Goal: Task Accomplishment & Management: Manage account settings

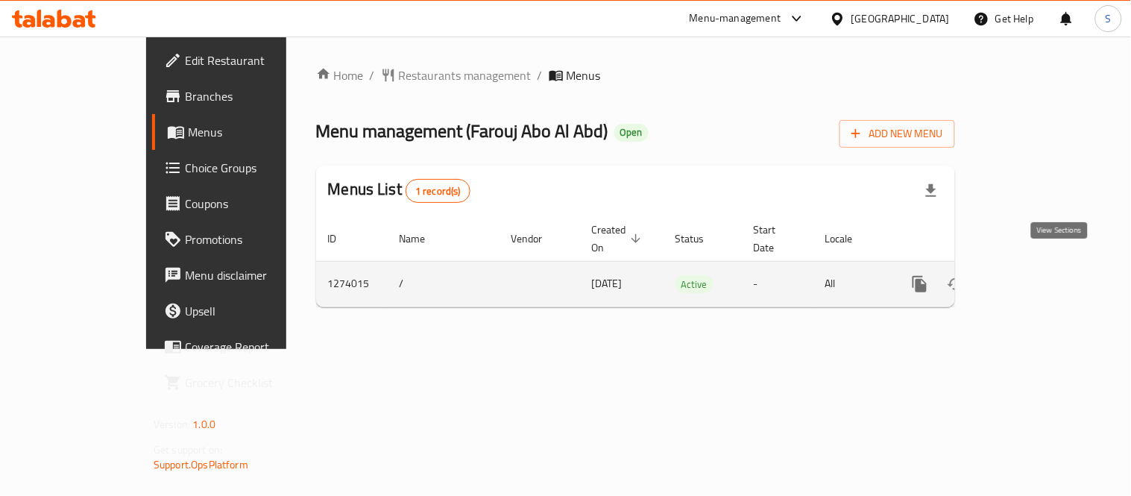
click at [1036, 275] on icon "enhanced table" at bounding box center [1027, 284] width 18 height 18
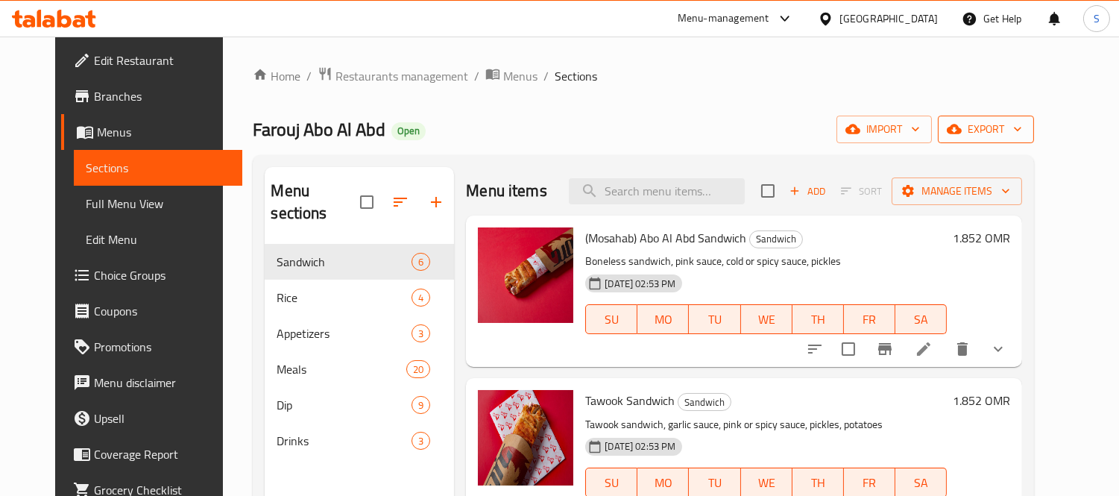
click at [1022, 124] on span "export" at bounding box center [986, 129] width 72 height 19
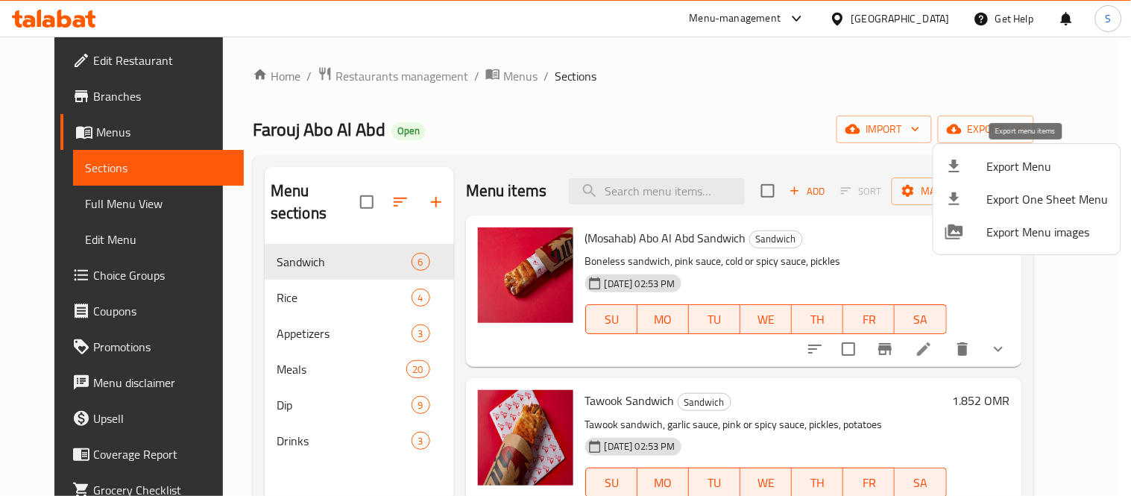
click at [1022, 152] on li "Export Menu" at bounding box center [1026, 166] width 187 height 33
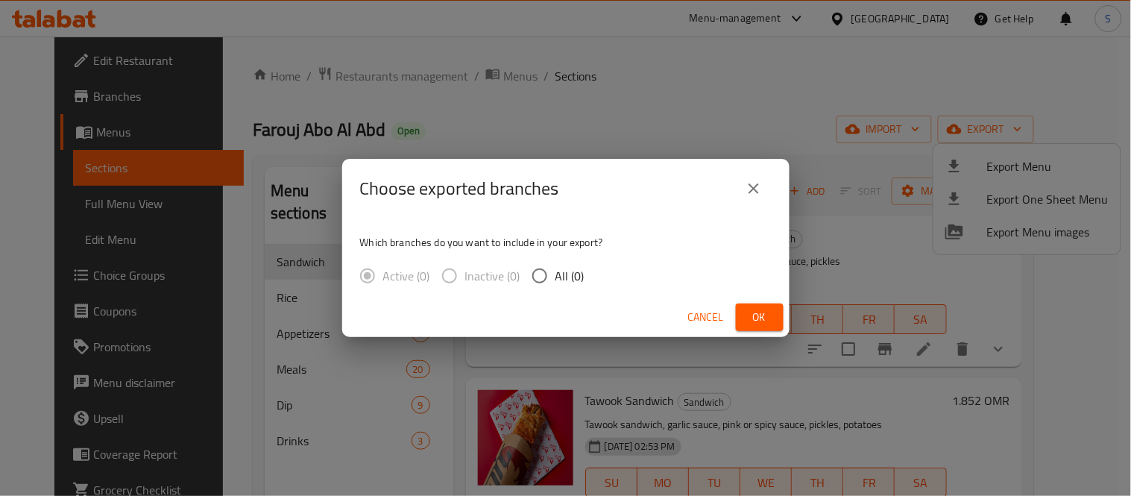
click at [560, 274] on span "All (0)" at bounding box center [569, 276] width 29 height 18
click at [555, 274] on input "All (0)" at bounding box center [539, 275] width 31 height 31
radio input "true"
click at [773, 326] on button "Ok" at bounding box center [760, 317] width 48 height 28
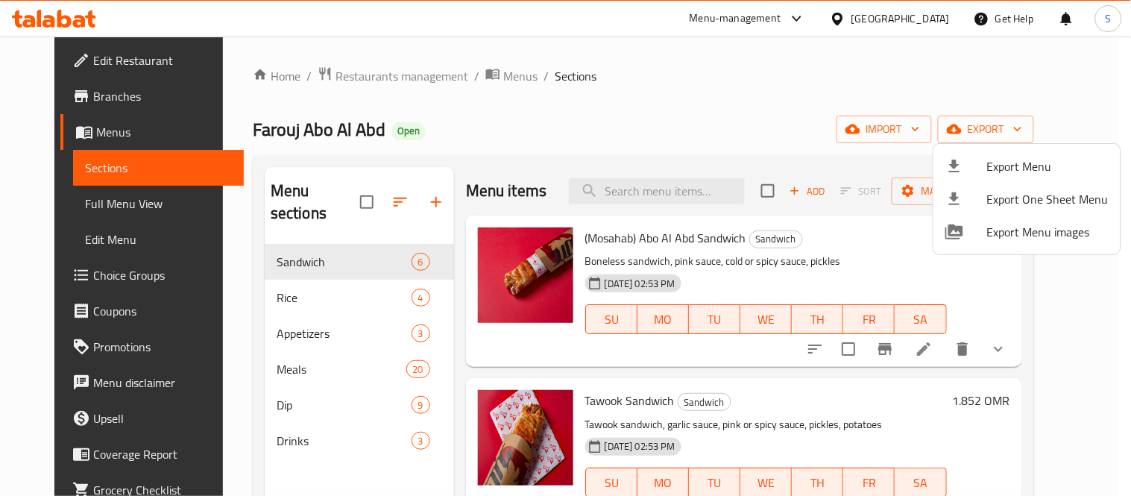
click at [102, 90] on div at bounding box center [565, 248] width 1131 height 496
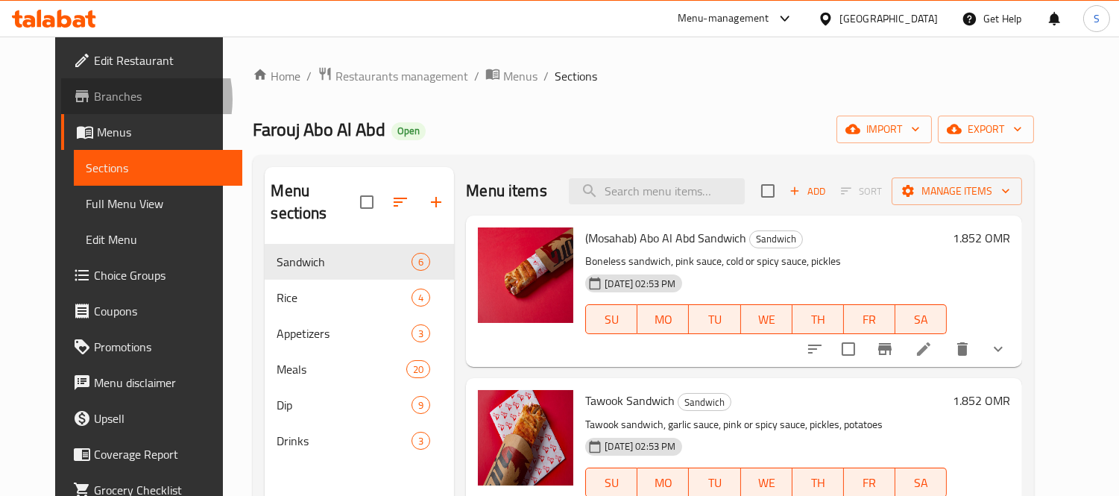
click at [94, 99] on span "Branches" at bounding box center [162, 96] width 136 height 18
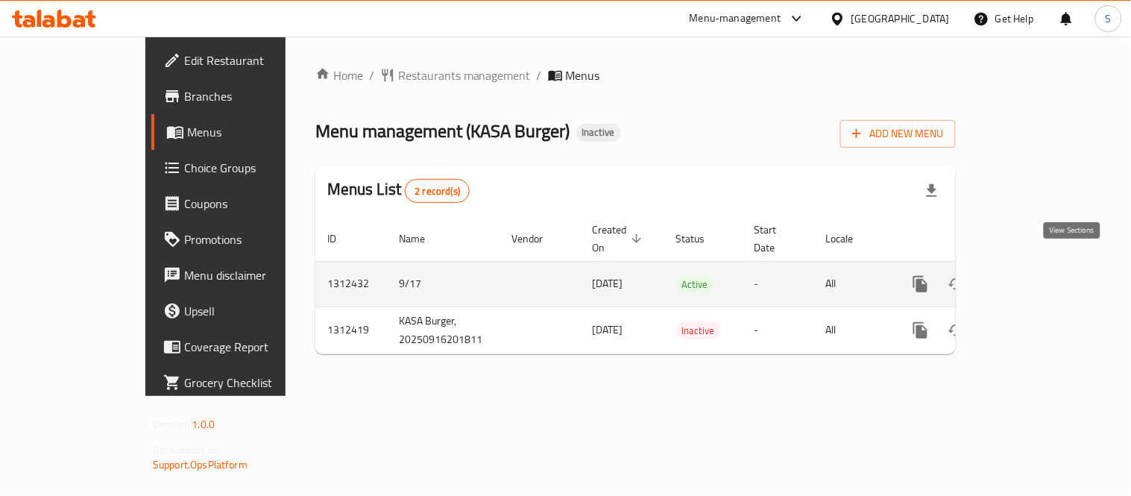
click at [1037, 275] on icon "enhanced table" at bounding box center [1028, 284] width 18 height 18
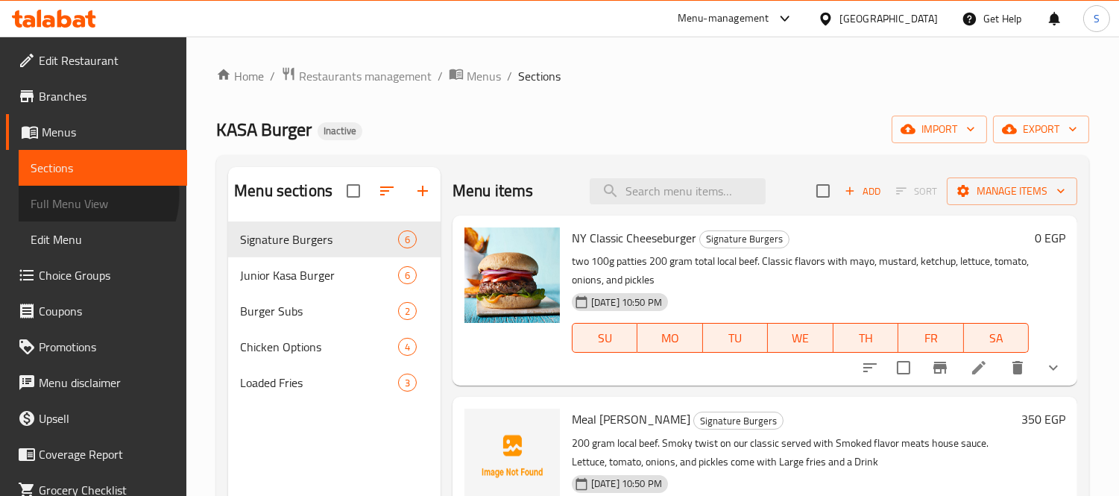
click at [82, 195] on span "Full Menu View" at bounding box center [103, 204] width 145 height 18
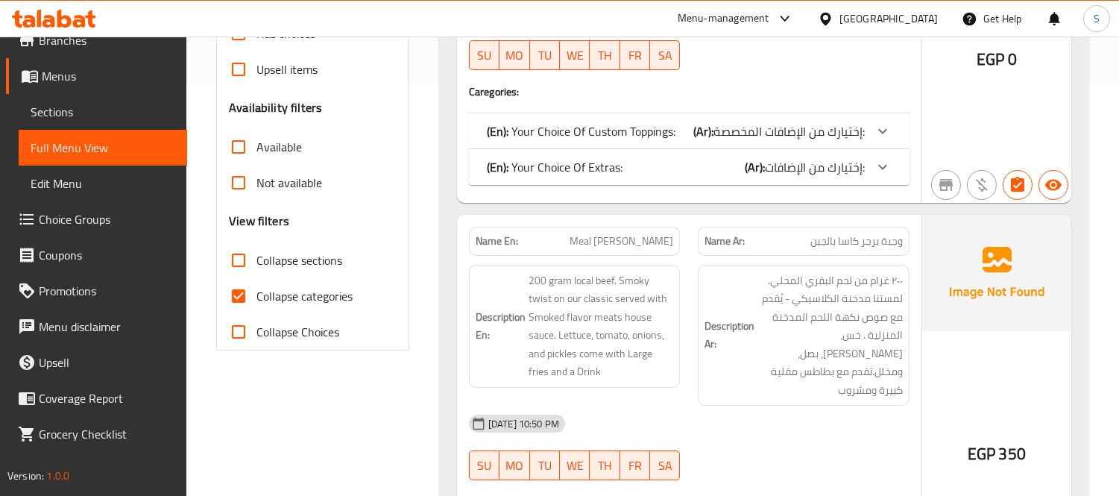
scroll to position [414, 0]
click at [318, 304] on span "Collapse categories" at bounding box center [304, 295] width 96 height 18
click at [256, 304] on input "Collapse categories" at bounding box center [239, 295] width 36 height 36
checkbox input "false"
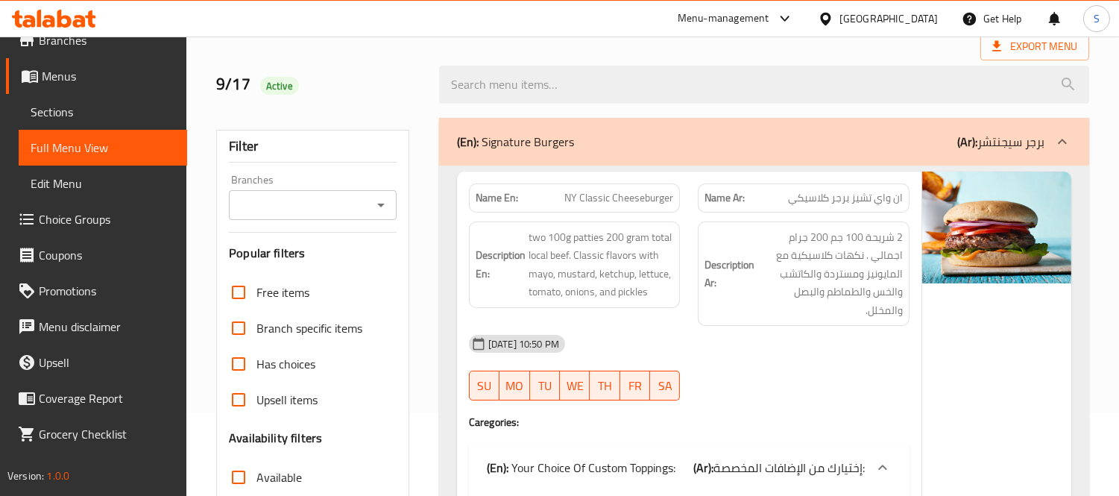
scroll to position [0, 0]
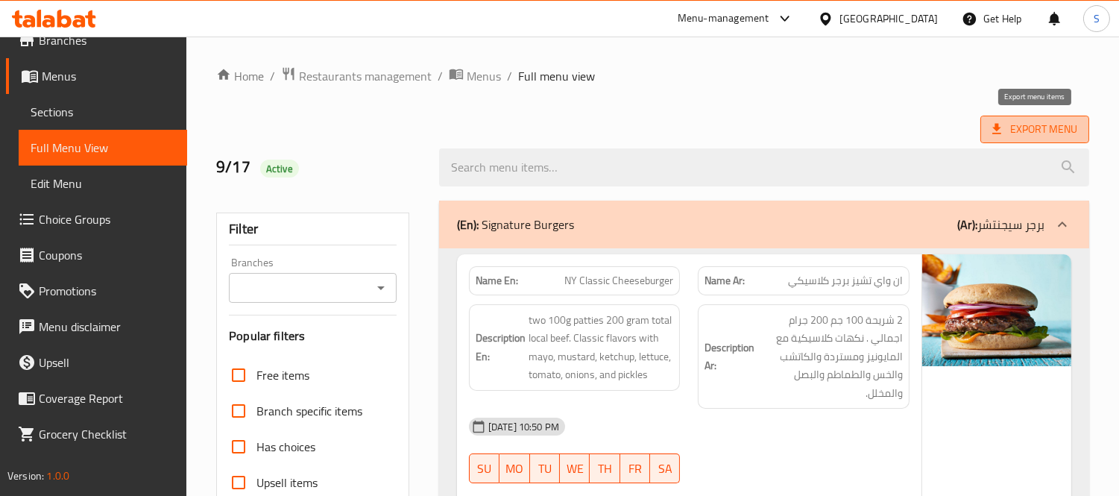
click at [1025, 122] on span "Export Menu" at bounding box center [1034, 129] width 85 height 19
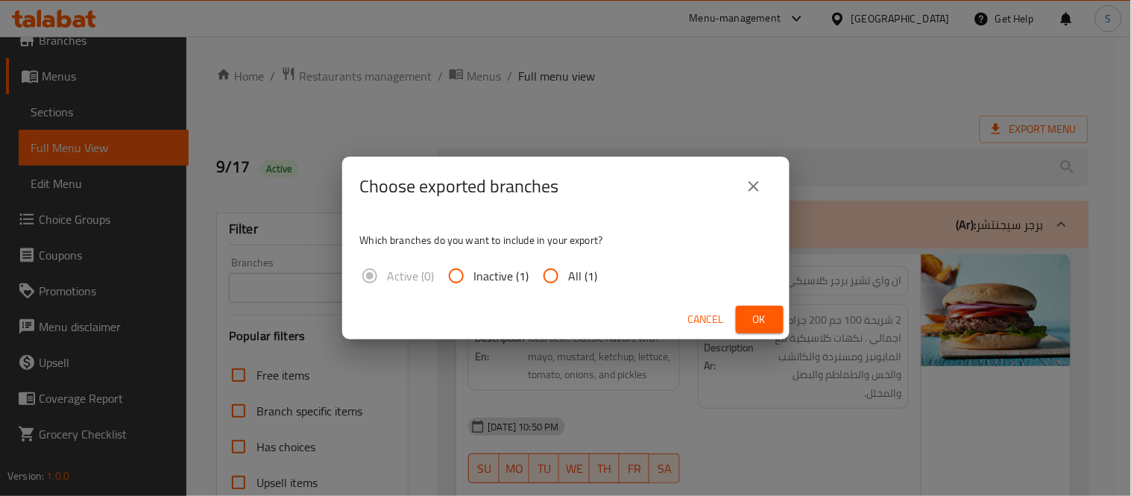
click at [574, 287] on label "All (1)" at bounding box center [565, 276] width 65 height 36
click at [569, 287] on input "All (1)" at bounding box center [551, 276] width 36 height 36
radio input "true"
click at [764, 317] on span "Ok" at bounding box center [760, 319] width 24 height 19
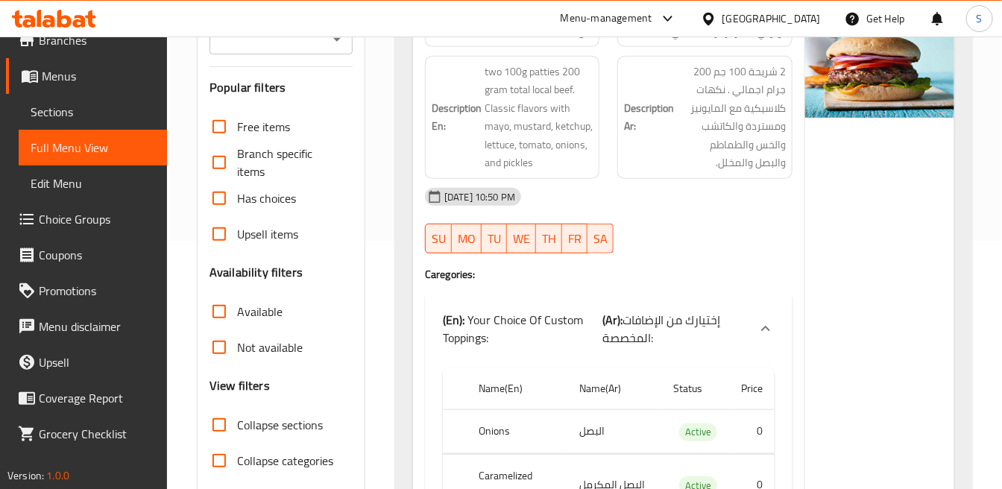
scroll to position [165, 0]
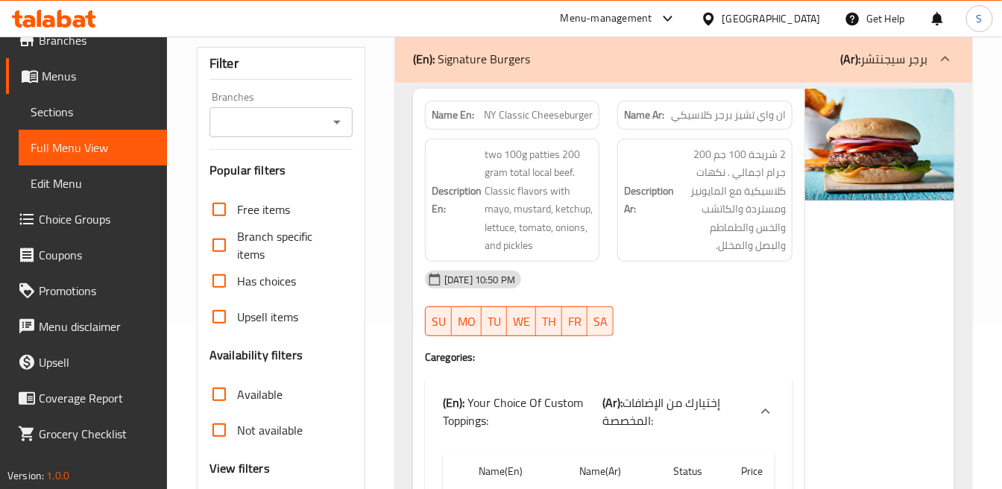
click at [555, 286] on div "16-09-2025 10:50 PM" at bounding box center [608, 280] width 385 height 36
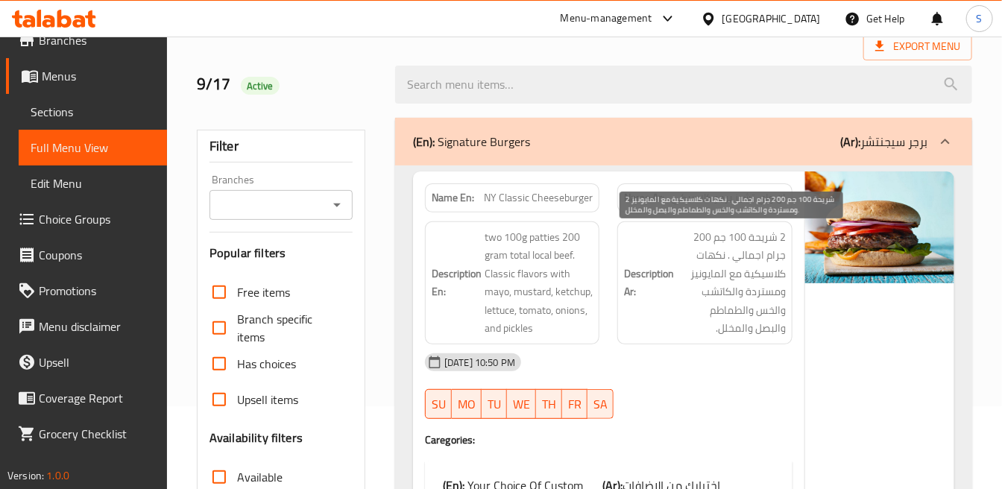
scroll to position [0, 0]
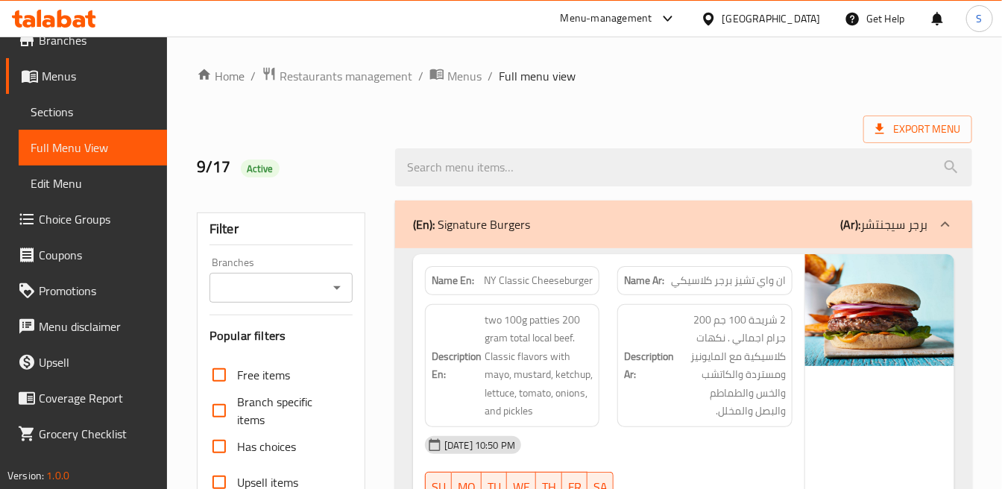
click at [543, 273] on span "NY Classic Cheeseburger" at bounding box center [538, 281] width 109 height 16
copy span "NY Classic Cheeseburger"
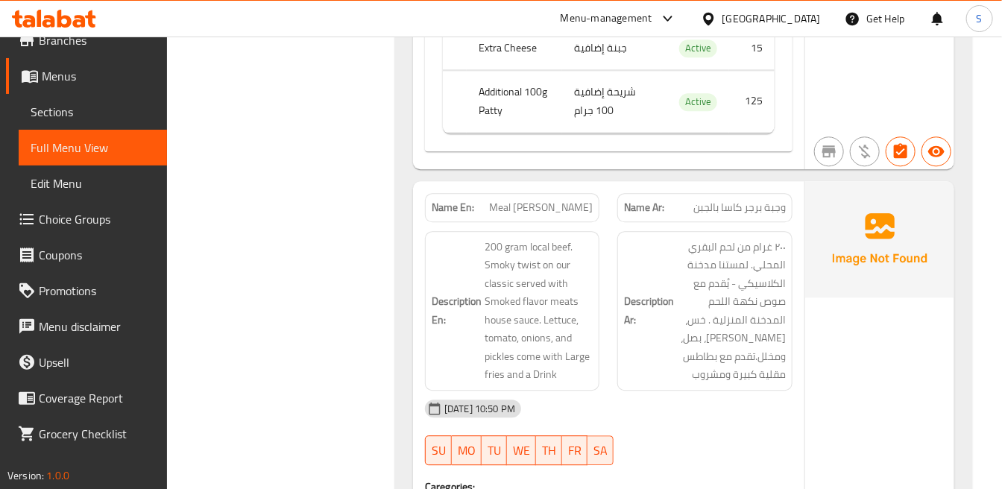
scroll to position [1491, 0]
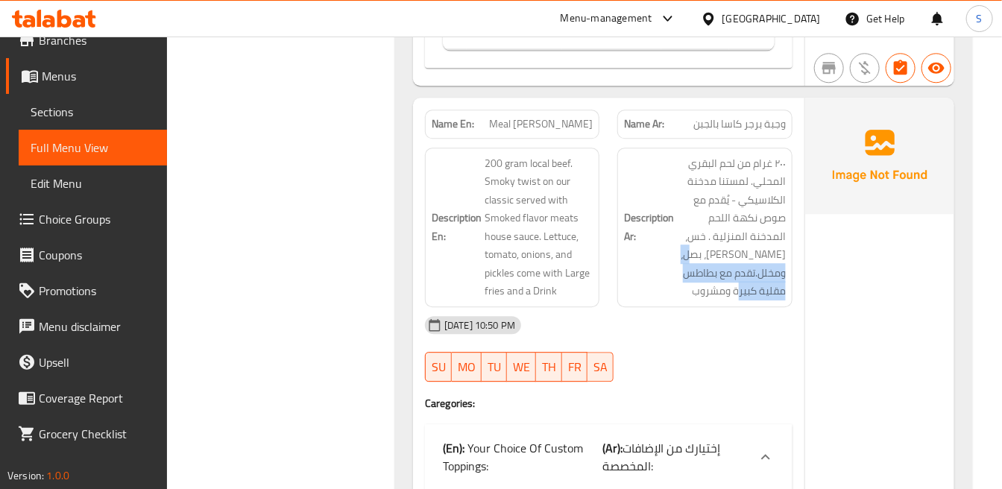
drag, startPoint x: 758, startPoint y: 274, endPoint x: 693, endPoint y: 301, distance: 70.2
click at [693, 301] on div "Description Ar: ٢٠٠ غرام من لحم البقري المحلي. لمستنا مدخنة الكلاسيكي - يُقدم م…" at bounding box center [704, 228] width 174 height 160
copy span ".تقدم مع بطاطس مقلية كبيرة ومشروب"
drag, startPoint x: 548, startPoint y: 139, endPoint x: 560, endPoint y: 127, distance: 17.4
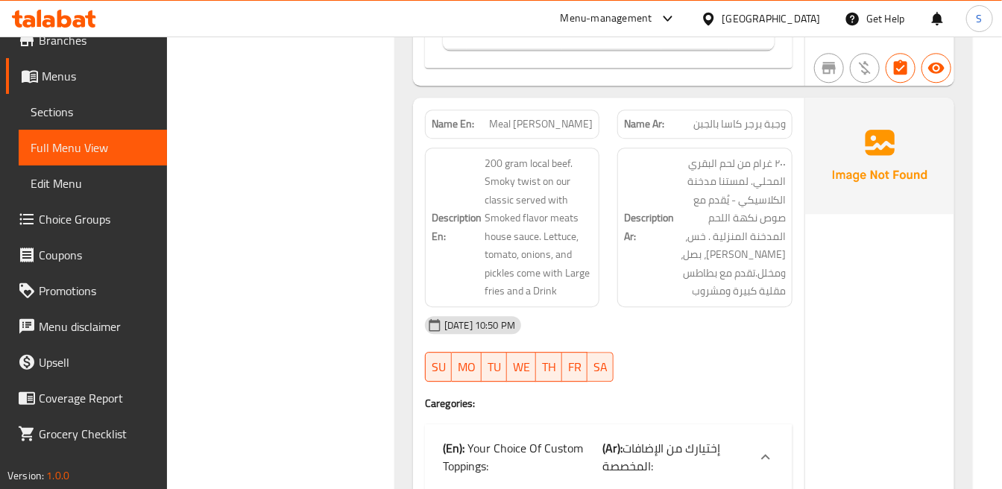
click at [548, 139] on div "Description En: 200 gram local beef. Smoky twist on our classic served with Smo…" at bounding box center [512, 227] width 192 height 177
click at [560, 124] on span "Meal Kasa Cheeseburger" at bounding box center [541, 124] width 104 height 16
copy span "Meal Kasa Cheeseburger"
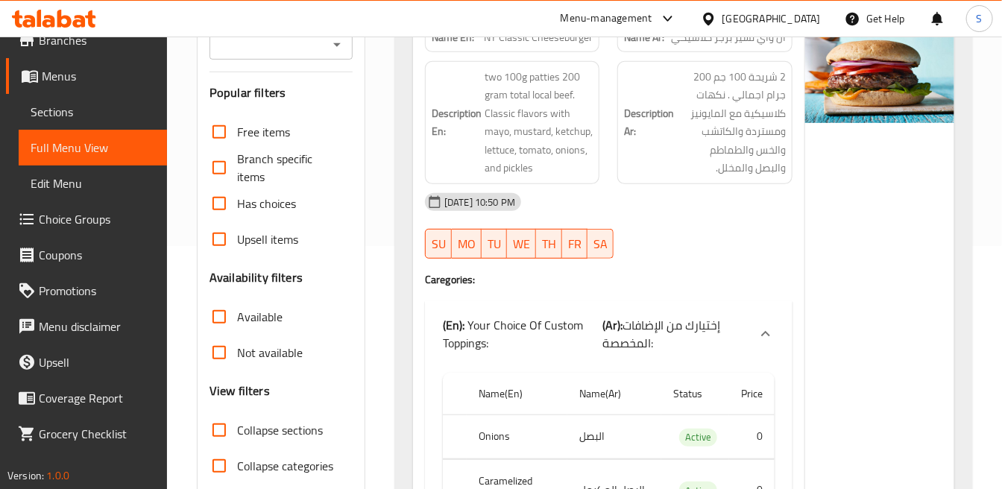
scroll to position [165, 0]
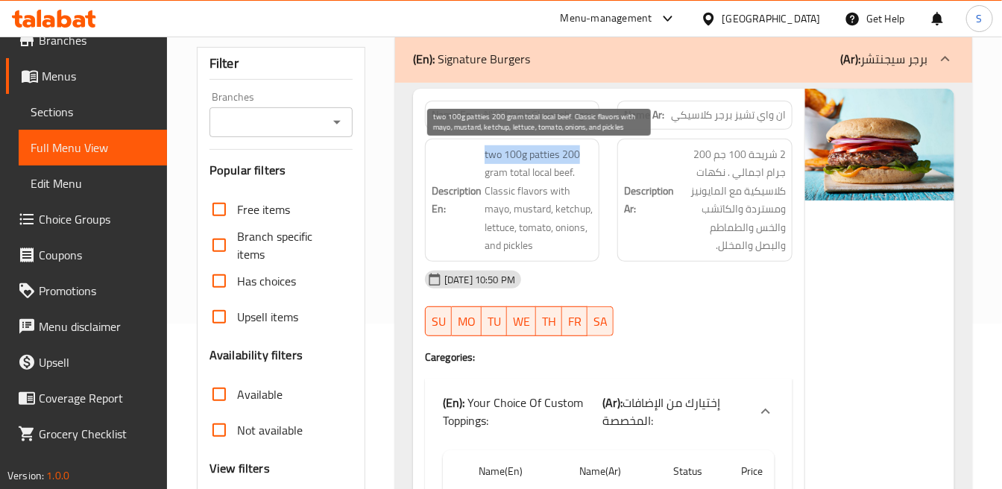
copy span "two 100g patties 200"
drag, startPoint x: 486, startPoint y: 151, endPoint x: 590, endPoint y: 157, distance: 104.6
click at [590, 157] on span "two 100g patties 200 gram total local beef. Classic flavors with mayo, mustard,…" at bounding box center [538, 200] width 108 height 110
click at [592, 158] on span "two 100g patties 200 gram total local beef. Classic flavors with mayo, mustard,…" at bounding box center [538, 200] width 108 height 110
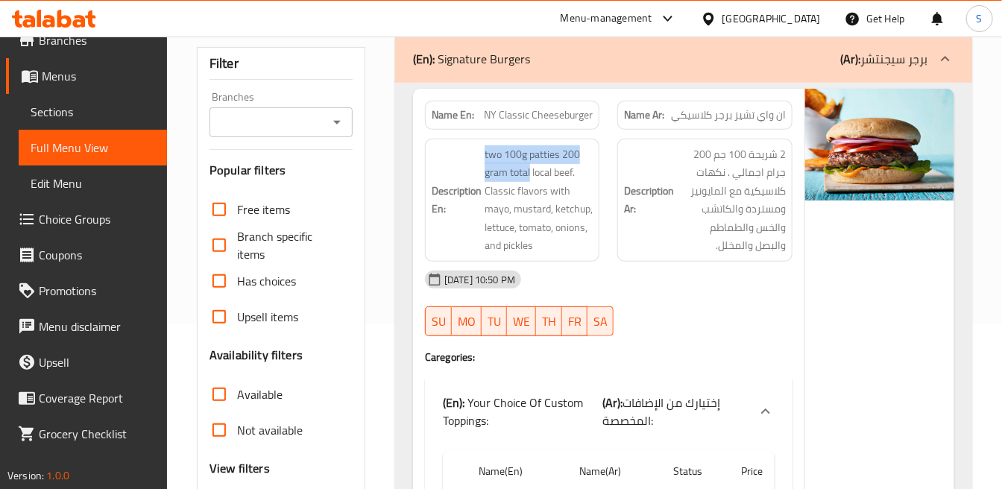
drag, startPoint x: 530, startPoint y: 175, endPoint x: 480, endPoint y: 158, distance: 52.8
click at [480, 158] on h6 "Description En: two 100g patties 200 gram total local beef. Classic flavors wit…" at bounding box center [512, 200] width 161 height 110
copy span "two 100g patties 200 gram total"
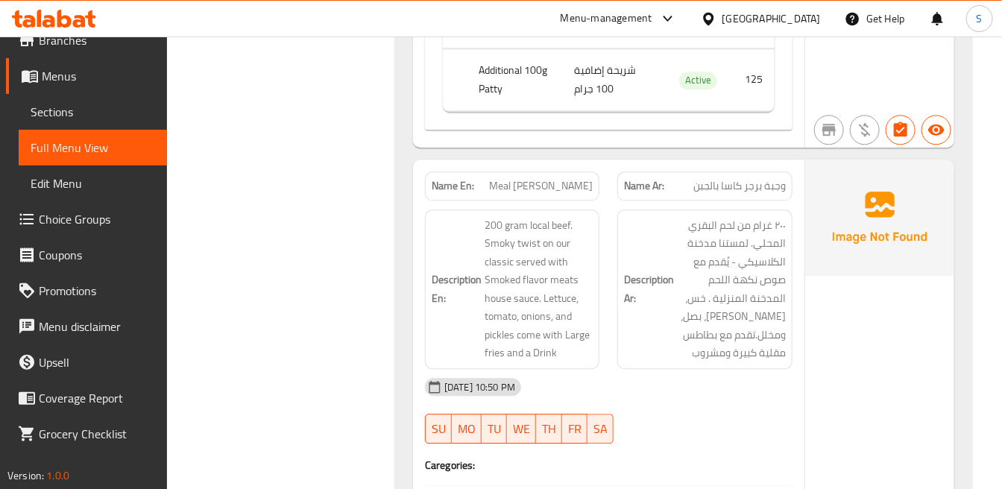
scroll to position [1573, 0]
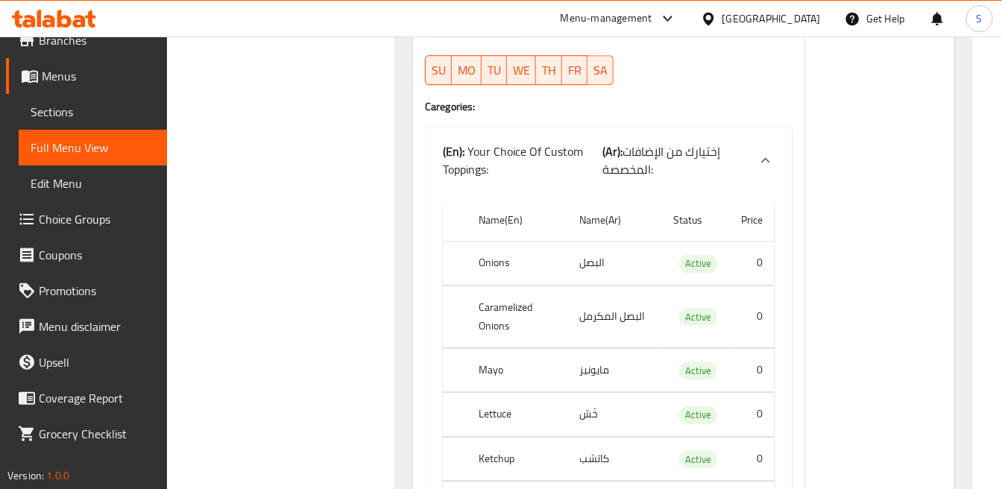
scroll to position [1822, 0]
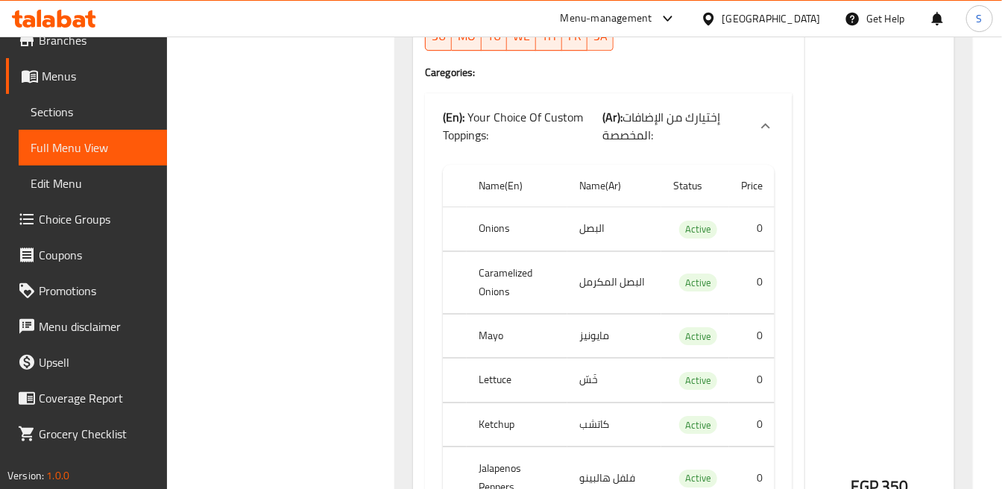
click at [495, 227] on th "Onions" at bounding box center [517, 229] width 101 height 44
copy th "Onions"
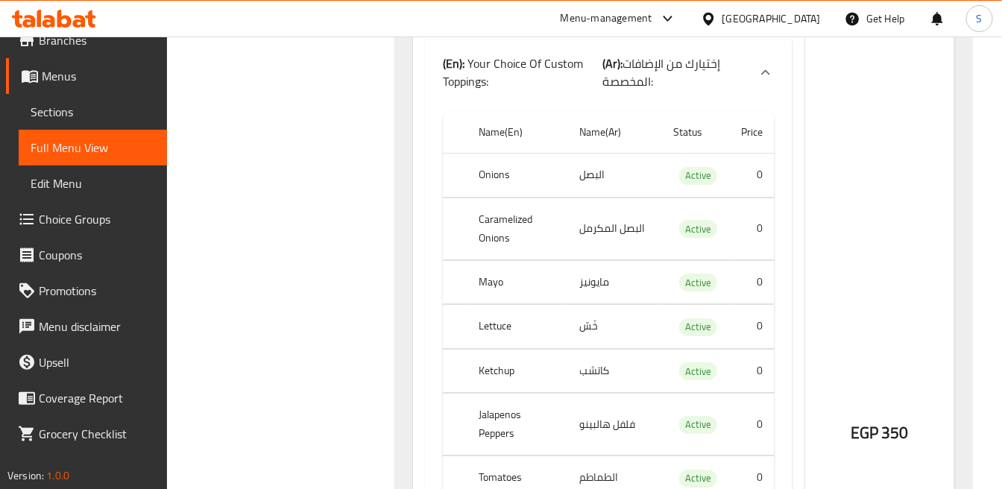
scroll to position [1904, 0]
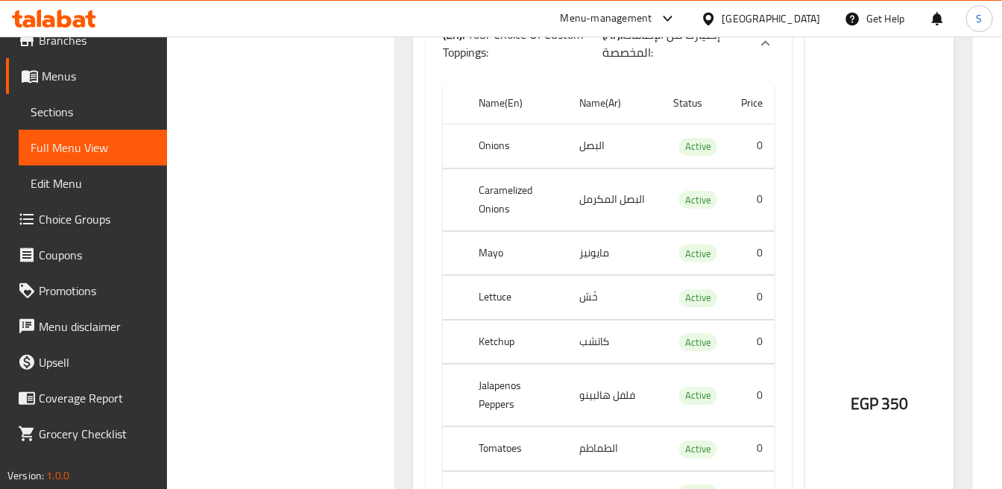
click at [499, 198] on th "Caramelized Onions" at bounding box center [517, 199] width 101 height 62
click at [499, 197] on th "Caramelized Onions" at bounding box center [517, 199] width 101 height 62
copy th "Caramelized Onions"
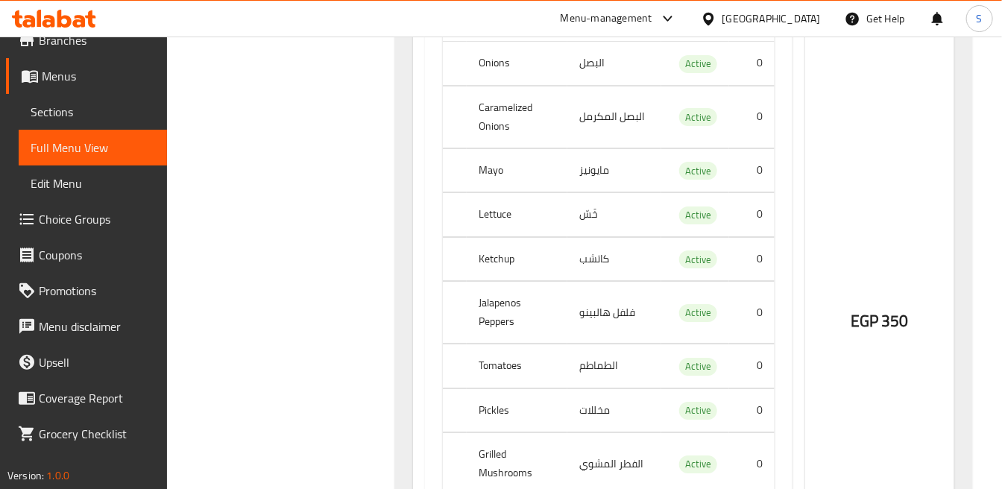
click at [498, 210] on th "Lettuce" at bounding box center [517, 215] width 101 height 44
copy th "Lettuce"
click at [486, 259] on th "Ketchup" at bounding box center [517, 259] width 101 height 44
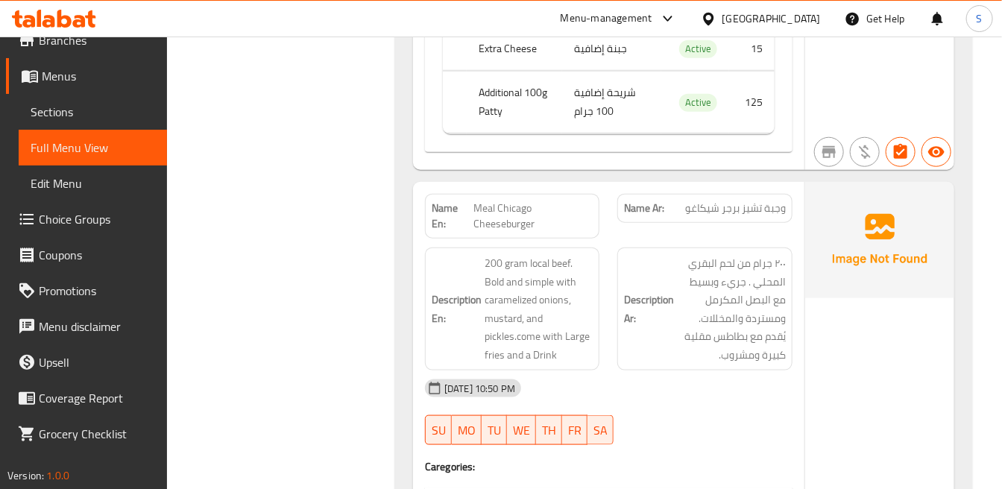
scroll to position [2815, 0]
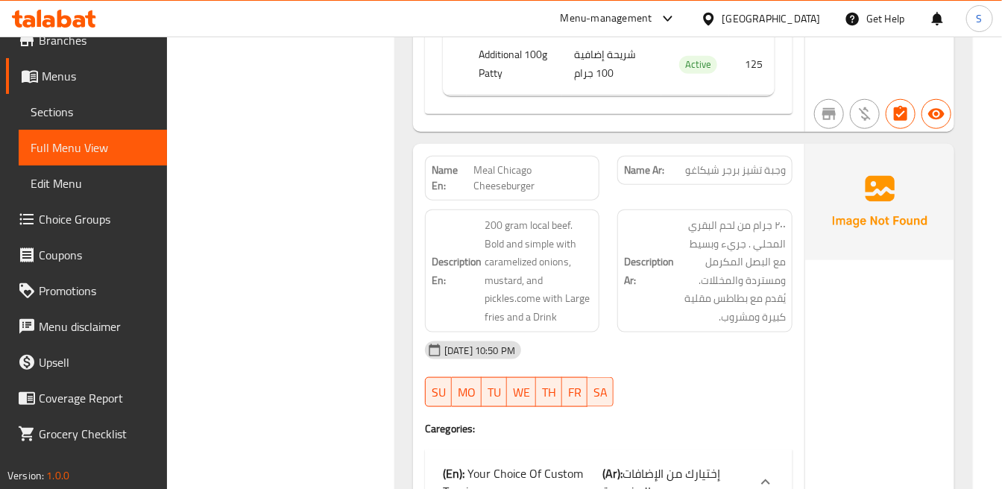
click at [488, 169] on span "Meal Chicago Cheeseburger" at bounding box center [532, 177] width 119 height 31
copy span "Meal Chicago Cheeseburger"
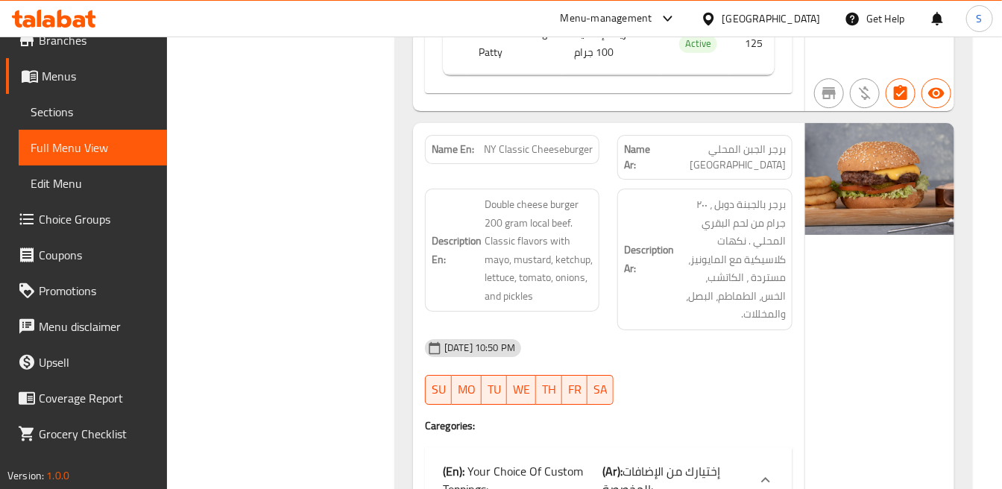
scroll to position [4223, 0]
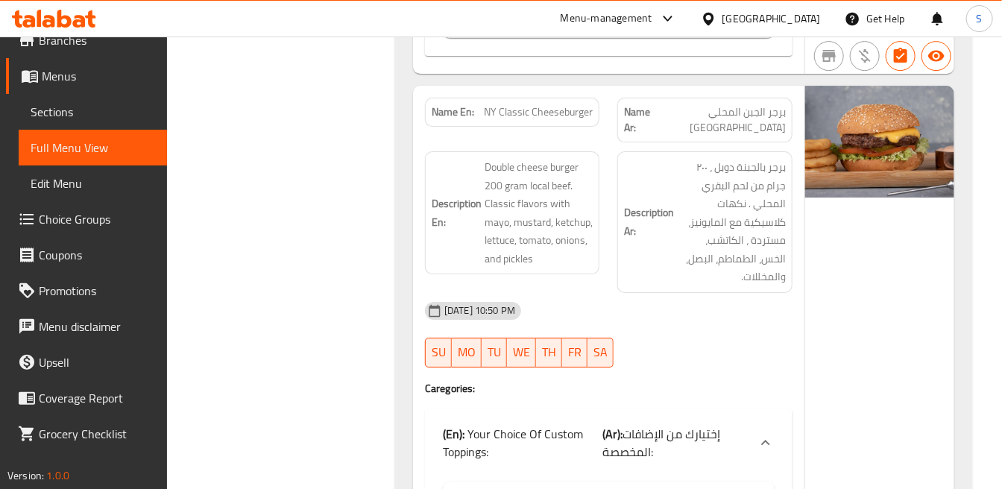
click at [590, 105] on span "NY Classic Cheeseburger" at bounding box center [538, 112] width 109 height 16
copy span "NY Classic Cheeseburger"
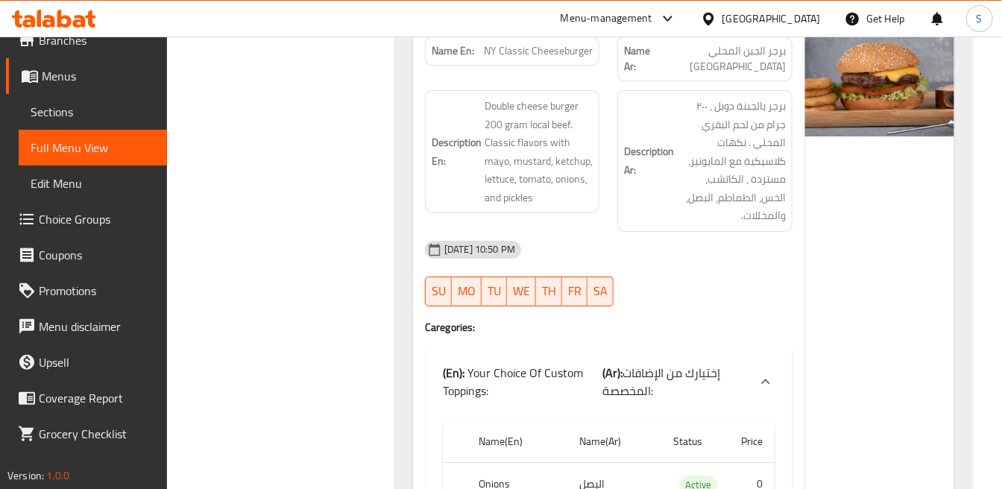
scroll to position [4256, 0]
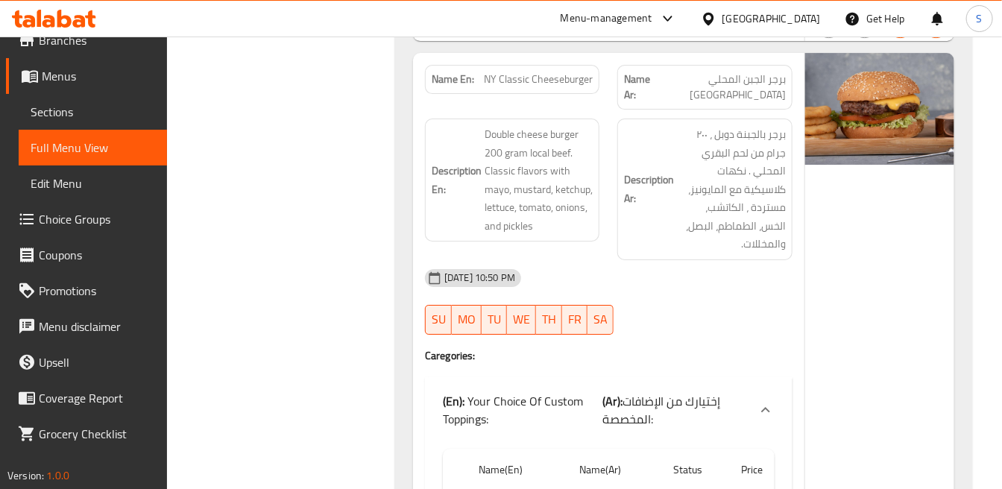
click at [584, 85] on span "NY Classic Cheeseburger" at bounding box center [538, 80] width 109 height 16
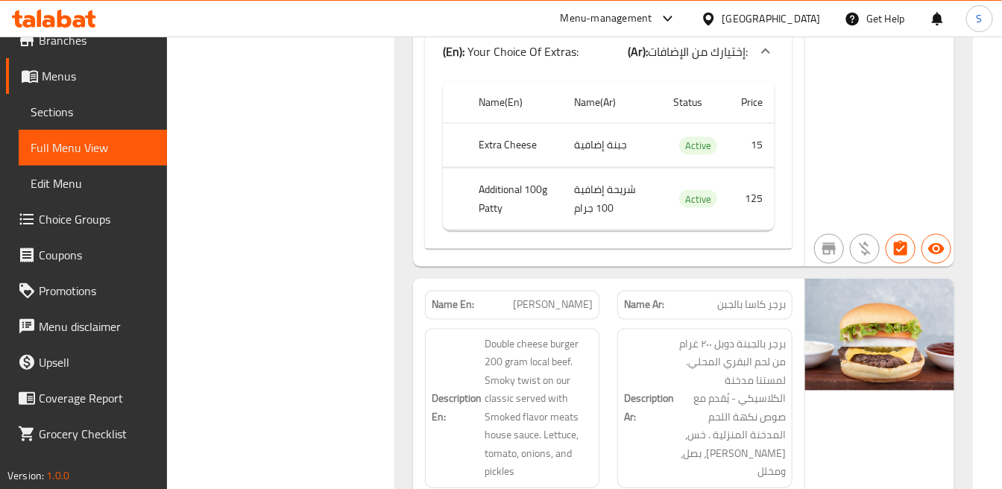
scroll to position [5415, 0]
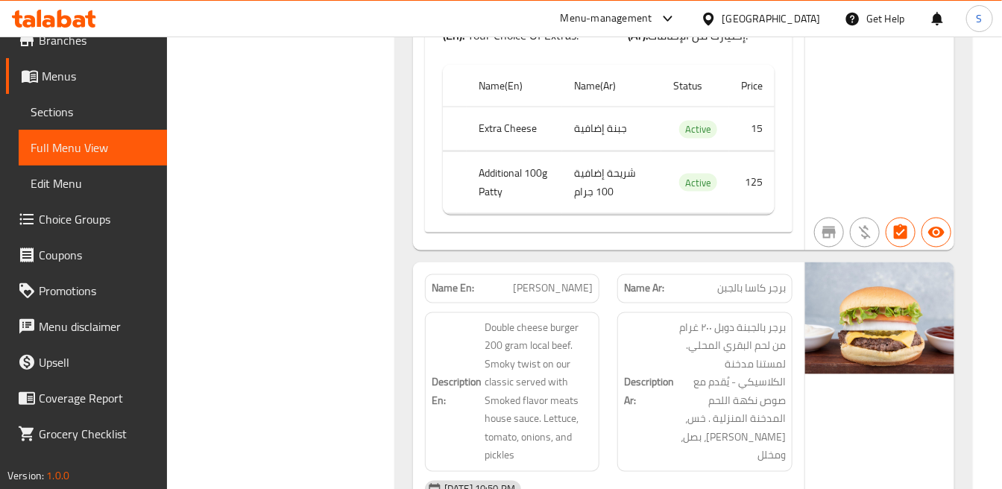
click at [532, 312] on div "Description En: Double cheese burger 200 gram local beef. Smoky twist on our cl…" at bounding box center [512, 392] width 174 height 160
click at [543, 281] on span "Kasa Cheeseburger" at bounding box center [553, 289] width 80 height 16
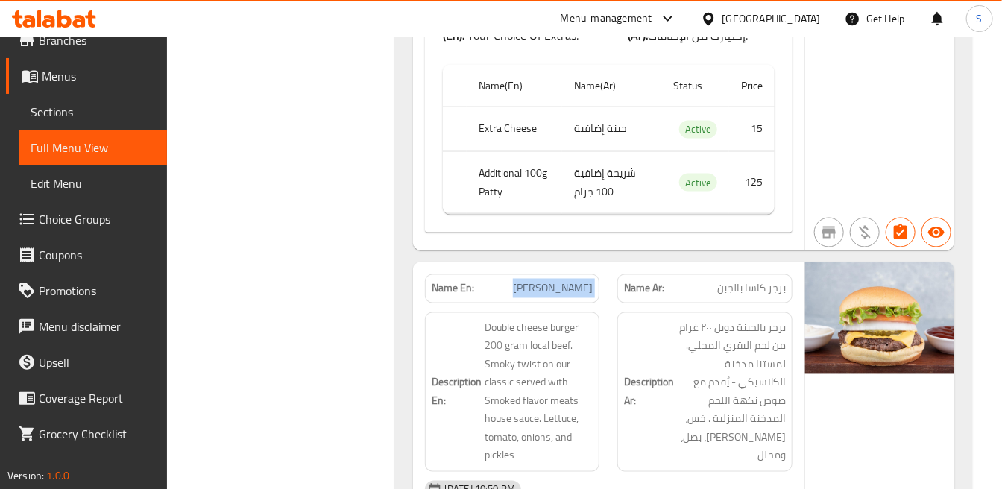
click at [543, 281] on span "Kasa Cheeseburger" at bounding box center [553, 289] width 80 height 16
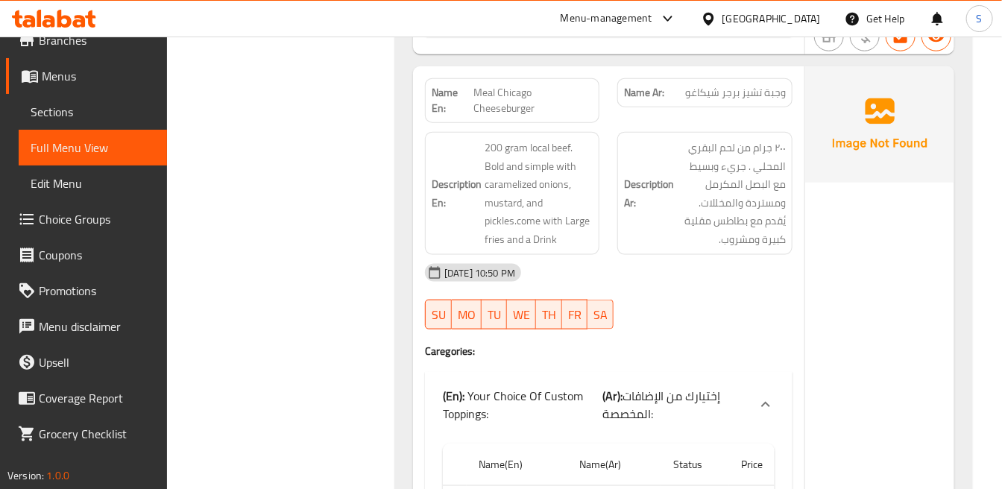
scroll to position [2792, 0]
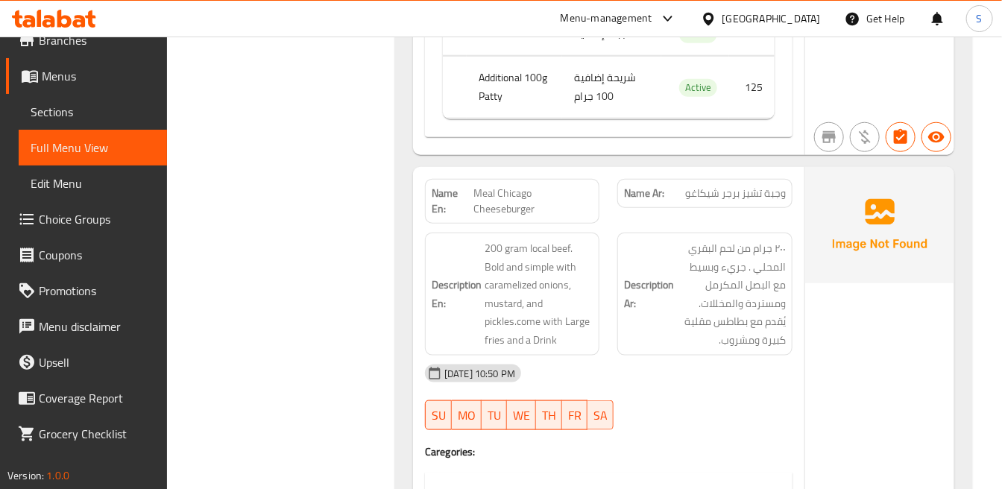
click at [771, 199] on span "وجبة تشيز برجر شيكاغو" at bounding box center [735, 194] width 101 height 16
click at [751, 213] on div "Name Ar: وجبة تشيز برجر شيكاغو" at bounding box center [704, 201] width 192 height 63
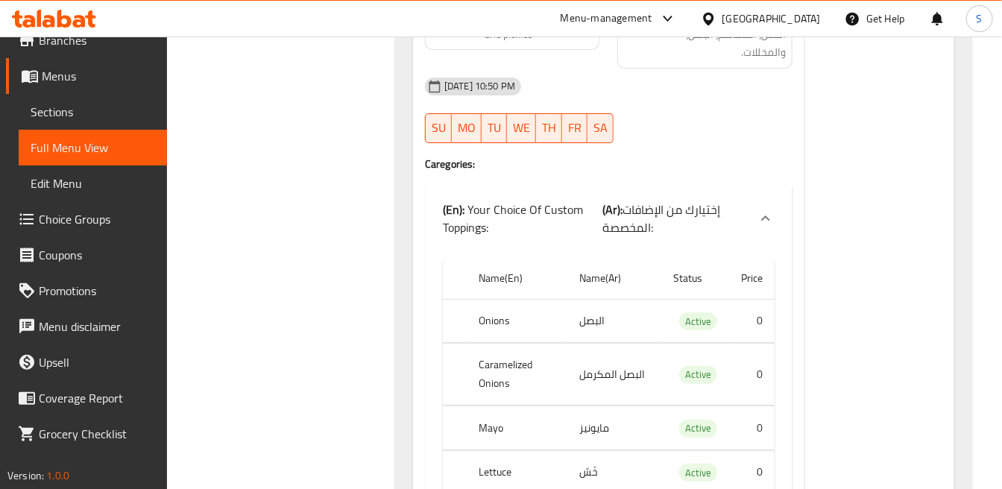
scroll to position [4448, 0]
click at [730, 201] on p "(Ar): إختيارك من الإضافات المخصصة:" at bounding box center [674, 218] width 145 height 36
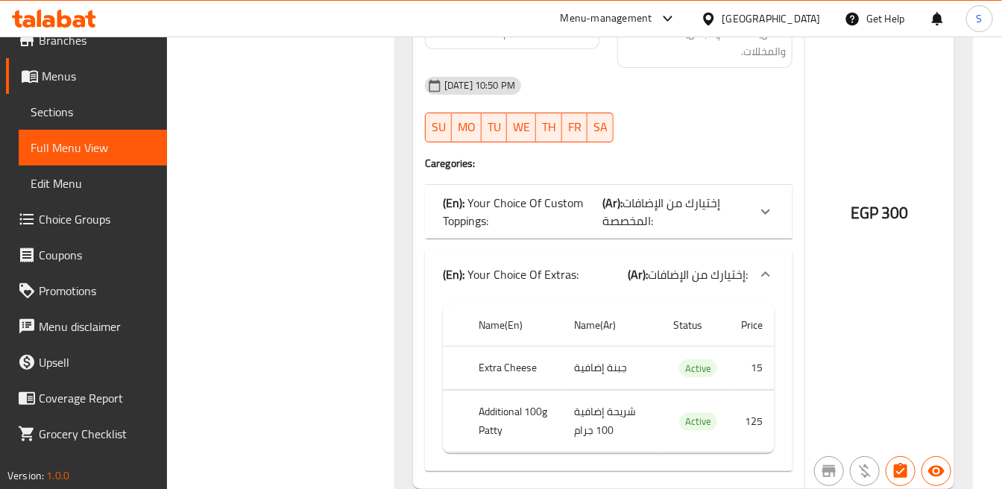
click at [689, 263] on span "إختيارك من الإضافات:" at bounding box center [698, 274] width 100 height 22
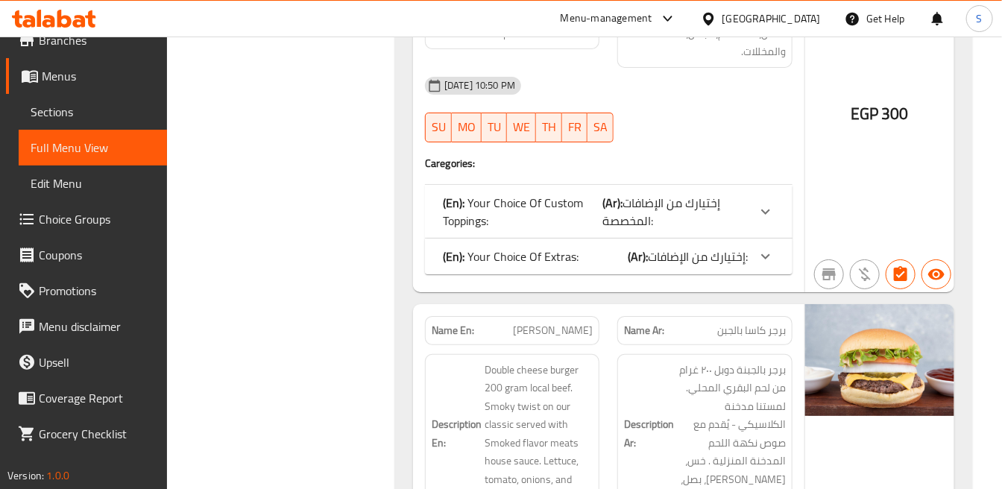
click at [890, 177] on div "EGP 300" at bounding box center [879, 77] width 149 height 432
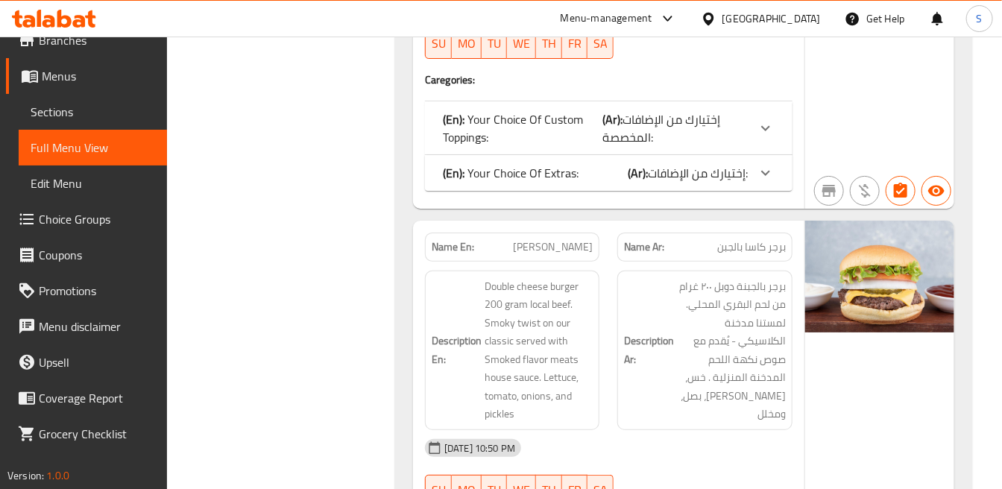
click at [571, 239] on span "Kasa Cheeseburger" at bounding box center [553, 247] width 80 height 16
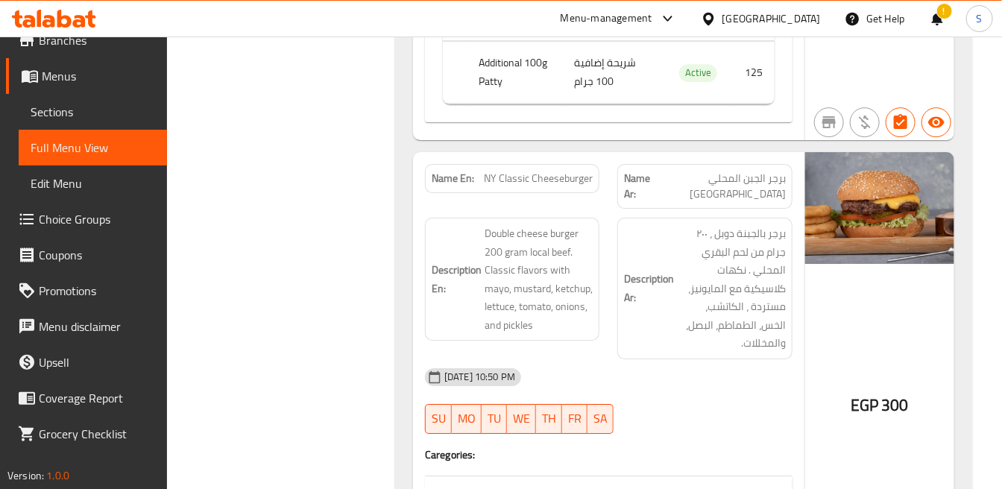
scroll to position [4186, 0]
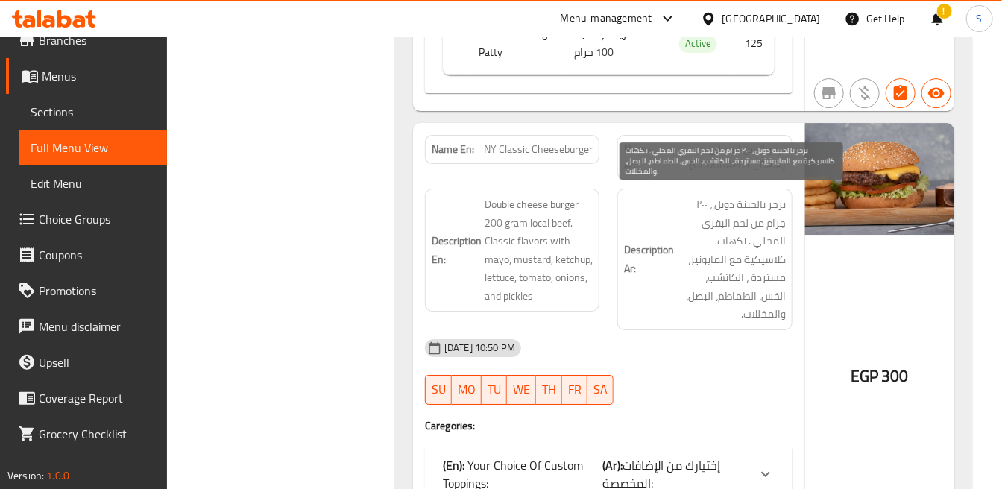
click at [679, 209] on span "برجر بالجبنة دوبل ، ٢٠٠ جرام من لحم البقري المحلي . نكهات كلاسيكية مع المايونيز…" at bounding box center [731, 259] width 108 height 128
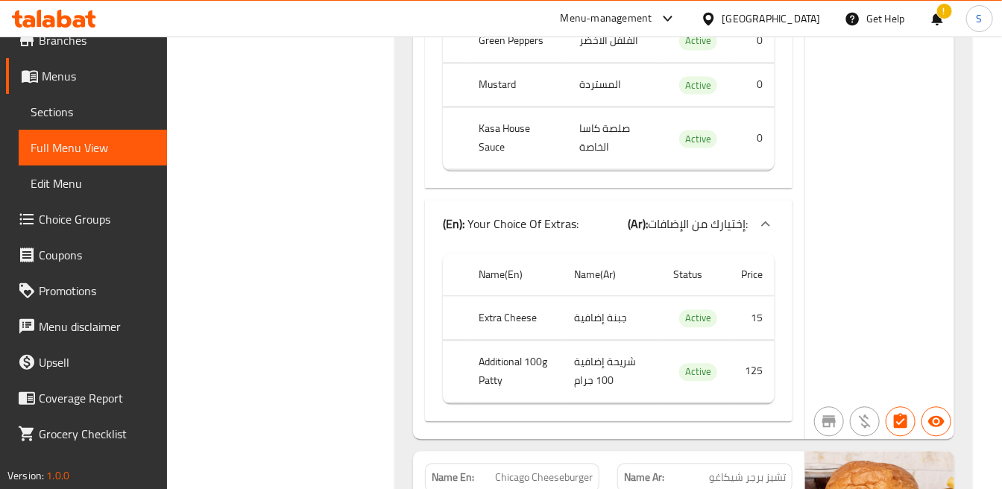
scroll to position [5676, 0]
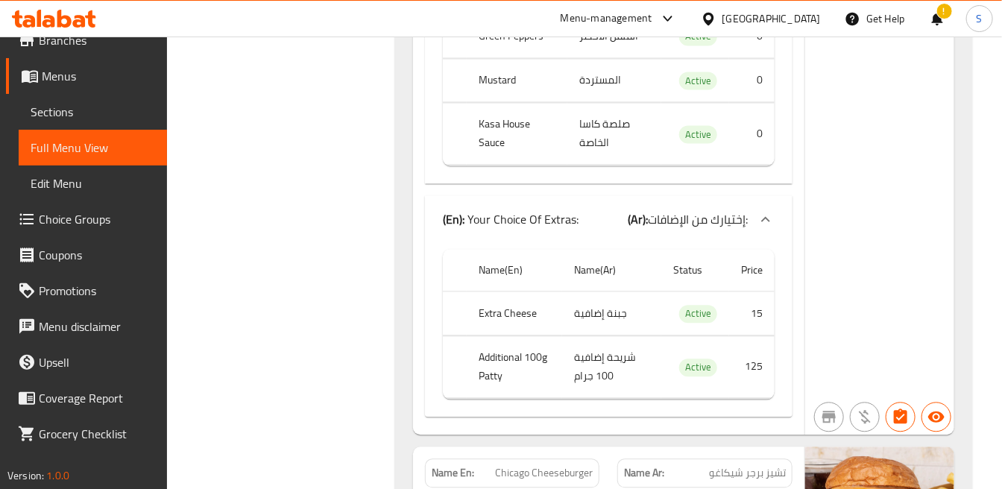
click at [702, 212] on span "إختيارك من الإضافات:" at bounding box center [698, 219] width 100 height 22
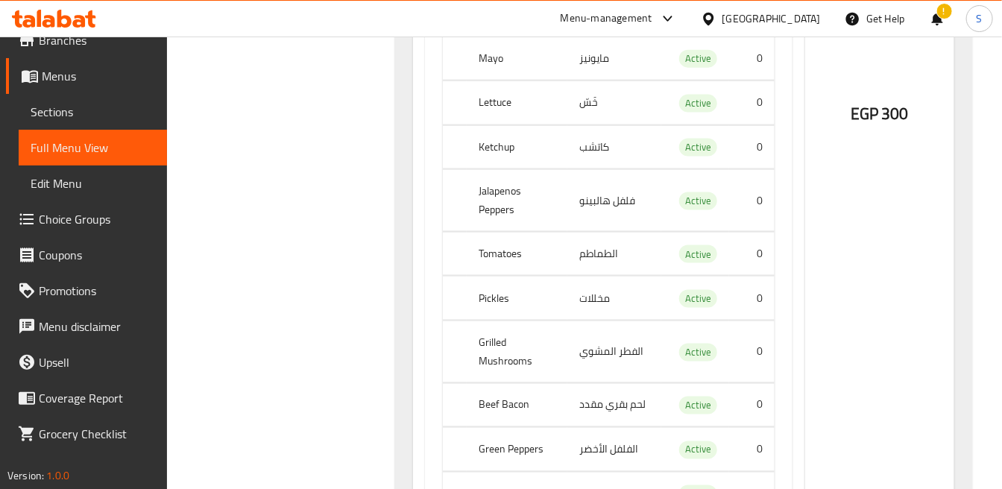
scroll to position [4931, 0]
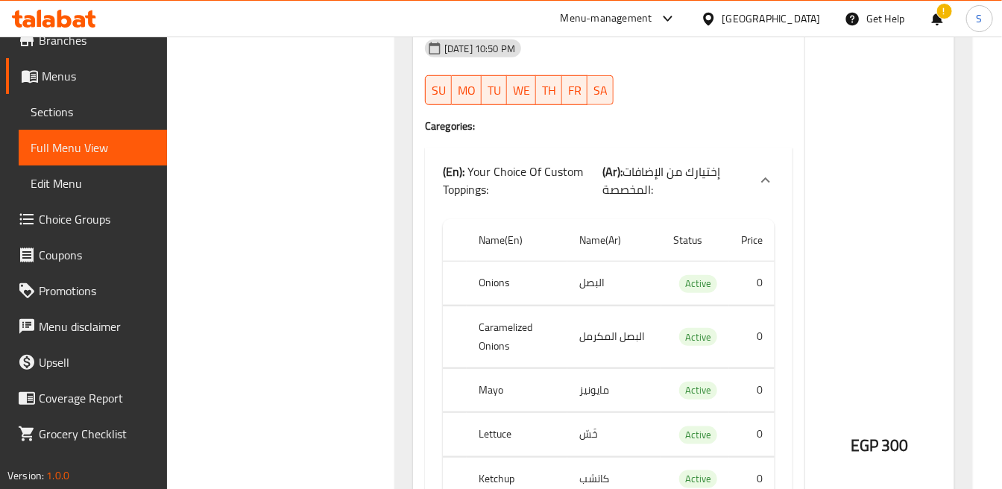
click at [721, 176] on p "(Ar): إختيارك من الإضافات المخصصة:" at bounding box center [674, 180] width 145 height 36
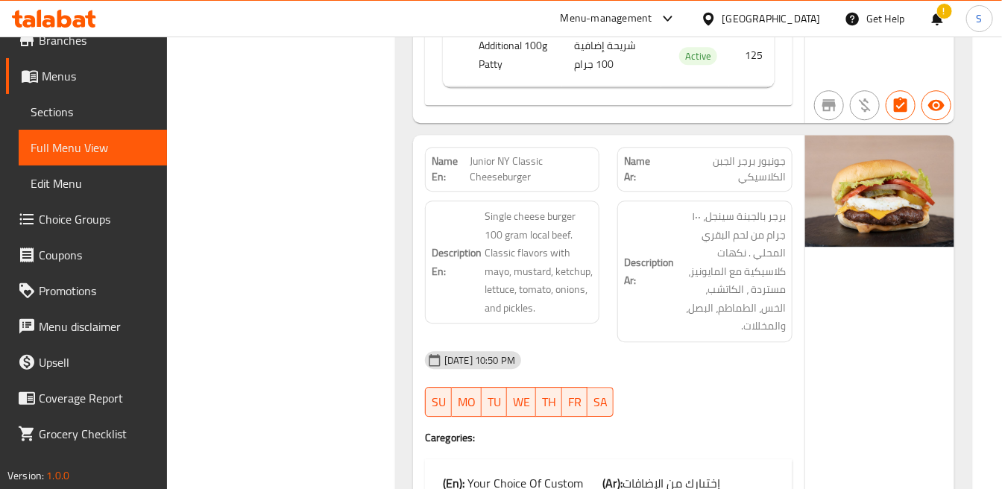
scroll to position [10646, 0]
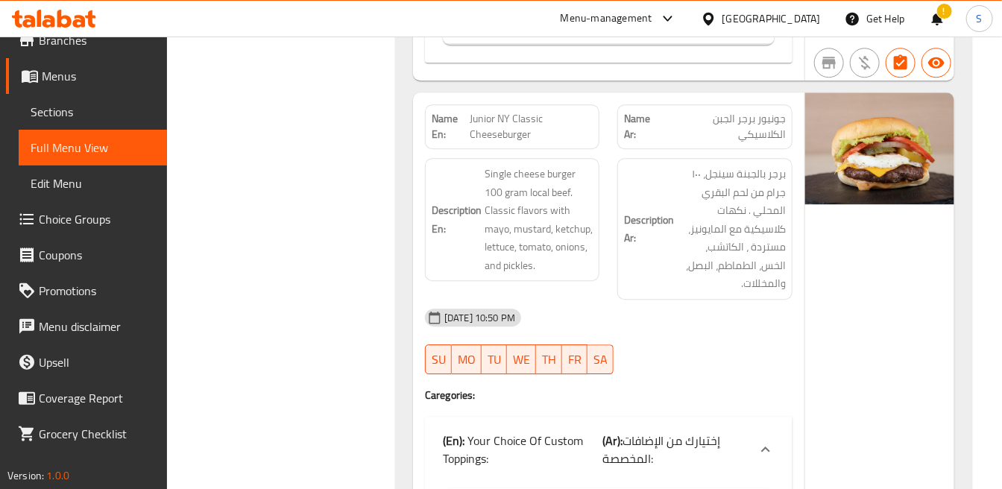
click at [760, 111] on span "جونيور برجر الجبن الكلاسيكي" at bounding box center [724, 126] width 121 height 31
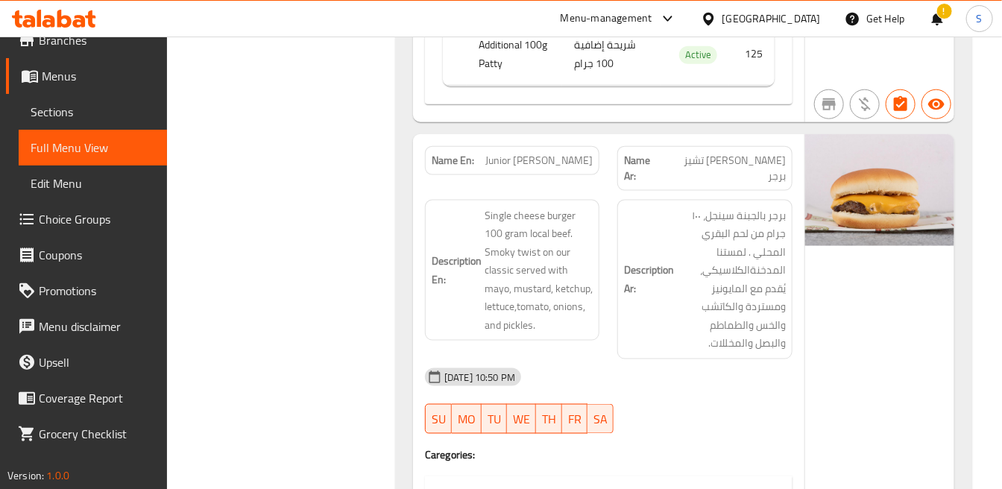
scroll to position [12001, 0]
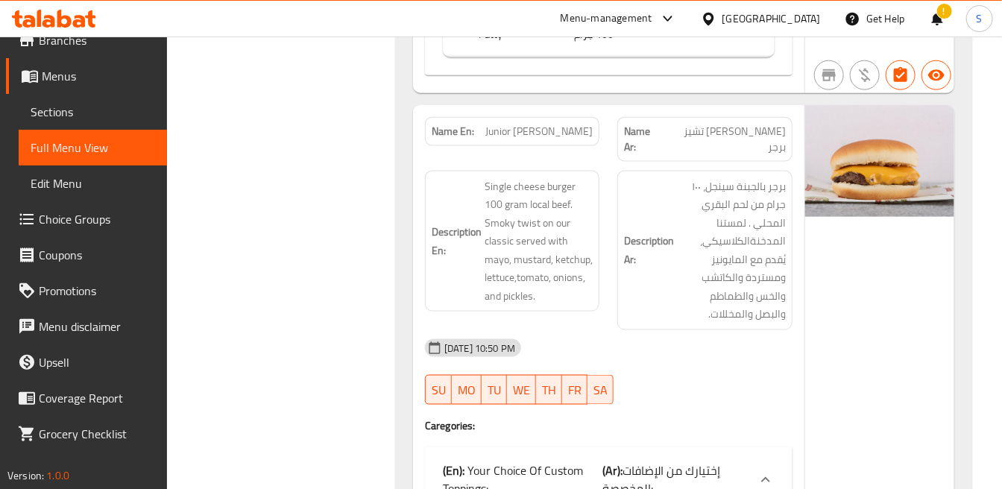
click at [748, 117] on div "Name Ar: جونيور كاسا تشيز برجر" at bounding box center [704, 139] width 174 height 45
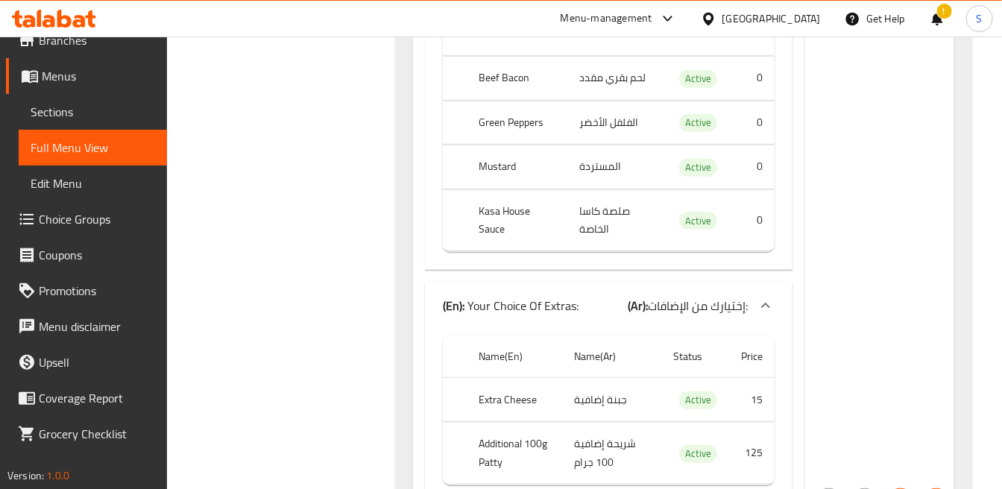
scroll to position [11587, 0]
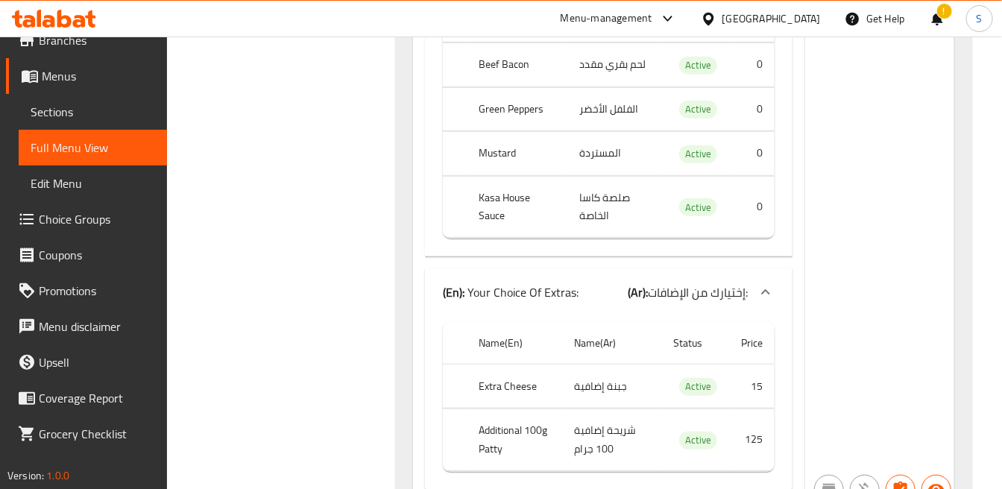
click at [750, 278] on div at bounding box center [766, 292] width 36 height 36
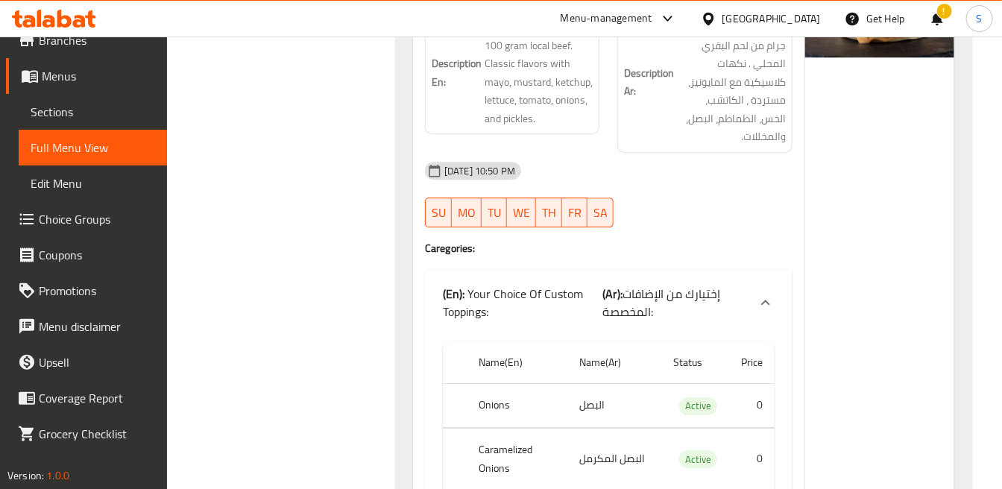
scroll to position [10676, 0]
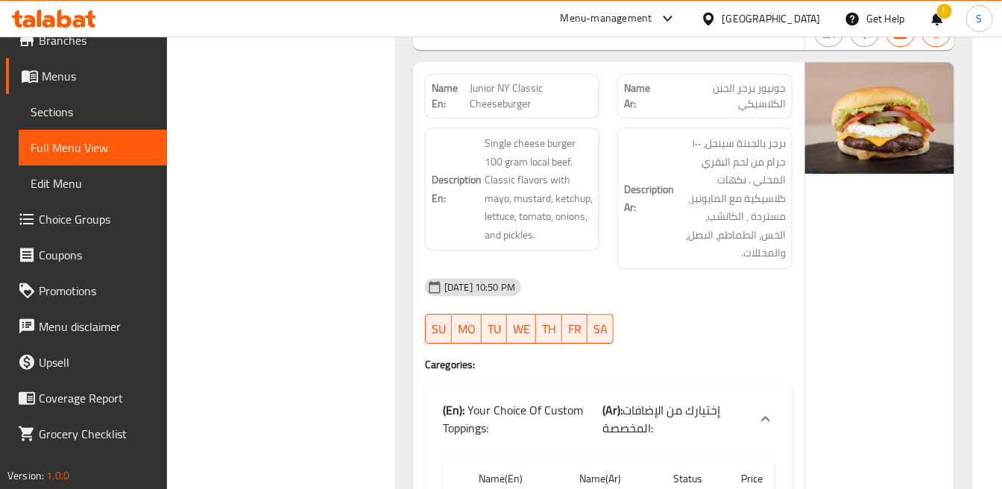
click at [664, 399] on span "إختيارك من الإضافات المخصصة:" at bounding box center [661, 419] width 118 height 40
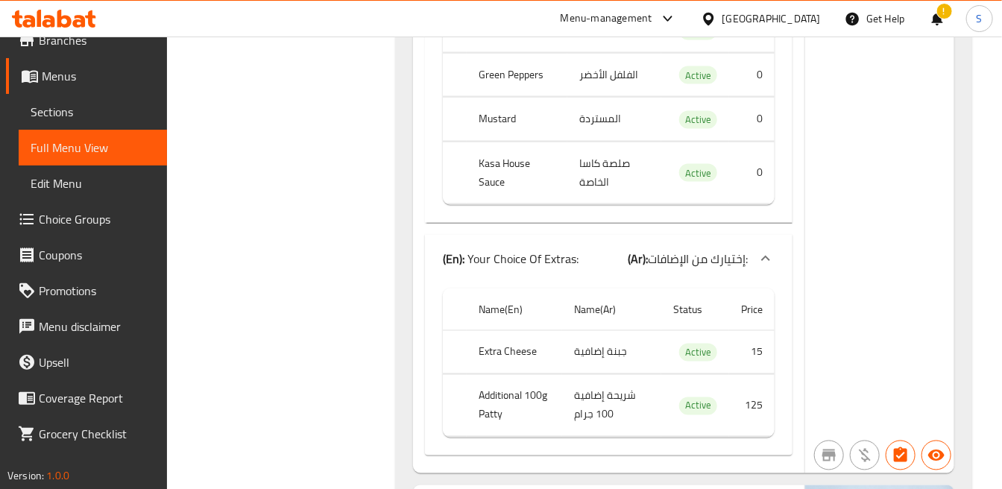
scroll to position [12084, 0]
click at [698, 246] on span "إختيارك من الإضافات:" at bounding box center [698, 257] width 100 height 22
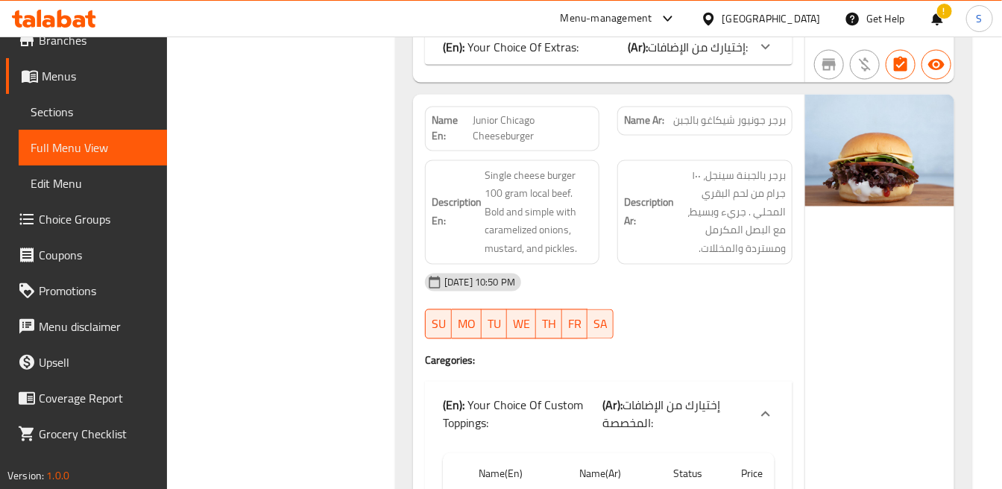
scroll to position [12249, 0]
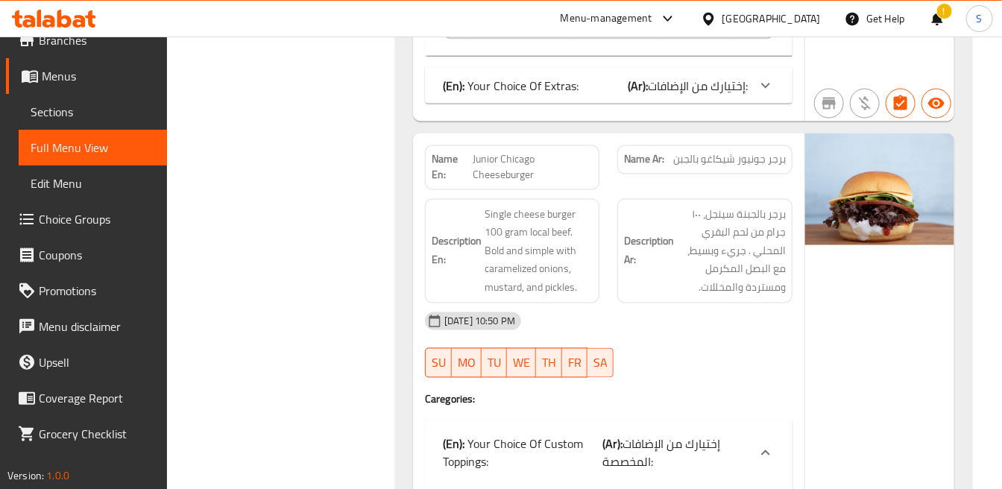
click at [783, 152] on span "برجر جونيور شيكاغو بالجبن" at bounding box center [729, 160] width 113 height 16
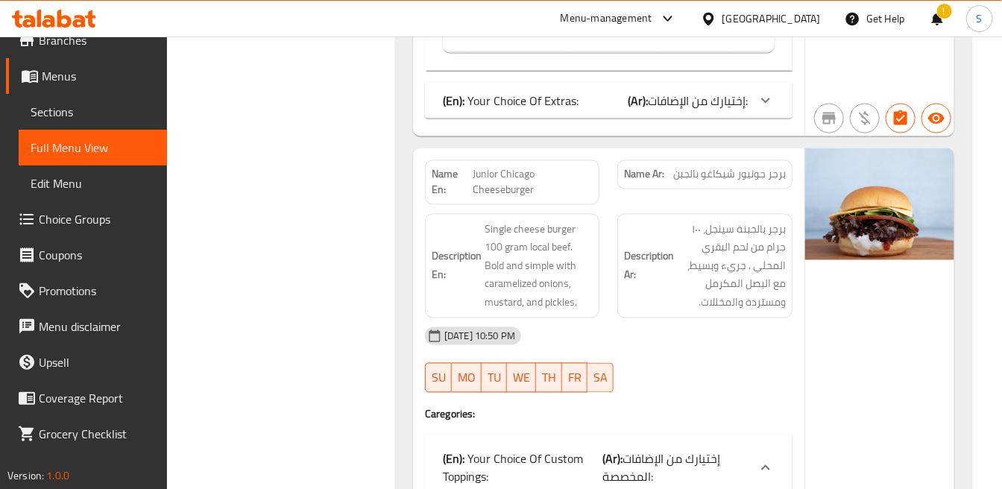
scroll to position [12214, 0]
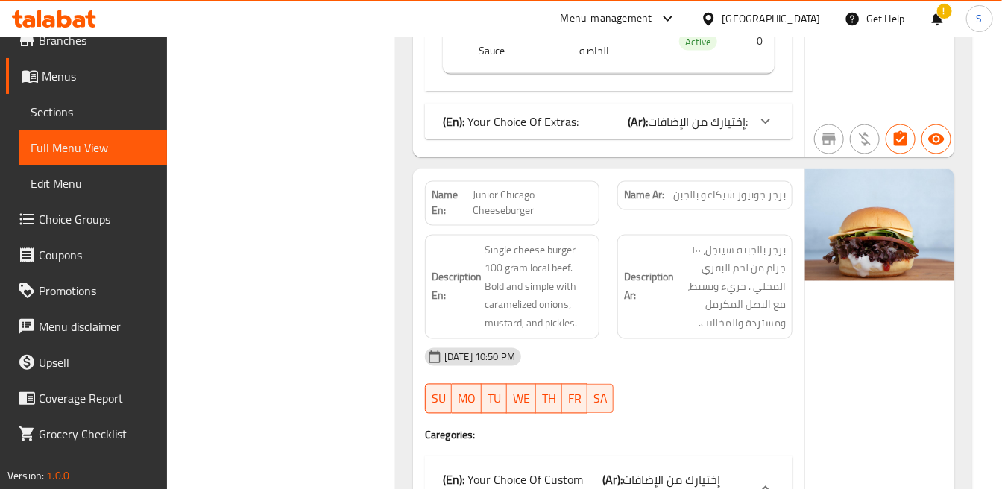
click at [435, 188] on strong "Name En:" at bounding box center [452, 203] width 41 height 31
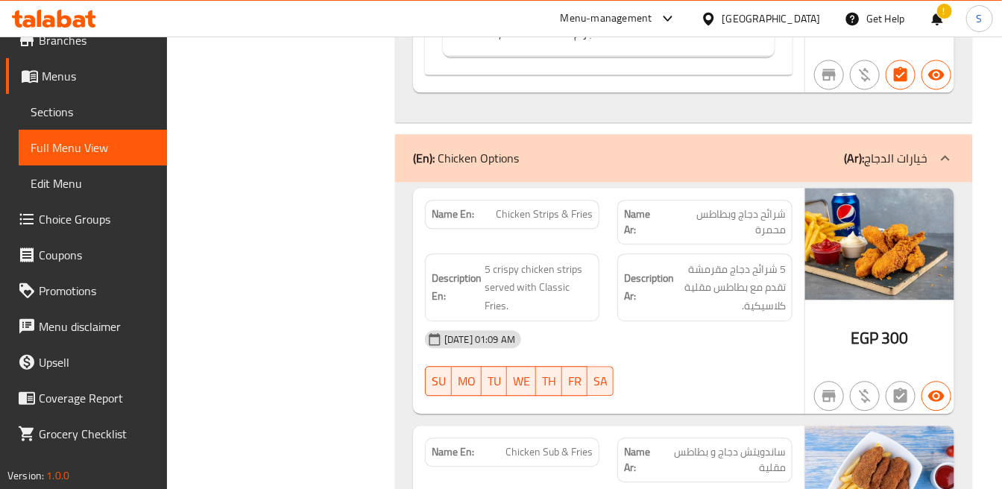
scroll to position [14947, 0]
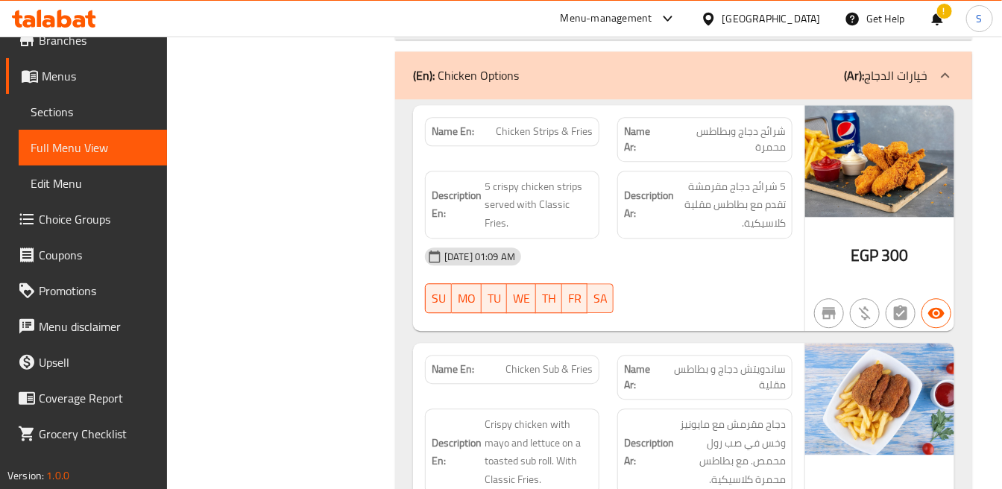
click at [587, 124] on span "Chicken Strips & Fries" at bounding box center [544, 132] width 97 height 16
click at [552, 124] on span "Chicken Strips & Fries" at bounding box center [544, 132] width 97 height 16
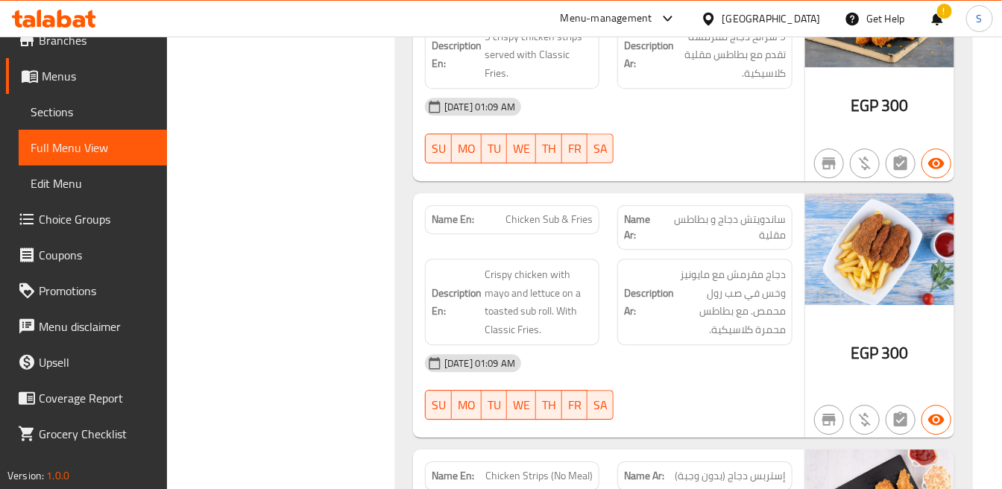
scroll to position [15112, 0]
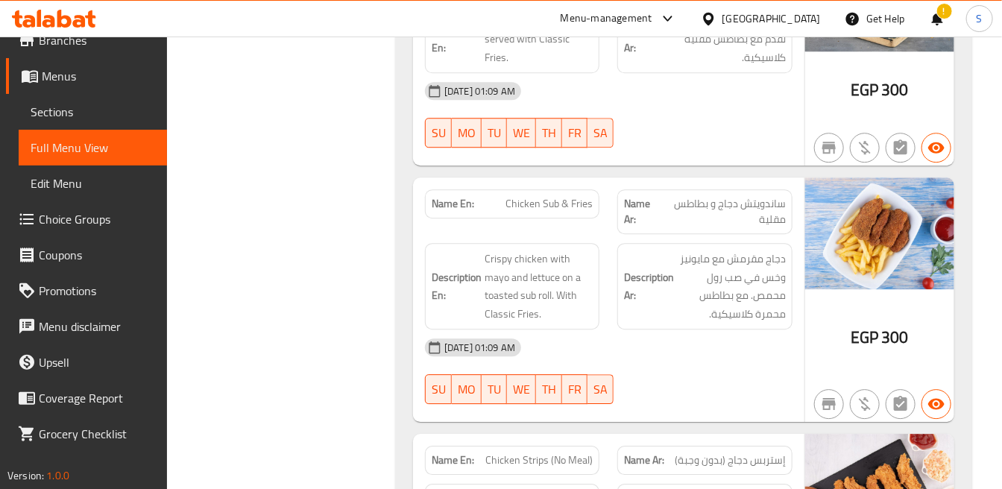
click at [585, 196] on span "Chicken Sub & Fries" at bounding box center [548, 204] width 87 height 16
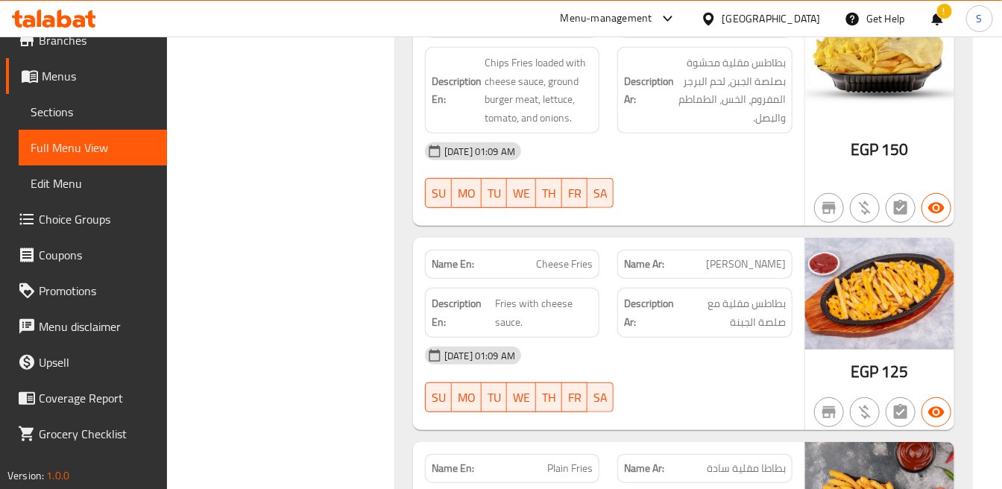
scroll to position [16107, 0]
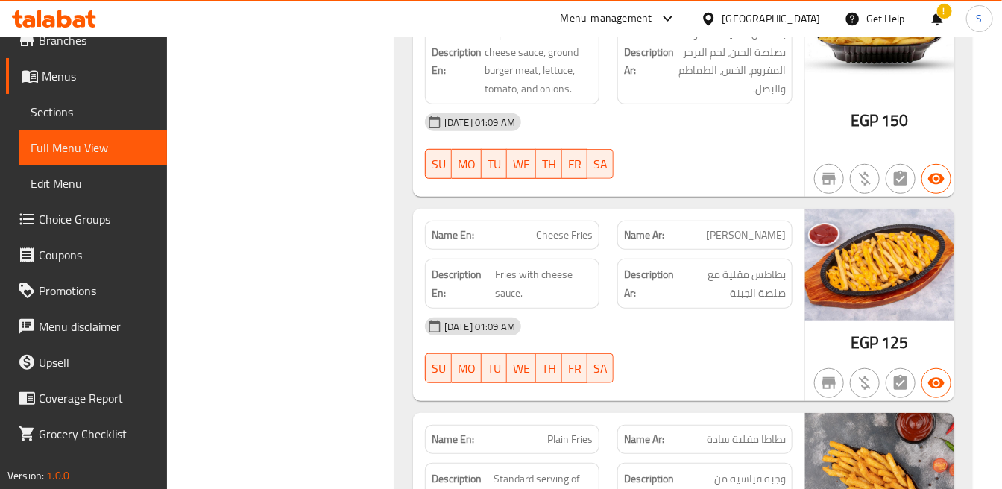
click at [582, 227] on span "Cheese Fries" at bounding box center [564, 235] width 57 height 16
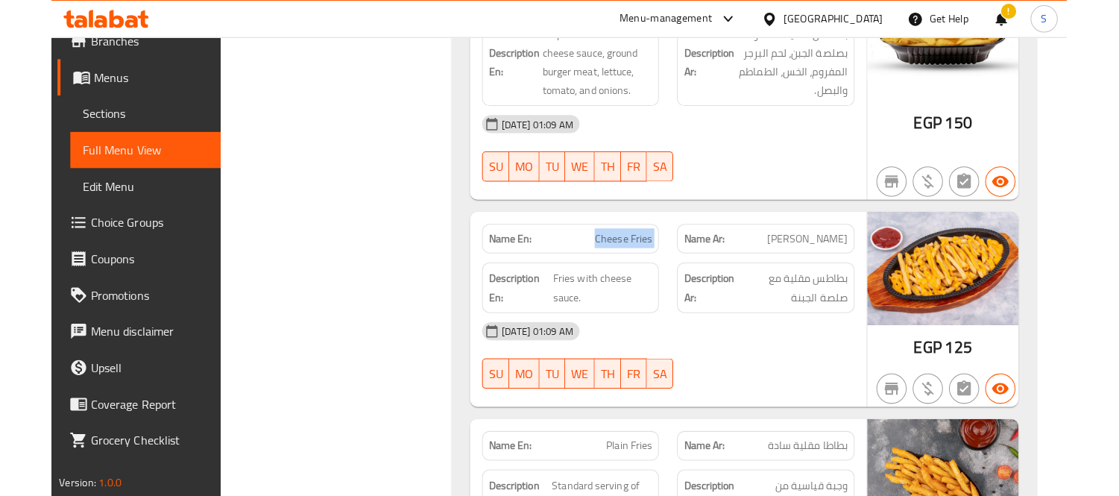
scroll to position [14505, 0]
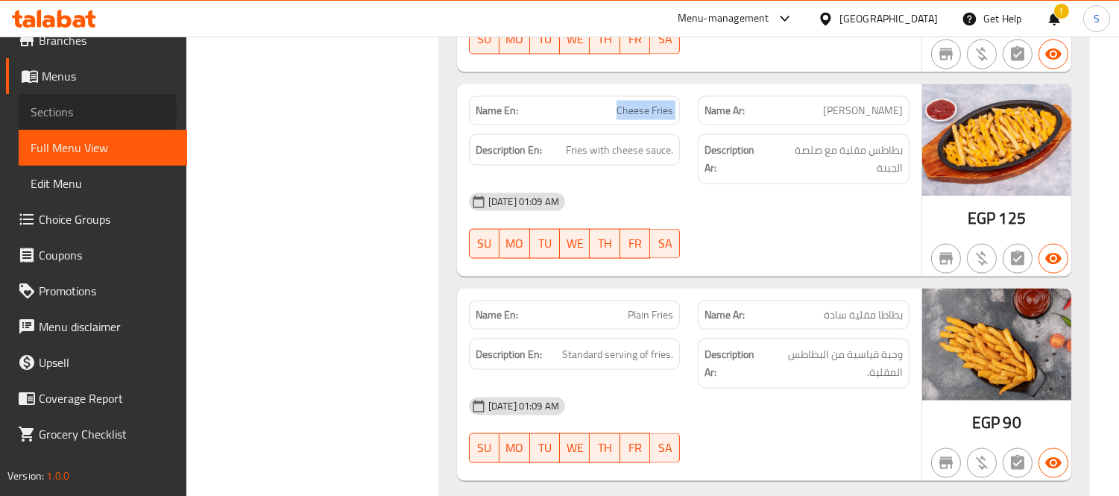
click at [72, 110] on span "Sections" at bounding box center [103, 112] width 145 height 18
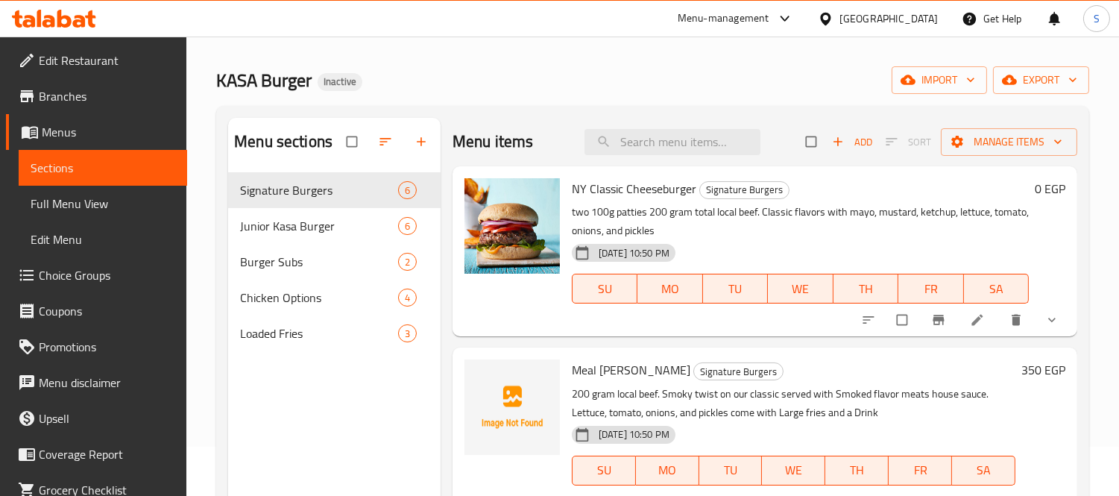
scroll to position [42, 0]
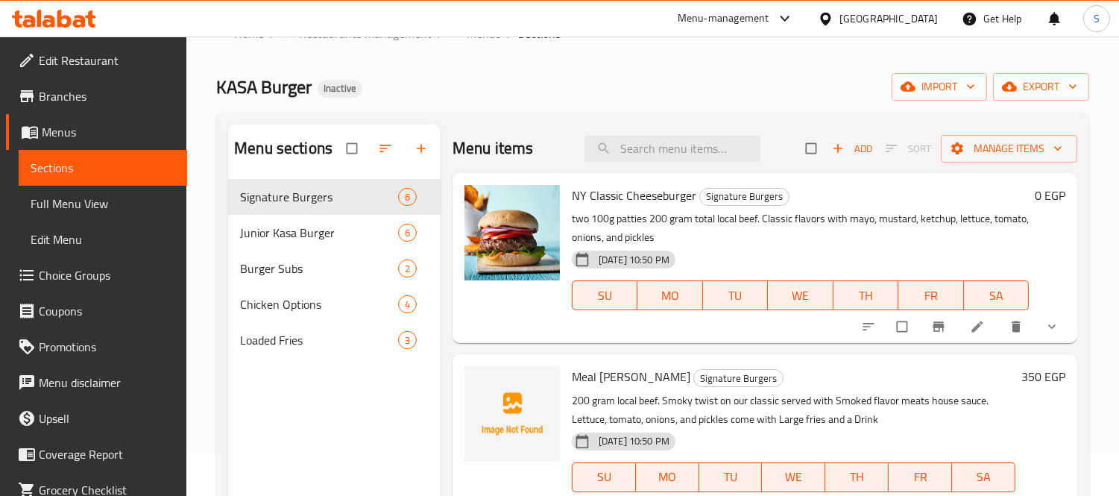
click at [657, 198] on span "NY Classic Cheeseburger" at bounding box center [634, 195] width 124 height 22
copy h6 "NY Classic Cheeseburger"
click at [689, 143] on input "search" at bounding box center [672, 149] width 176 height 26
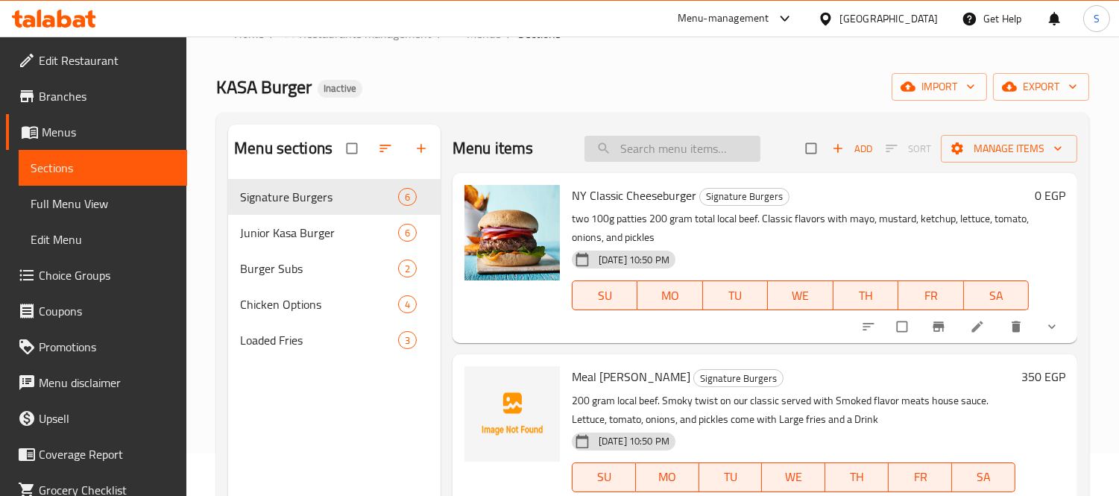
paste input "NY Classic Cheeseburger"
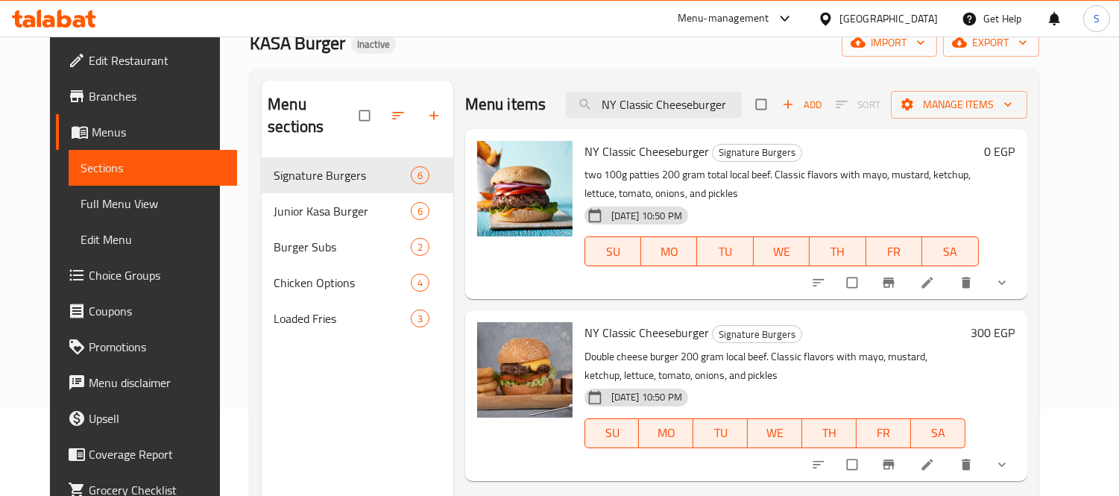
scroll to position [125, 0]
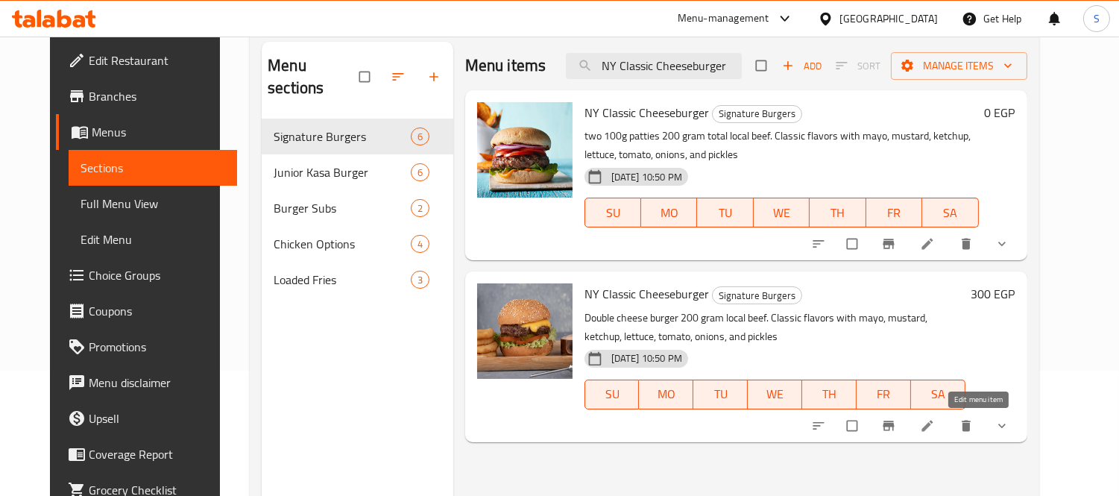
type input "NY Classic Cheeseburger"
click at [935, 422] on icon at bounding box center [927, 425] width 15 height 15
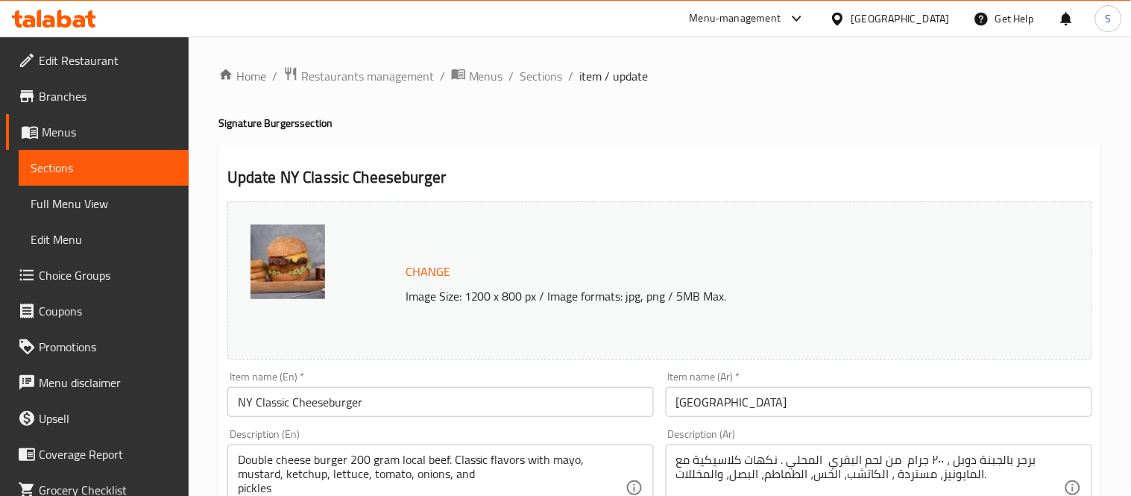
type input "إختيارك من الإضافات المخصصة:"
type input "0"
type input "إختيارك من الإضافات:"
type input "0"
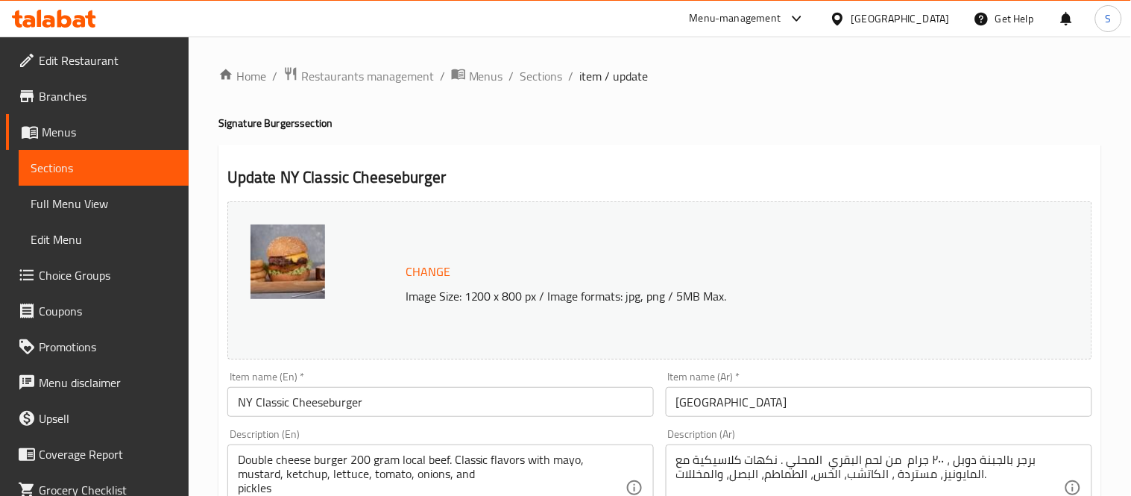
type input "0"
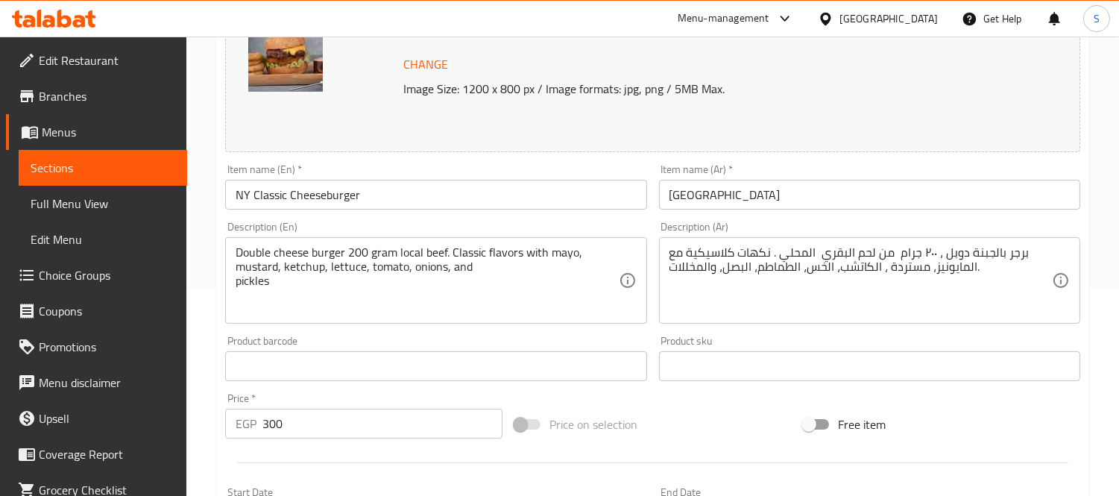
scroll to position [248, 0]
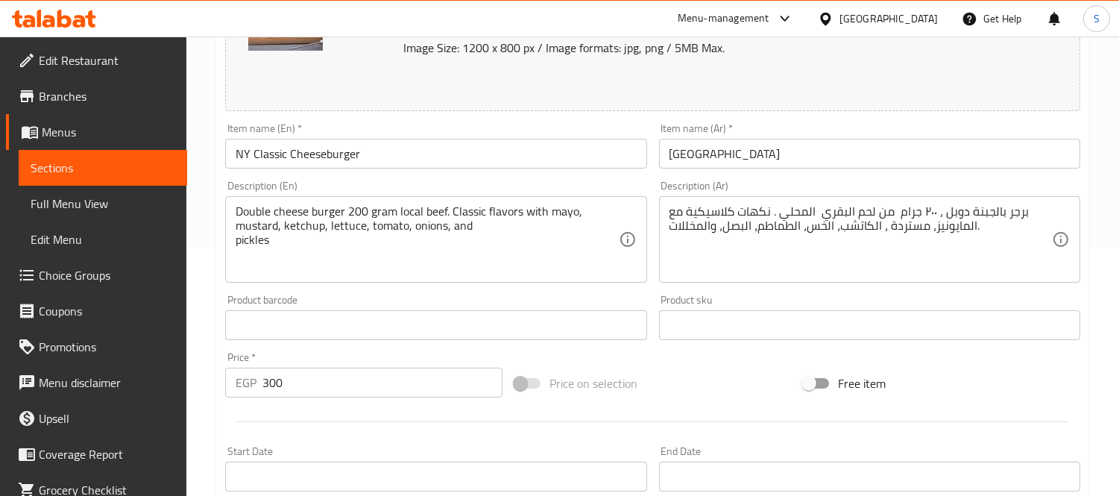
click at [228, 243] on div "Double cheese burger 200 gram local beef. Classic flavors with mayo, mustard, k…" at bounding box center [435, 239] width 421 height 86
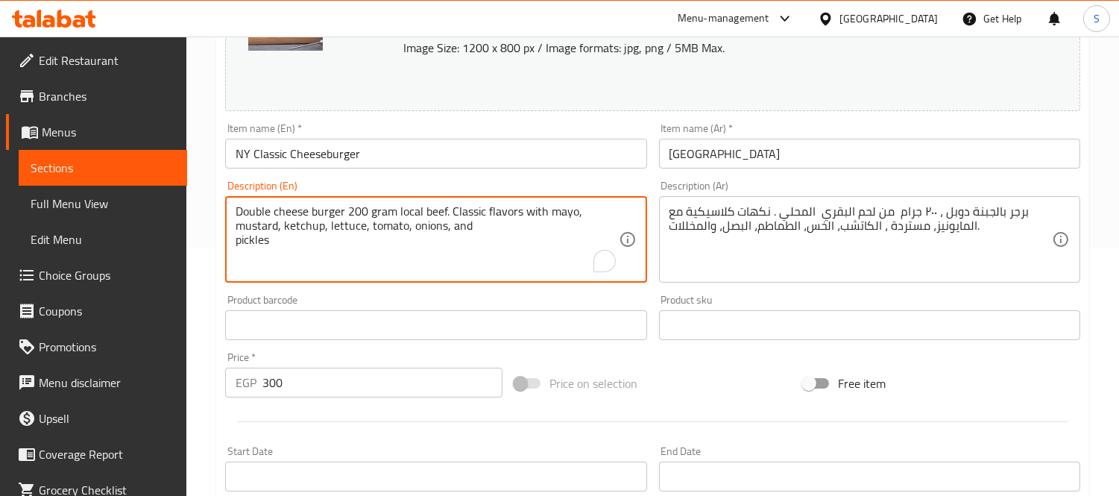
click at [236, 242] on textarea "Double cheese burger 200 gram local beef. Classic flavors with mayo, mustard, k…" at bounding box center [427, 239] width 382 height 71
type textarea "Double cheese burger 200 gram local beef. Classic flavors with mayo, mustard, k…"
click at [495, 155] on input "NY Classic Cheeseburger" at bounding box center [435, 154] width 421 height 30
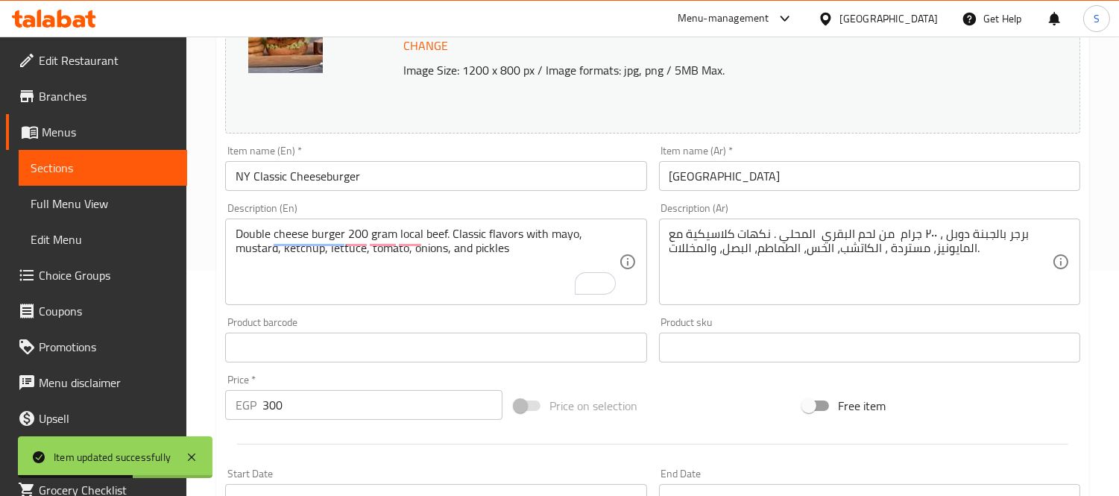
scroll to position [165, 0]
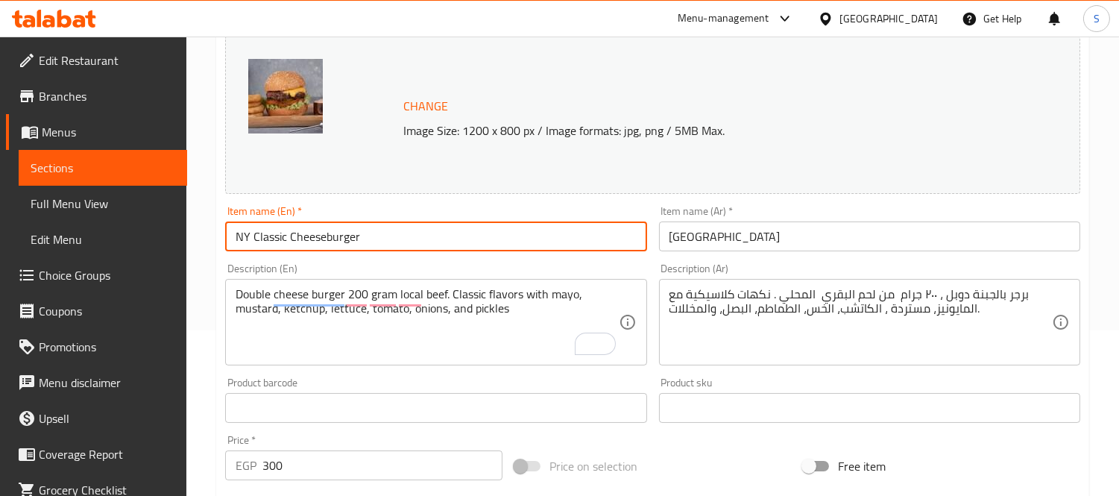
click at [449, 241] on input "NY Classic Cheeseburger" at bounding box center [435, 236] width 421 height 30
click at [91, 58] on span "Edit Restaurant" at bounding box center [107, 60] width 136 height 18
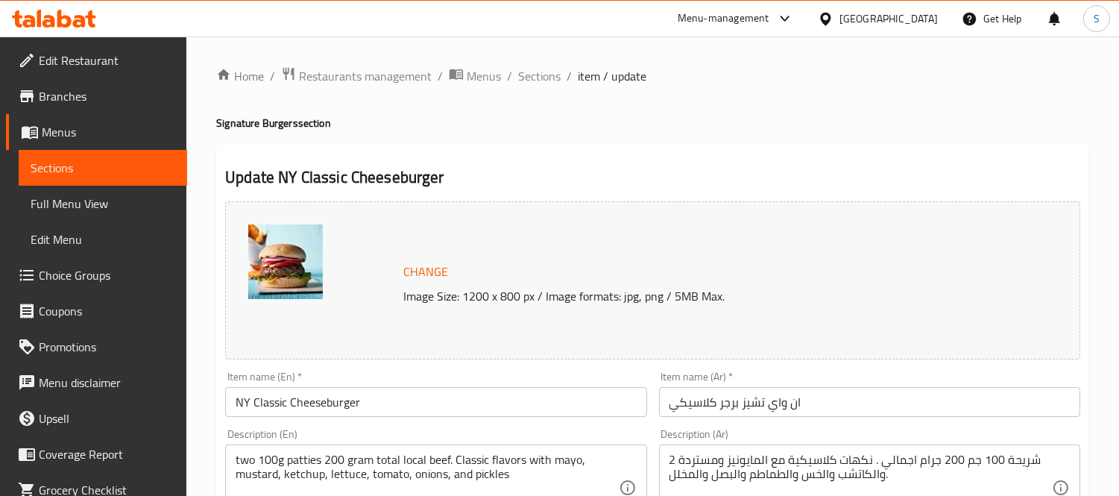
click at [420, 392] on input "NY Classic Cheeseburger" at bounding box center [435, 402] width 421 height 30
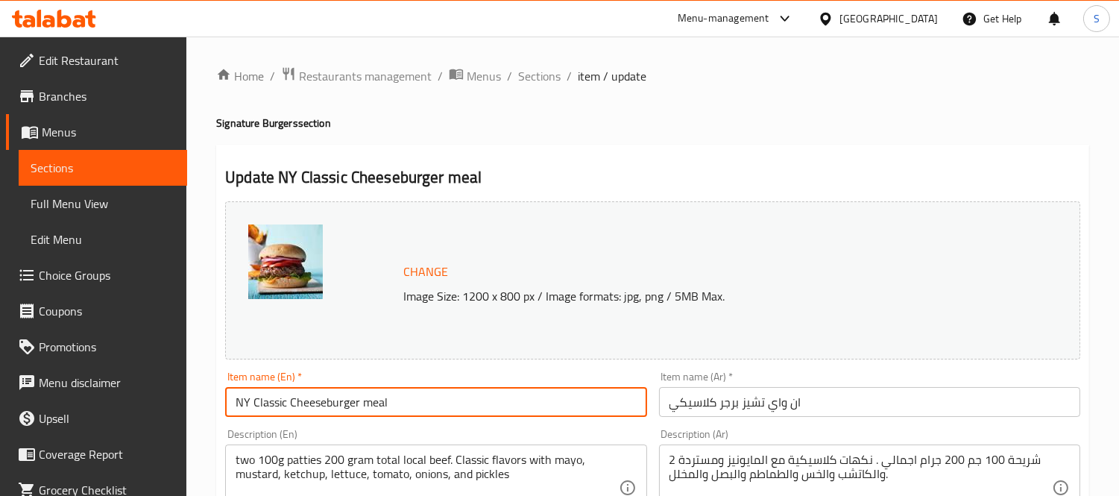
type input "NY Classic Cheeseburger meal"
click at [892, 399] on input "ان واي تشيز برجر كلاسيكي" at bounding box center [869, 402] width 421 height 30
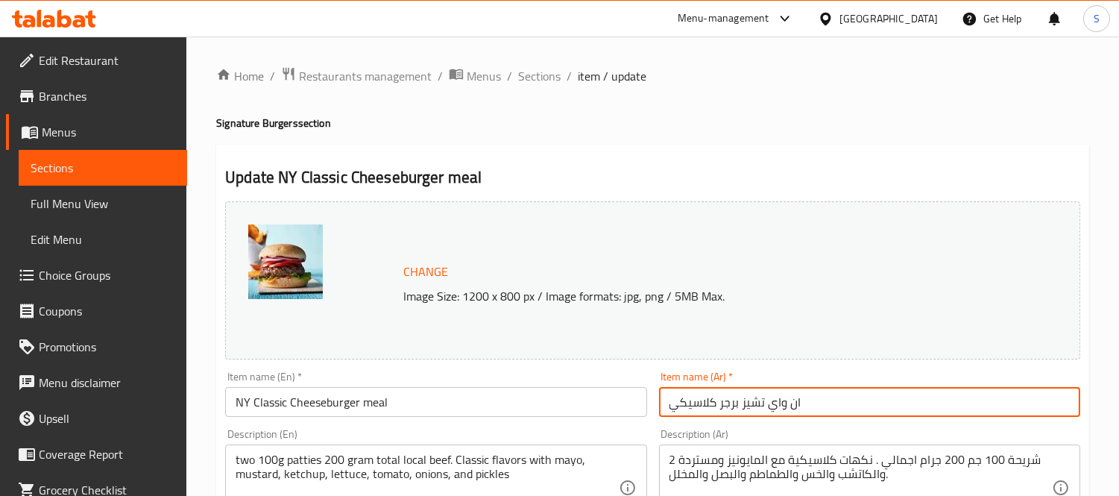
click at [664, 399] on input "ان واي تشيز برجر كلاسيكي" at bounding box center [869, 402] width 421 height 30
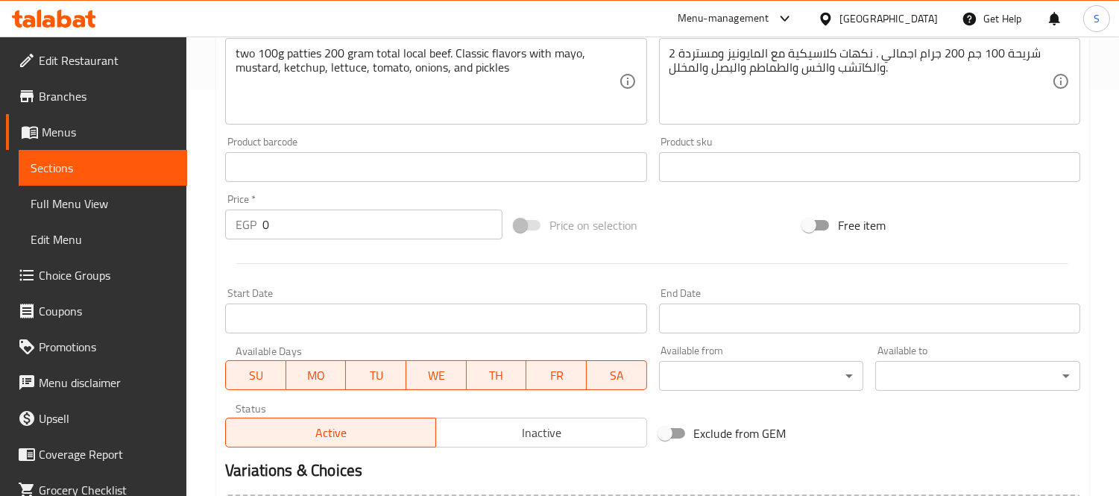
scroll to position [496, 0]
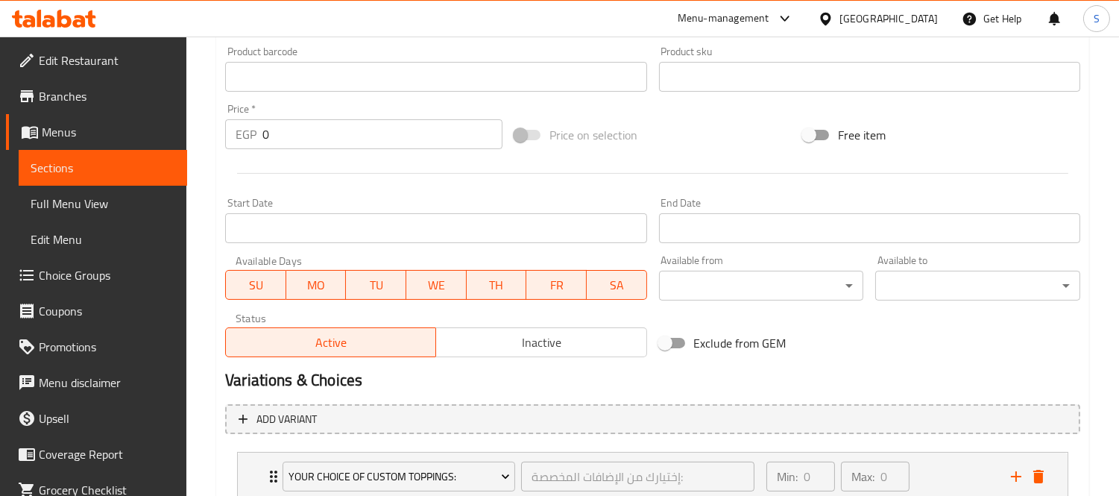
type input "وجبة ان واي تشيز برجر كلاسيكي"
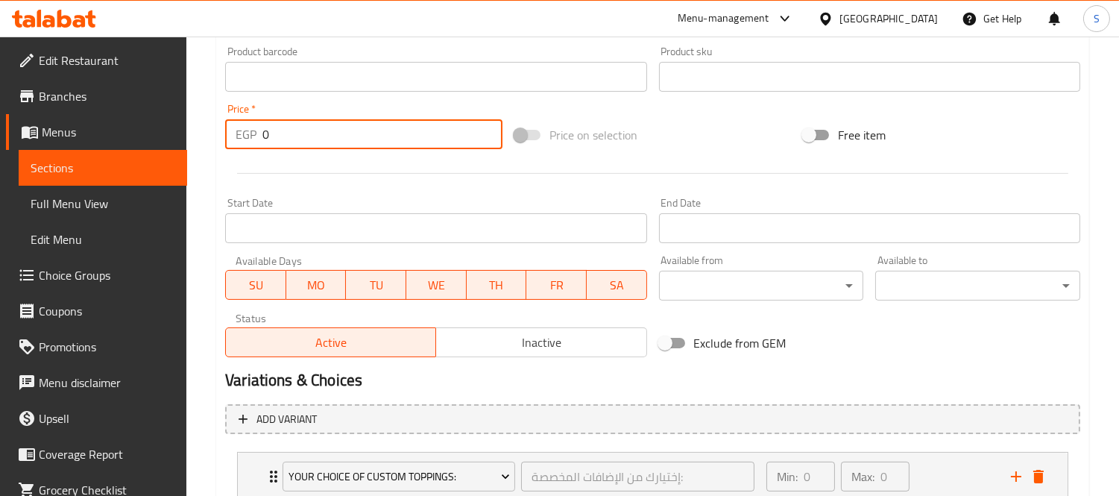
drag, startPoint x: 282, startPoint y: 125, endPoint x: 265, endPoint y: 127, distance: 17.2
click at [265, 127] on input "0" at bounding box center [382, 134] width 240 height 30
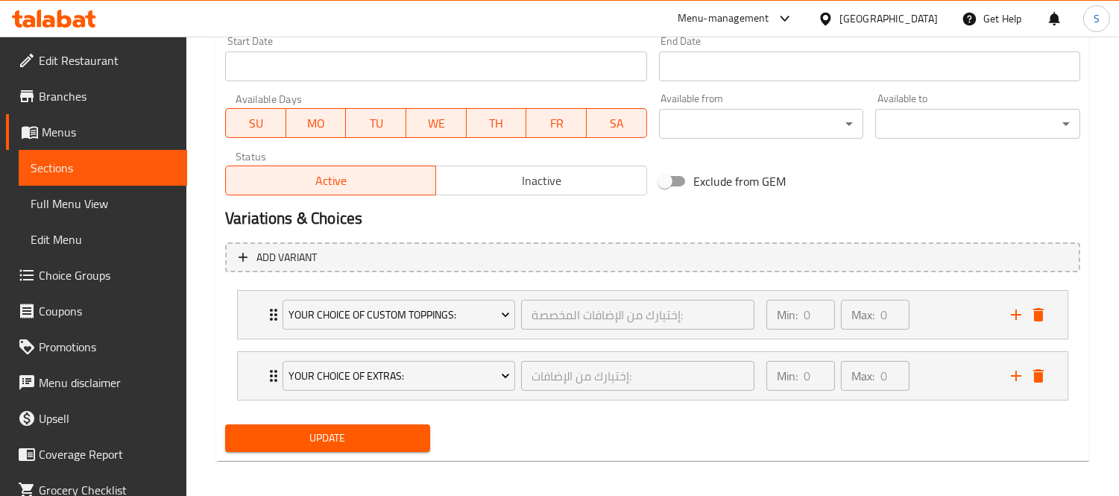
scroll to position [663, 0]
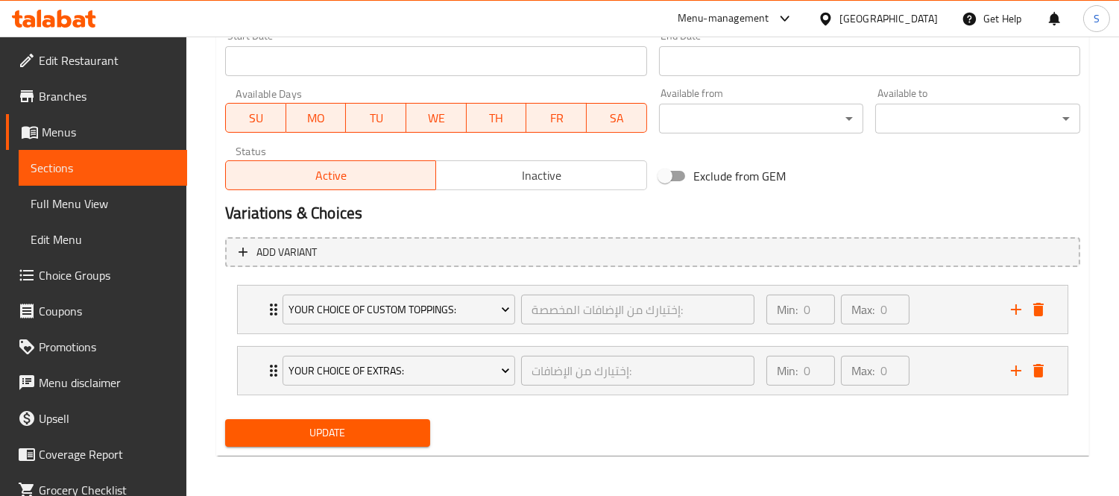
click at [385, 413] on div "Update" at bounding box center [327, 433] width 217 height 40
click at [384, 421] on button "Update" at bounding box center [327, 433] width 205 height 28
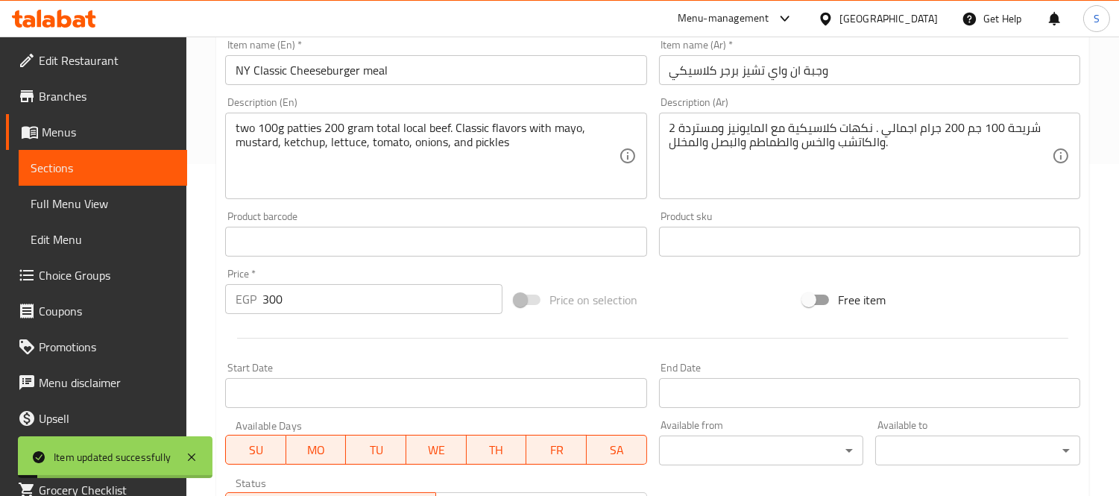
scroll to position [249, 0]
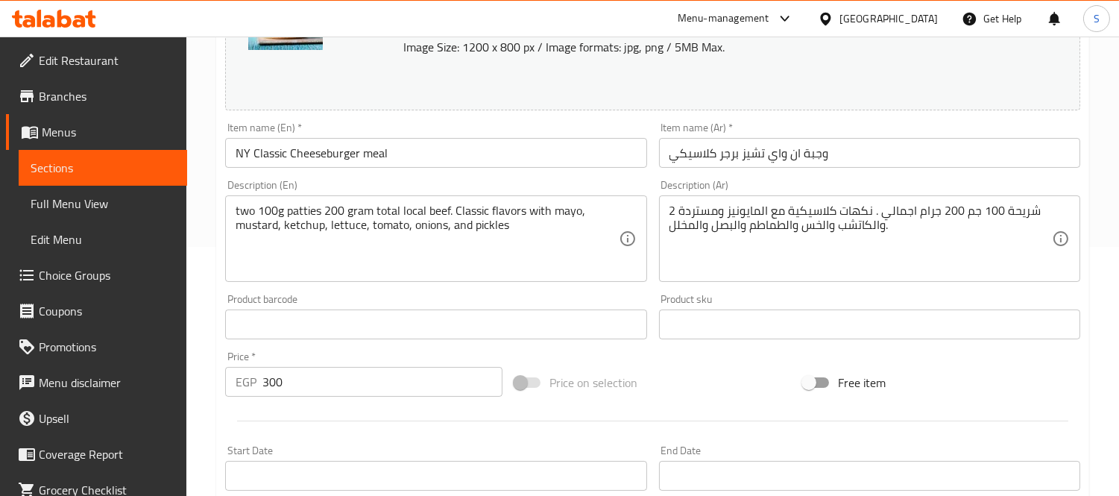
click at [274, 376] on input "300" at bounding box center [382, 382] width 240 height 30
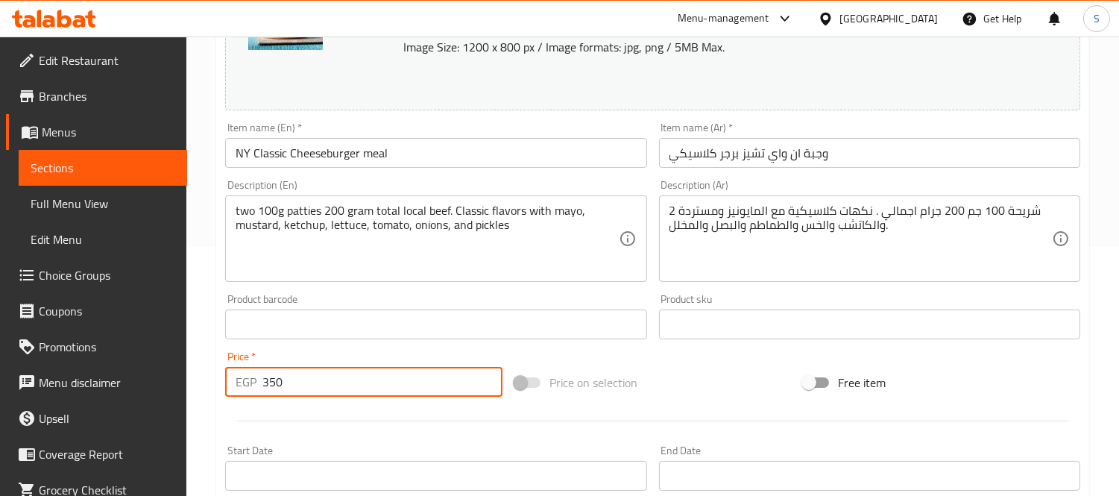
type input "350"
click at [549, 140] on input "NY Classic Cheeseburger meal" at bounding box center [435, 153] width 421 height 30
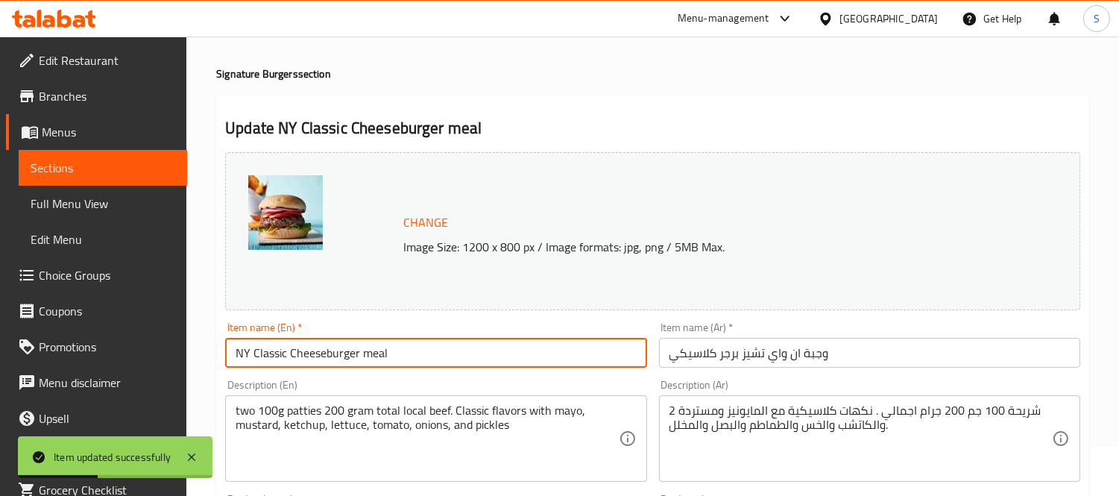
scroll to position [0, 0]
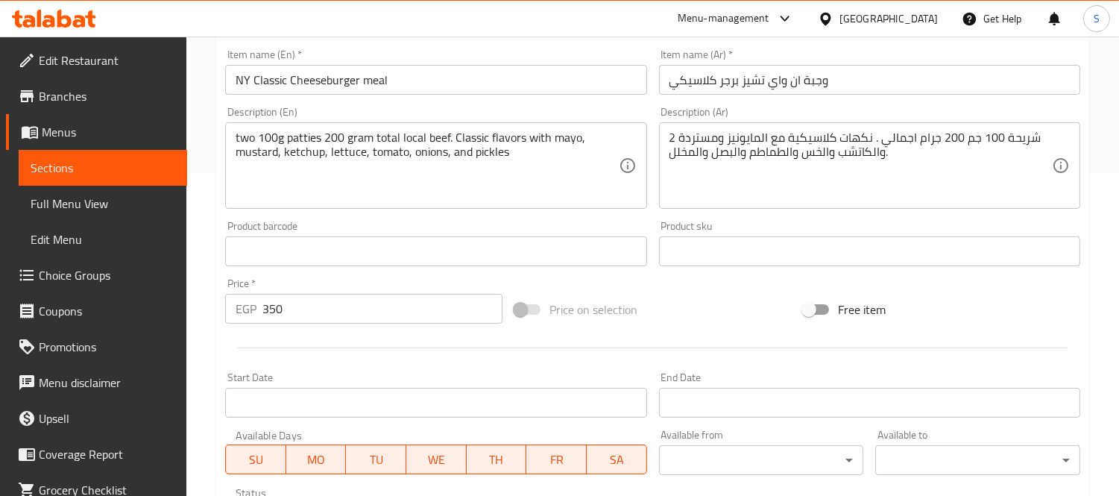
scroll to position [331, 0]
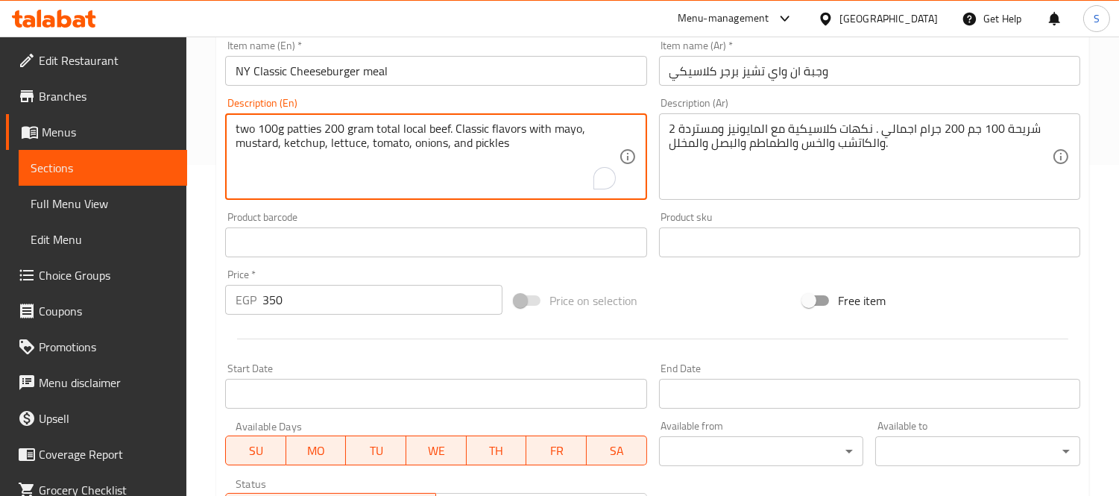
drag, startPoint x: 321, startPoint y: 124, endPoint x: 219, endPoint y: 128, distance: 102.2
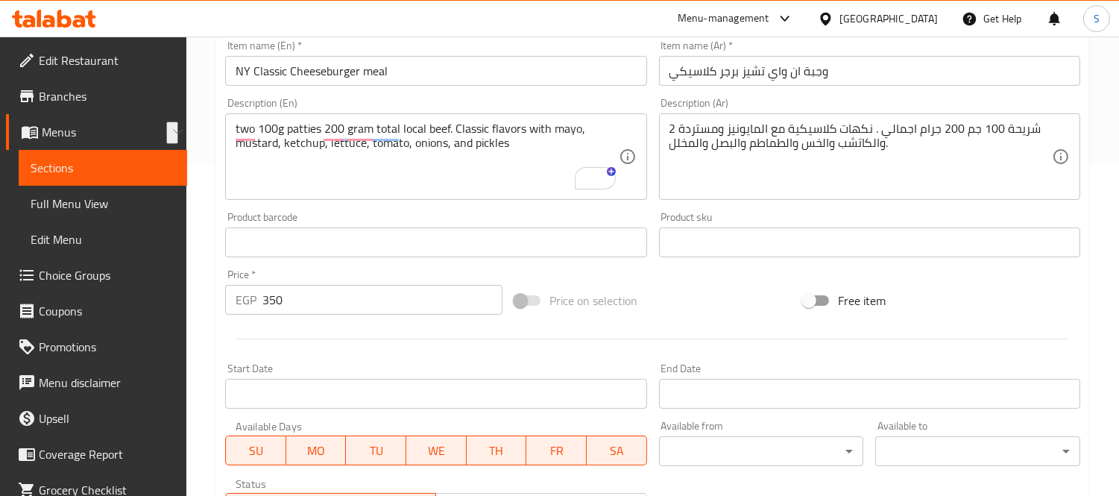
click at [420, 157] on textarea "two 100g patties 200 gram total local beef. Classic flavors with mayo, mustard,…" at bounding box center [427, 156] width 382 height 71
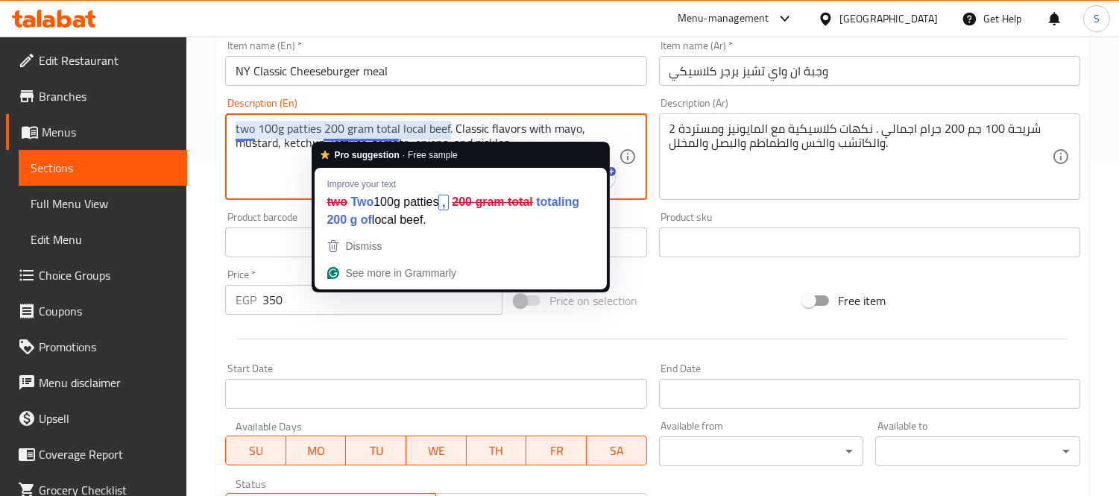
click at [396, 128] on textarea "two 100g patties 200 gram total local beef. Classic flavors with mayo, mustard,…" at bounding box center [427, 156] width 382 height 71
click at [396, 127] on textarea "two 100g patties 200 gram total local beef. Classic flavors with mayo, mustard,…" at bounding box center [427, 156] width 382 height 71
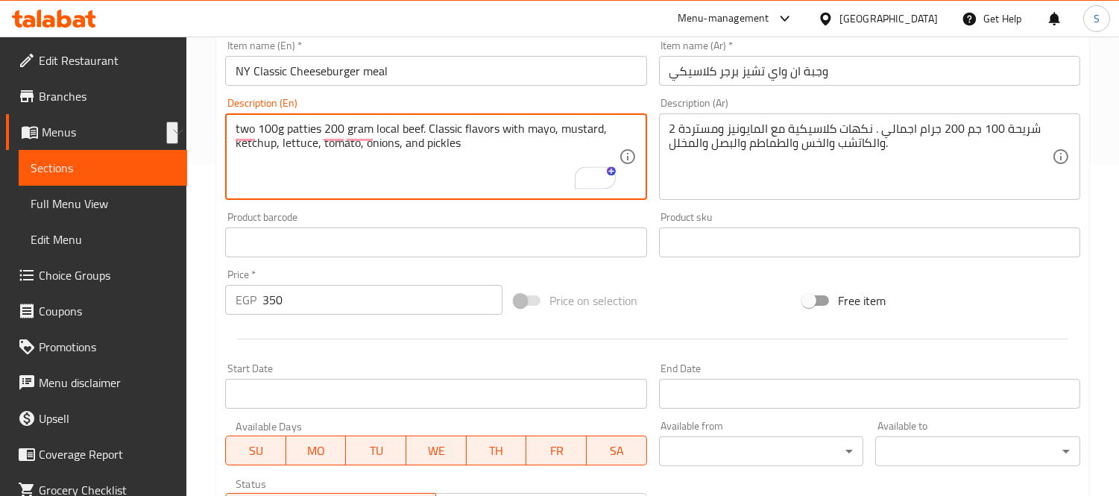
drag, startPoint x: 320, startPoint y: 124, endPoint x: 204, endPoint y: 117, distance: 116.5
click at [204, 117] on div "Home / Restaurants management / Menus / Sections / item / update Signature Burg…" at bounding box center [652, 268] width 932 height 1124
type textarea "200 gram local beef. Classic flavors with mayo, mustard, ketchup, lettuce, toma…"
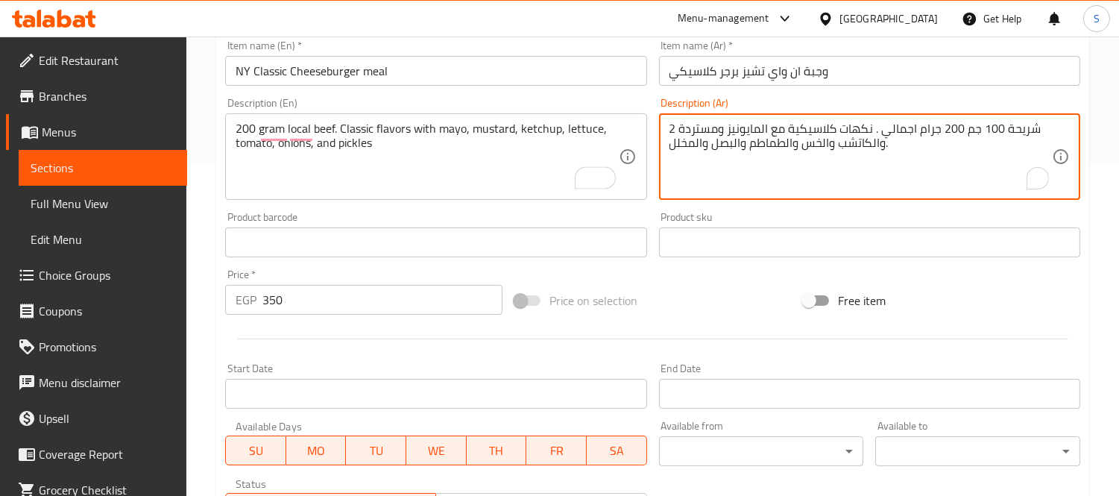
click at [1014, 122] on textarea "2 شريحة 100 جم 200 جرام اجمالي . نكهات كلاسيكية مع المايونيز ومستردة والكاتشب و…" at bounding box center [860, 156] width 382 height 71
click at [684, 125] on textarea "2 100 جم 200 جرام اجمالي . نكهات كلاسيكية مع المايونيز ومستردة والكاتشب والخس و…" at bounding box center [860, 156] width 382 height 71
drag, startPoint x: 678, startPoint y: 128, endPoint x: 660, endPoint y: 127, distance: 17.9
click at [660, 127] on div "2 جم 200 جرام اجمالي . نكهات كلاسيكية مع المايونيز ومستردة والكاتشب والخس والطم…" at bounding box center [869, 156] width 421 height 86
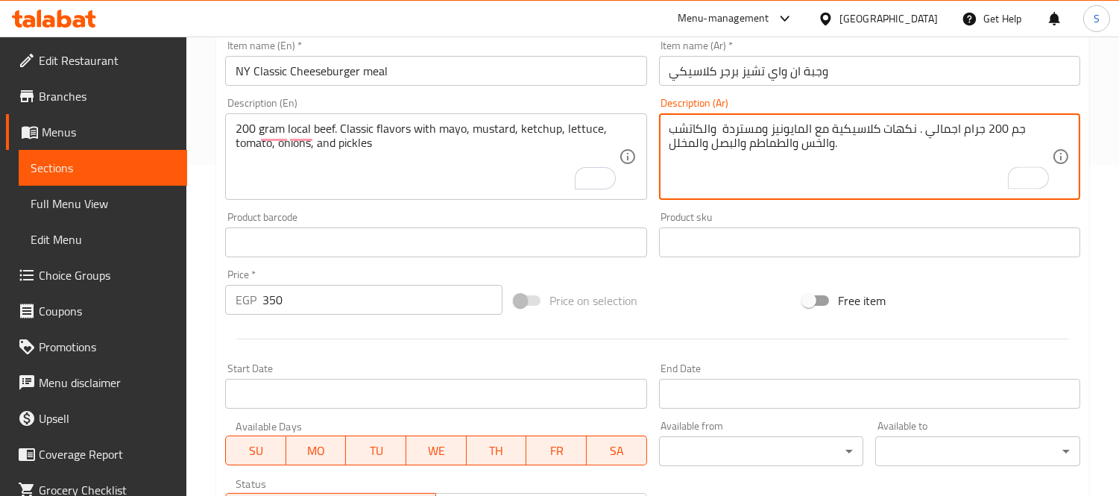
click at [936, 124] on textarea "جم 200 جرام اجمالي . نكهات كلاسيكية مع المايونيز ومستردة والكاتشب والخس والطماط…" at bounding box center [860, 156] width 382 height 71
click at [1014, 130] on textarea "جم 200 جرام . نكهات كلاسيكية مع المايونيز ومستردة والكاتشب والخس والطماطم والبص…" at bounding box center [860, 156] width 382 height 71
type textarea "200 جرام . نكهات كلاسيكية مع المايونيز ومستردة والكاتشب والخس والطماطم والبصل و…"
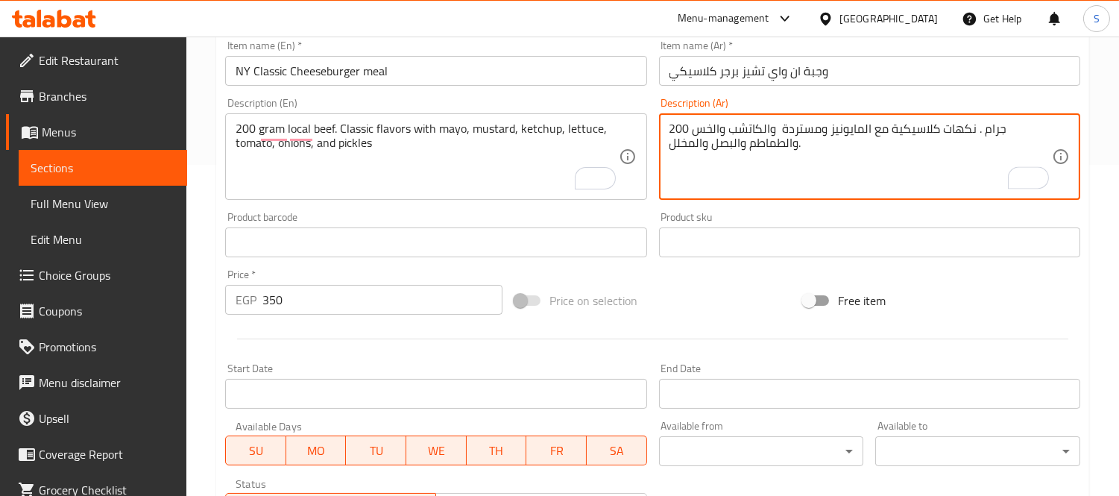
click at [957, 70] on input "وجبة ان واي تشيز برجر كلاسيكي" at bounding box center [869, 71] width 421 height 30
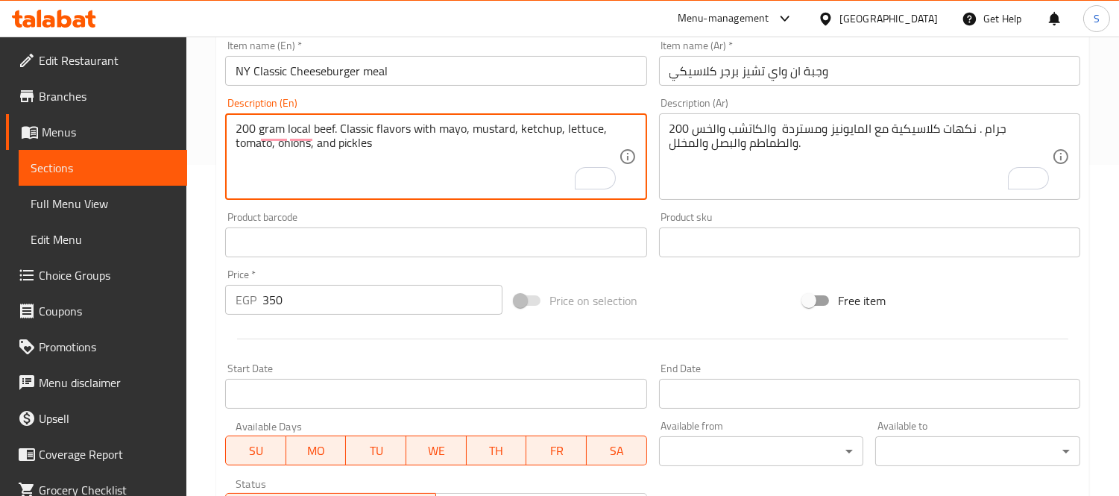
paste textarea "come with Large fries and a Drink"
type textarea "200 gram local beef. Classic flavors with mayo, mustard, ketchup, lettuce, toma…"
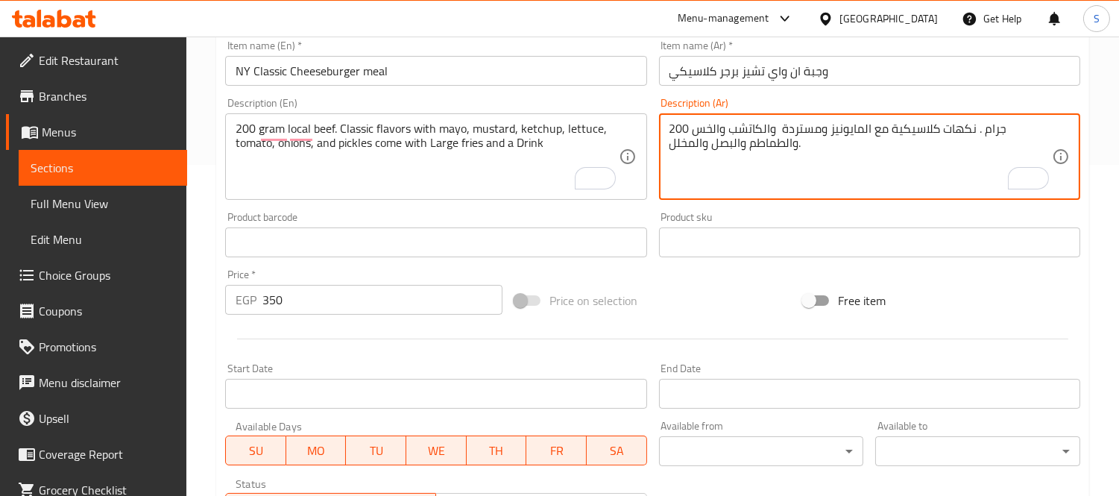
paste textarea ".تقدم مع بطاطس مقلية كبيرة ومشروب"
click at [865, 151] on textarea "200 جرام . نكهات كلاسيكية مع المايونيز ومستردة والكاتشب والخس والطماطم والبصل و…" at bounding box center [860, 156] width 382 height 71
type textarea "200 جرام . نكهات كلاسيكية مع المايونيز ومستردة والكاتشب والخس والطماطم والبصل و…"
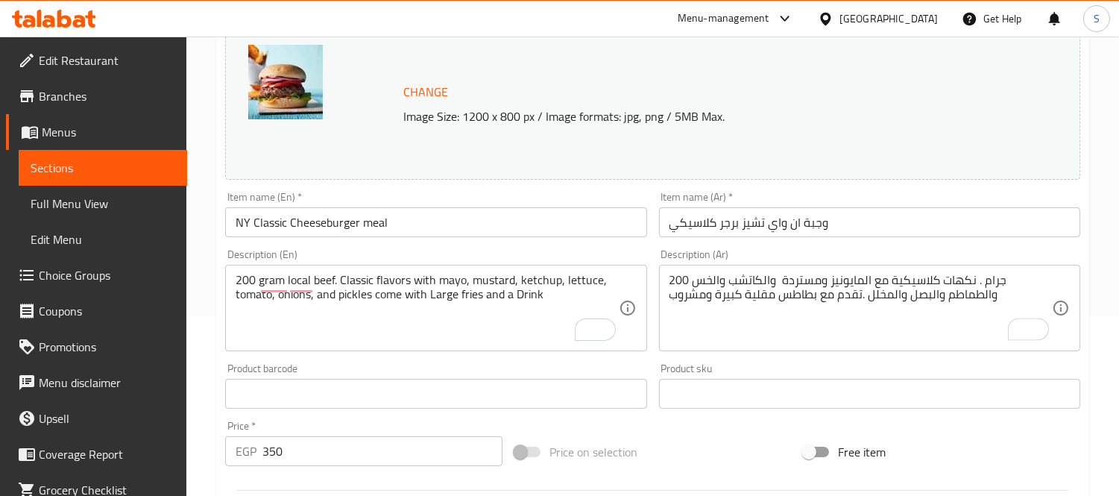
scroll to position [165, 0]
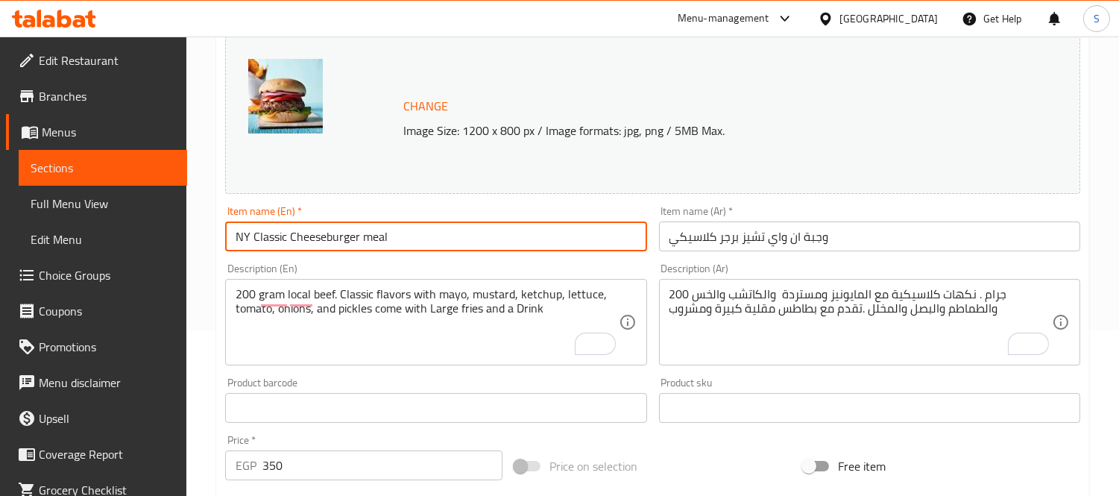
click at [396, 241] on input "NY Classic Cheeseburger meal" at bounding box center [435, 236] width 421 height 30
click at [475, 239] on input "NY Classic Cheeseburger meal" at bounding box center [435, 236] width 421 height 30
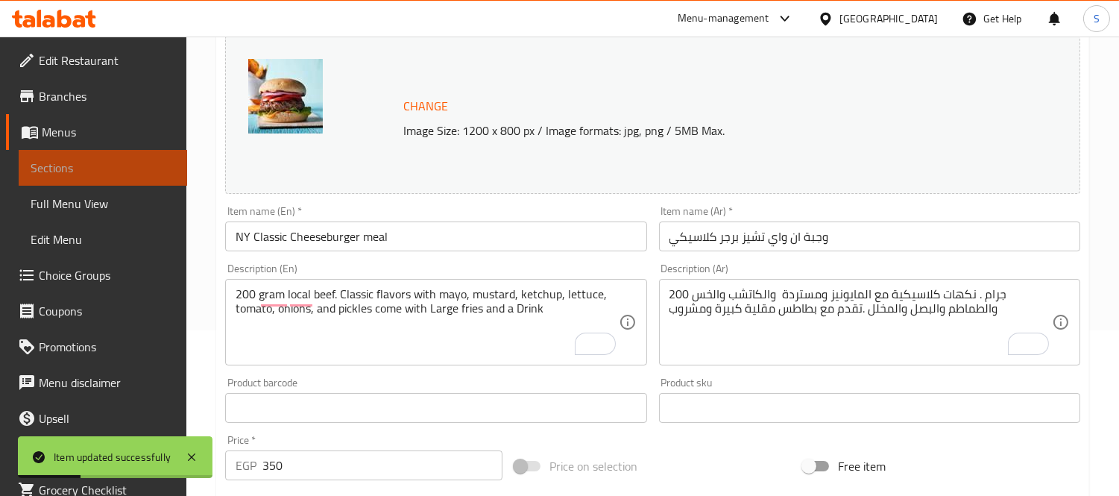
click at [114, 172] on span "Sections" at bounding box center [103, 168] width 145 height 18
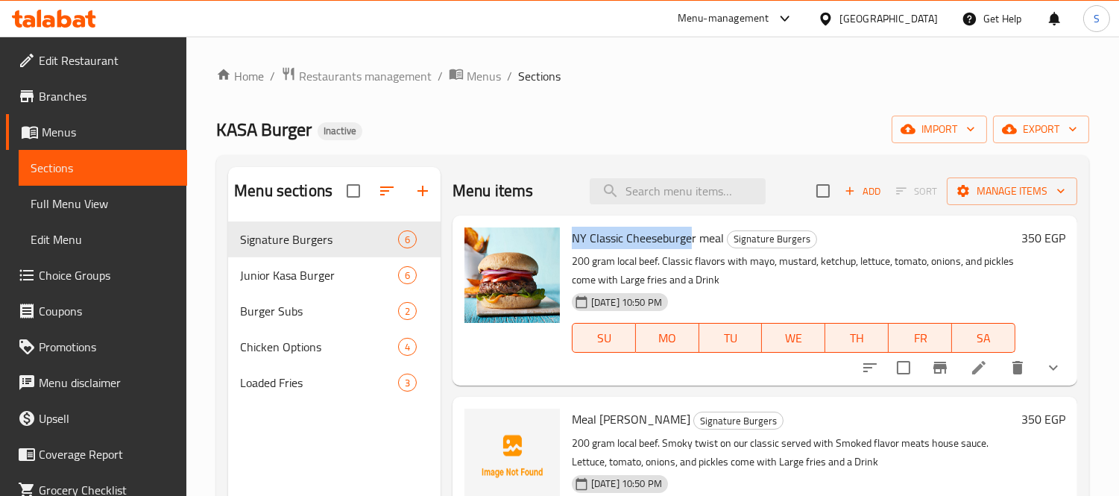
drag, startPoint x: 692, startPoint y: 239, endPoint x: 570, endPoint y: 233, distance: 121.6
click at [570, 233] on div "NY Classic Cheeseburger meal Signature Burgers 200 gram local beef. Classic fla…" at bounding box center [793, 300] width 455 height 158
copy span "NY Classic Cheeseburge"
click at [648, 183] on input "search" at bounding box center [678, 191] width 176 height 26
paste input "NY Classic Cheeseburge"
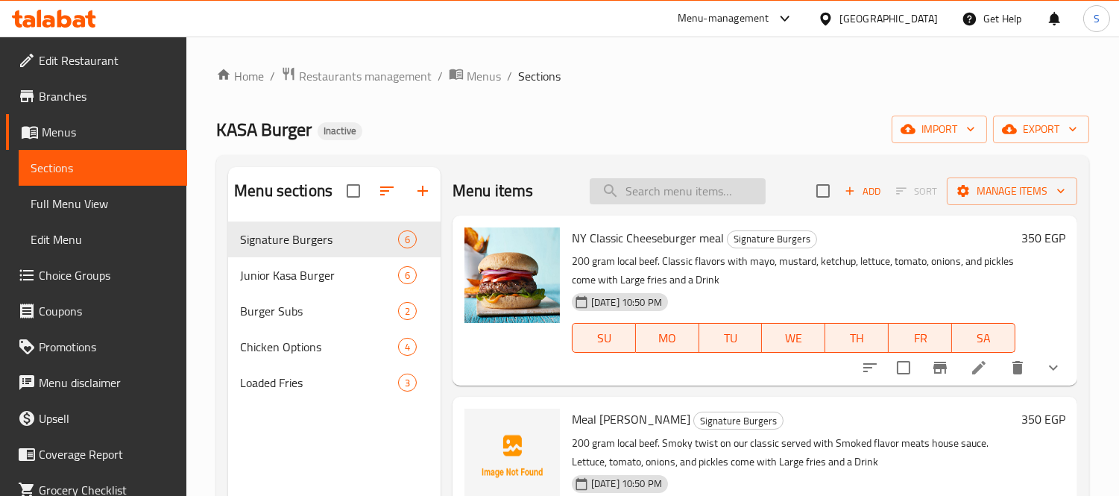
type input "NY Classic Cheeseburge"
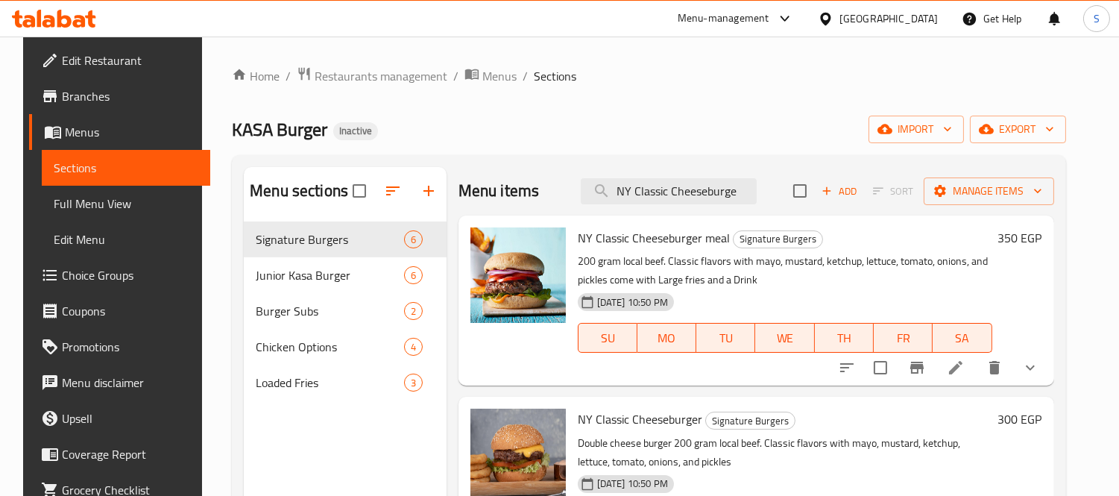
scroll to position [83, 0]
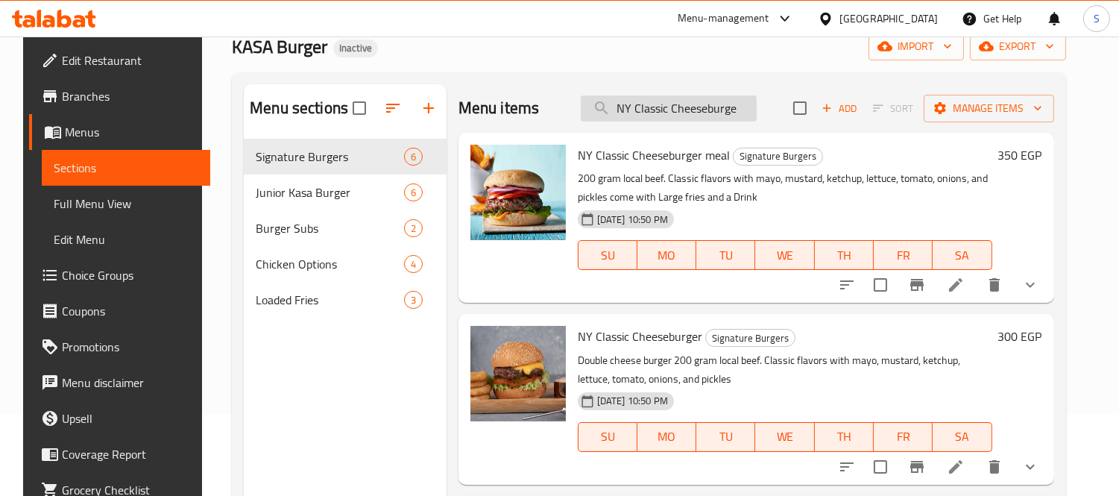
click at [717, 116] on input "NY Classic Cheeseburge" at bounding box center [669, 108] width 176 height 26
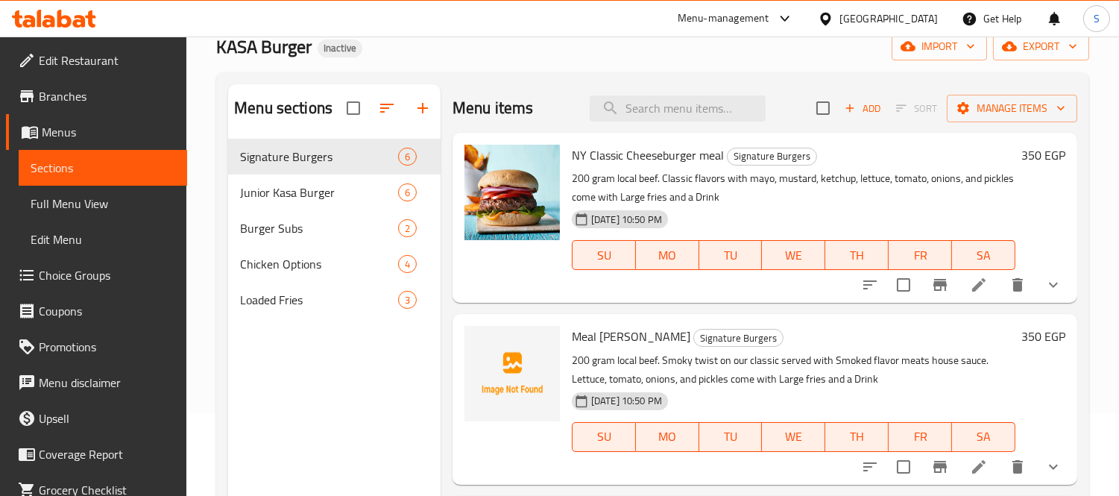
click at [668, 338] on span "Meal Kasa Cheeseburger" at bounding box center [631, 336] width 119 height 22
copy h6 "Meal Kasa Cheeseburger"
click at [687, 118] on input "search" at bounding box center [678, 108] width 176 height 26
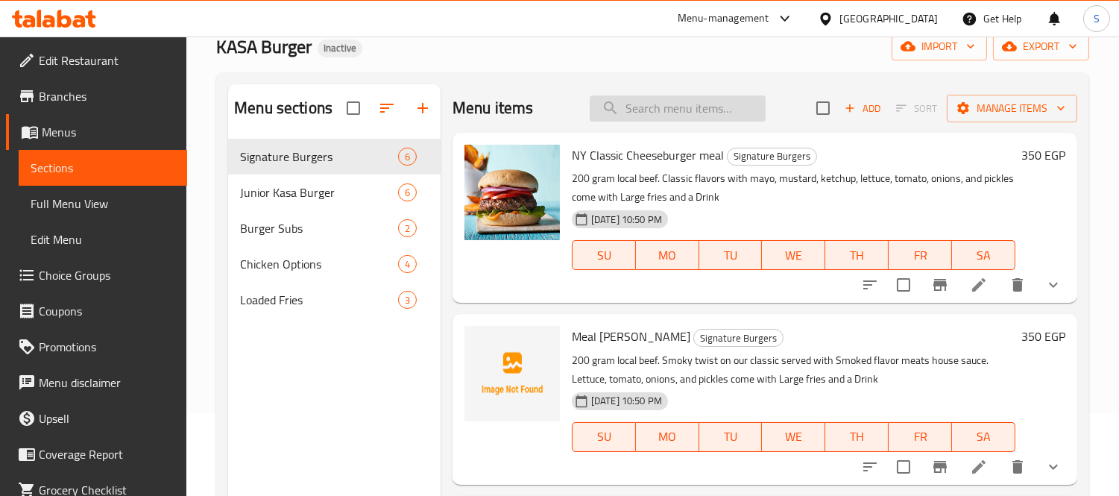
paste input "Meal Kasa Cheeseburger"
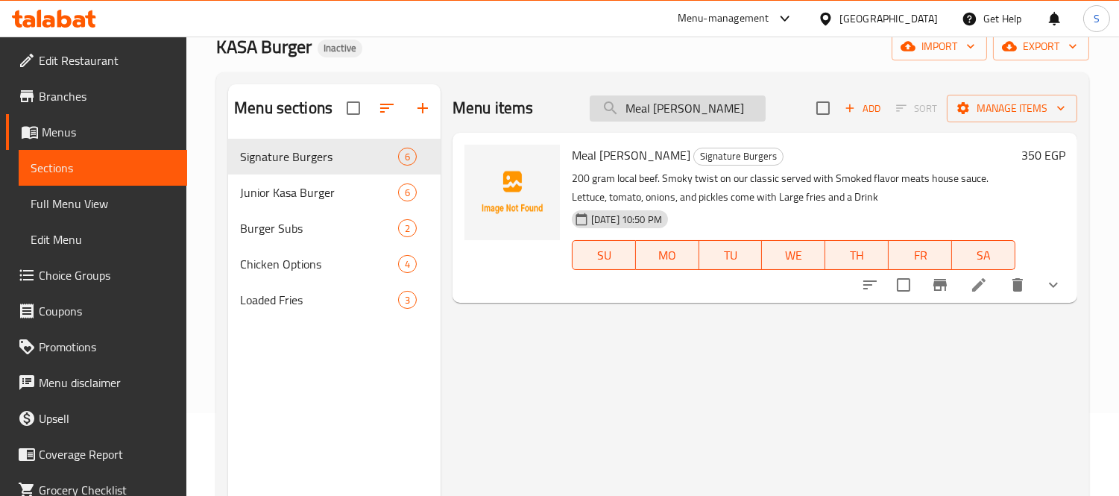
click at [629, 104] on input "Meal Kasa Cheeseburger" at bounding box center [678, 108] width 176 height 26
click at [629, 103] on input "Meal Kasa Cheeseburger" at bounding box center [678, 108] width 176 height 26
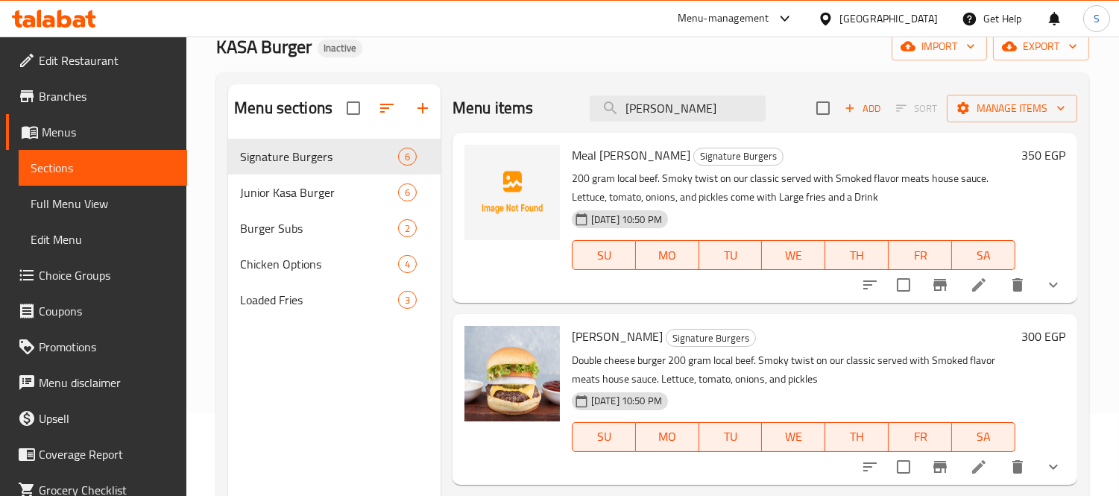
type input "Kasa Cheeseburger"
click at [693, 107] on input "Kasa Cheeseburger" at bounding box center [678, 108] width 176 height 26
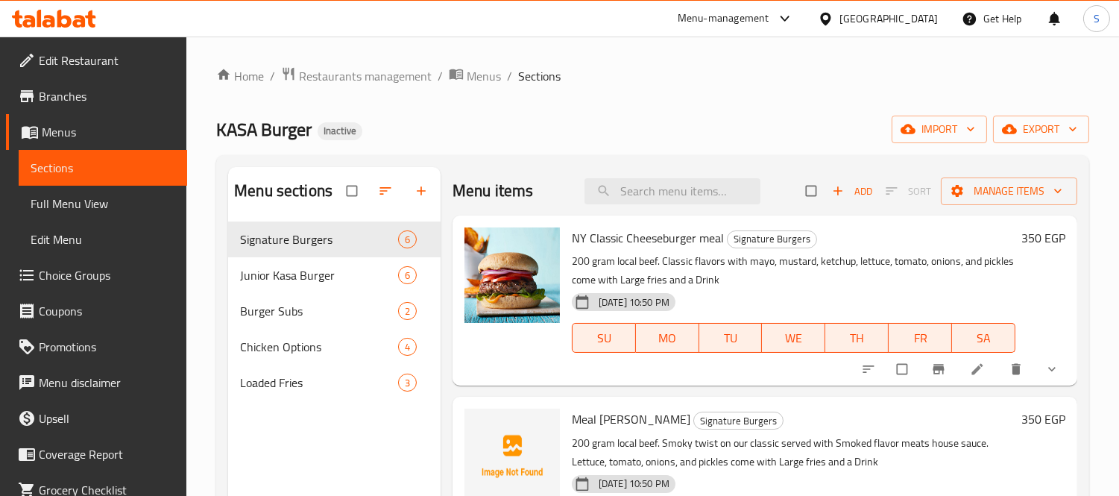
scroll to position [83, 0]
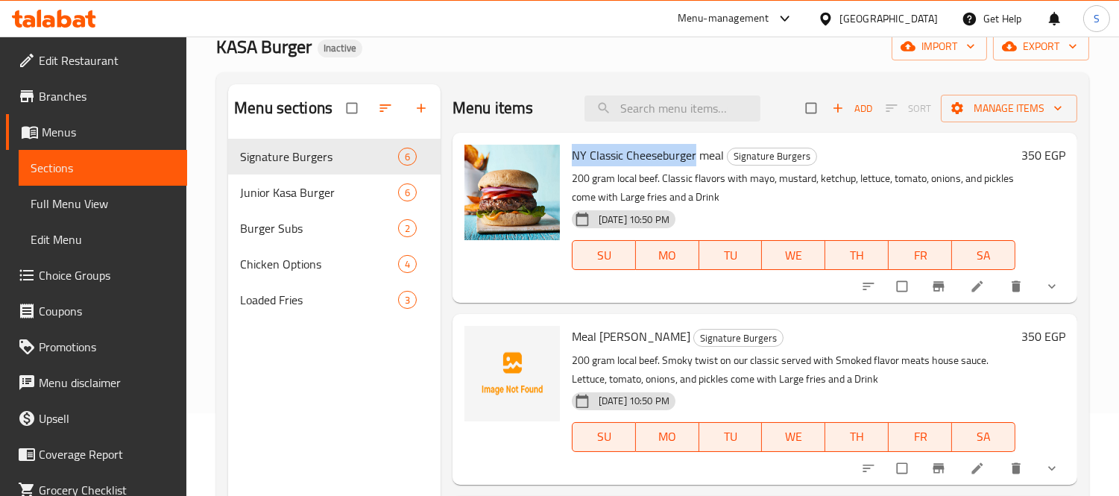
drag, startPoint x: 695, startPoint y: 158, endPoint x: 568, endPoint y: 139, distance: 128.1
click at [568, 139] on div "NY Classic Cheeseburger meal Signature Burgers 200 gram local beef. Classic fla…" at bounding box center [793, 218] width 455 height 158
copy span "NY Classic Cheeseburger"
click at [657, 110] on input "search" at bounding box center [672, 108] width 176 height 26
paste input "NY Classic Cheeseburger"
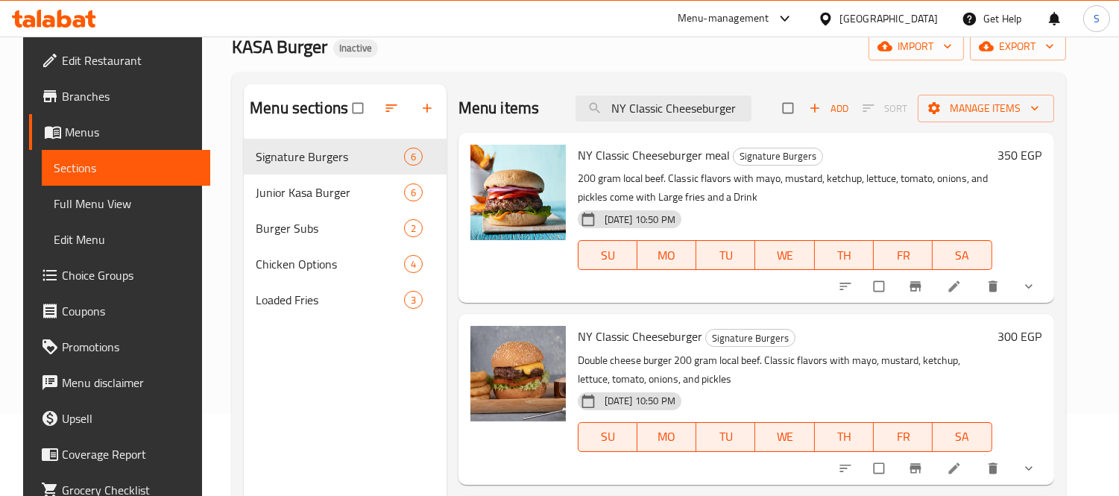
type input "NY Classic Cheeseburger"
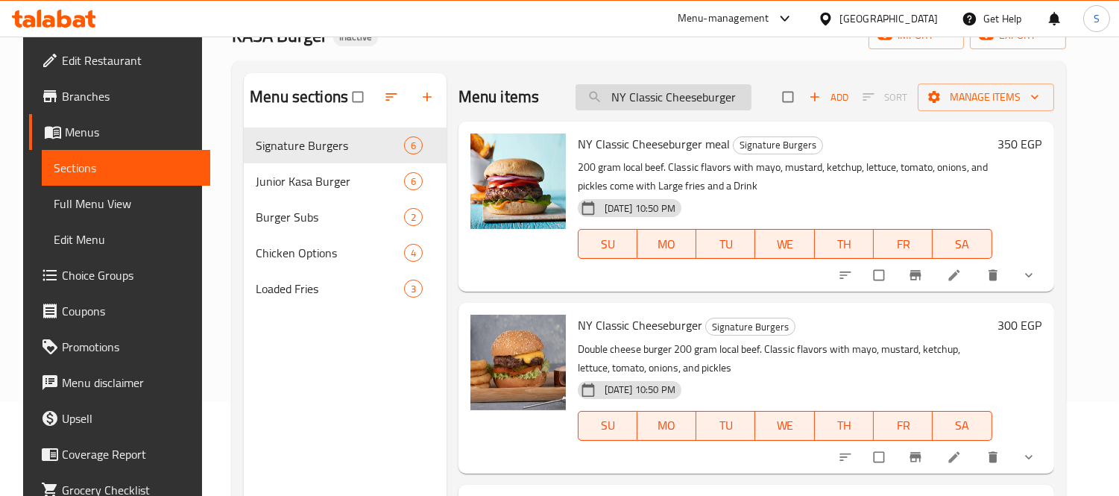
scroll to position [0, 0]
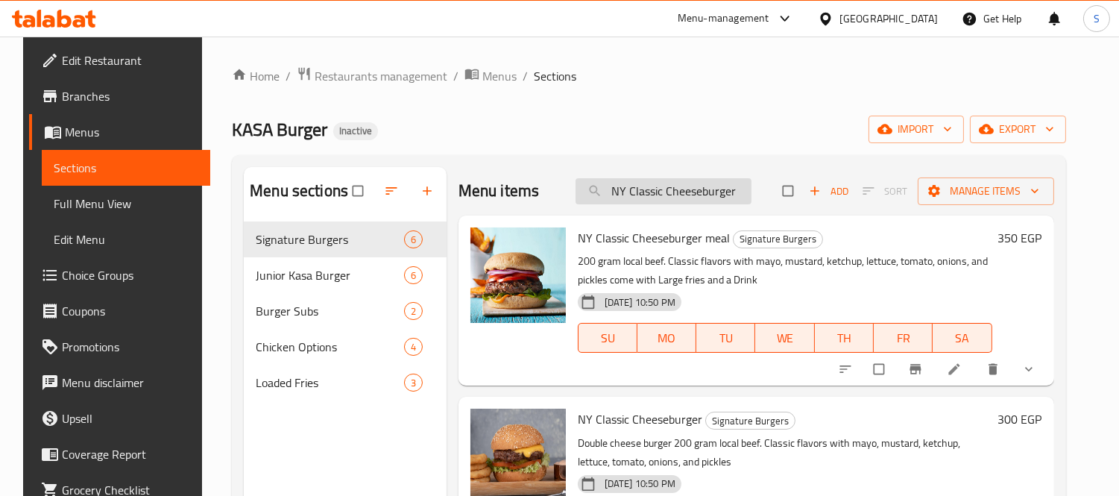
click at [730, 196] on input "NY Classic Cheeseburger" at bounding box center [663, 191] width 176 height 26
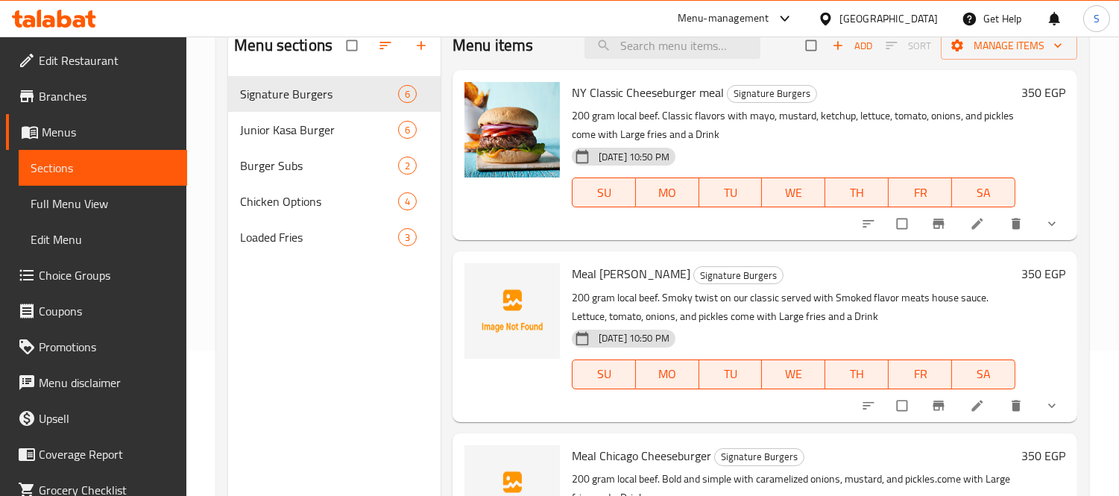
scroll to position [165, 0]
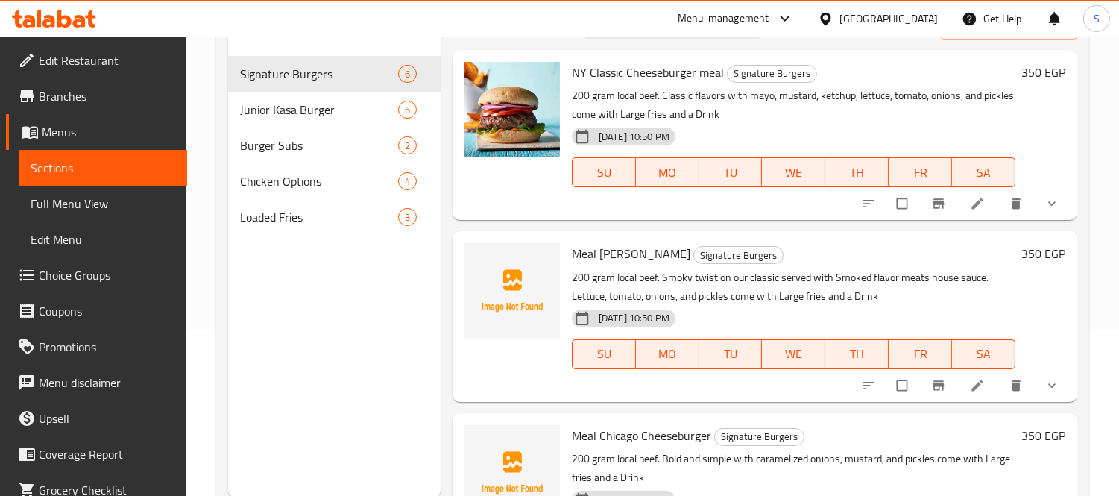
drag, startPoint x: 598, startPoint y: 254, endPoint x: 697, endPoint y: 252, distance: 99.2
click at [690, 252] on span "Meal [PERSON_NAME]" at bounding box center [631, 253] width 119 height 22
copy span "[PERSON_NAME]"
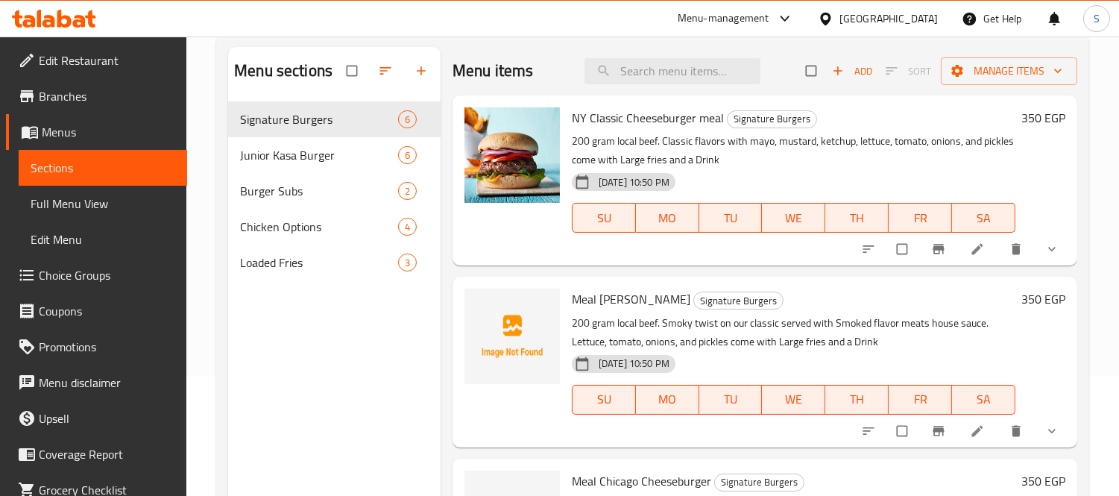
scroll to position [83, 0]
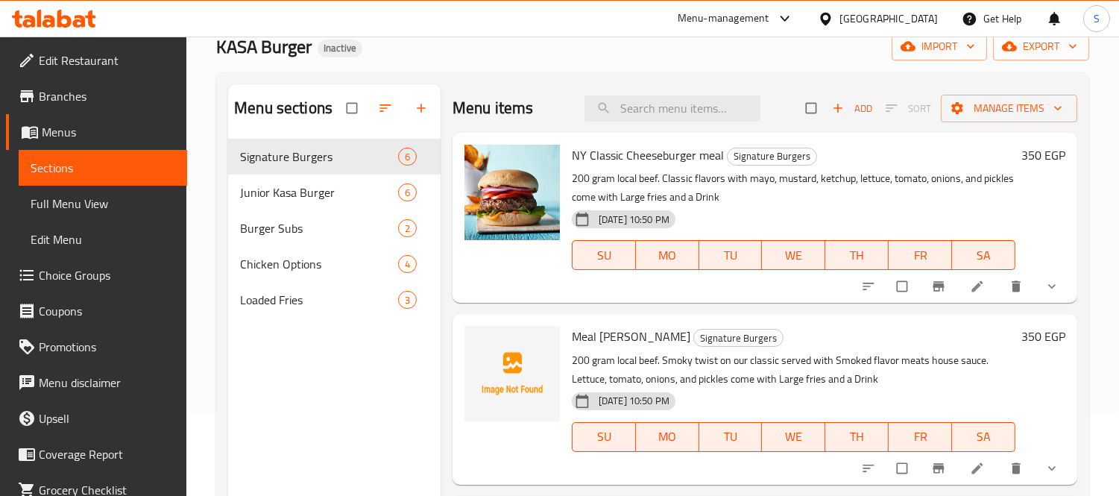
click at [694, 83] on div "Menu sections Signature Burgers 6 Junior Kasa Burger 6 Burger Subs 2 Chicken Op…" at bounding box center [652, 331] width 873 height 519
click at [696, 121] on input "search" at bounding box center [672, 108] width 176 height 26
paste input "[PERSON_NAME]"
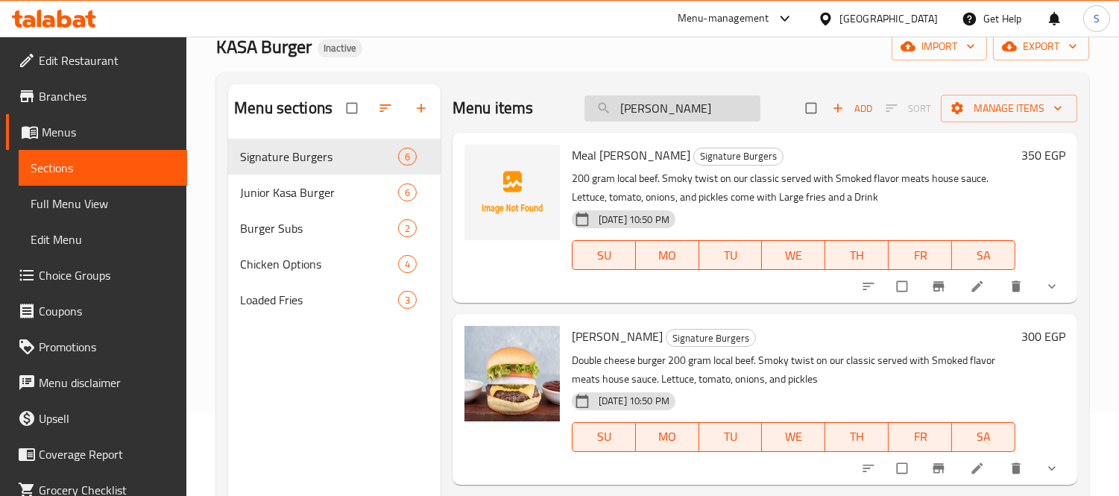
type input "[PERSON_NAME]"
click at [708, 113] on input "[PERSON_NAME]" at bounding box center [672, 108] width 176 height 26
click at [708, 113] on input "Kasa Cheeseburger" at bounding box center [672, 108] width 176 height 26
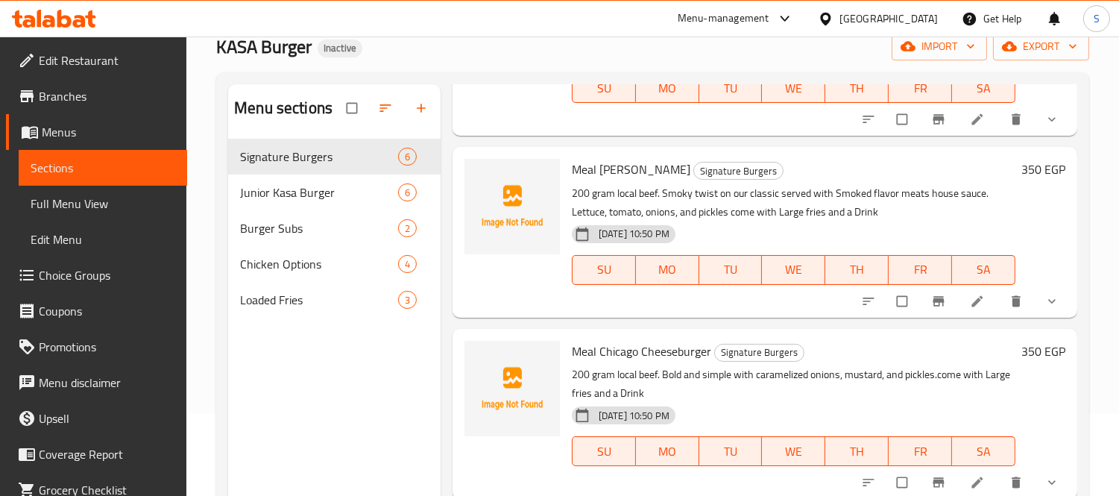
scroll to position [248, 0]
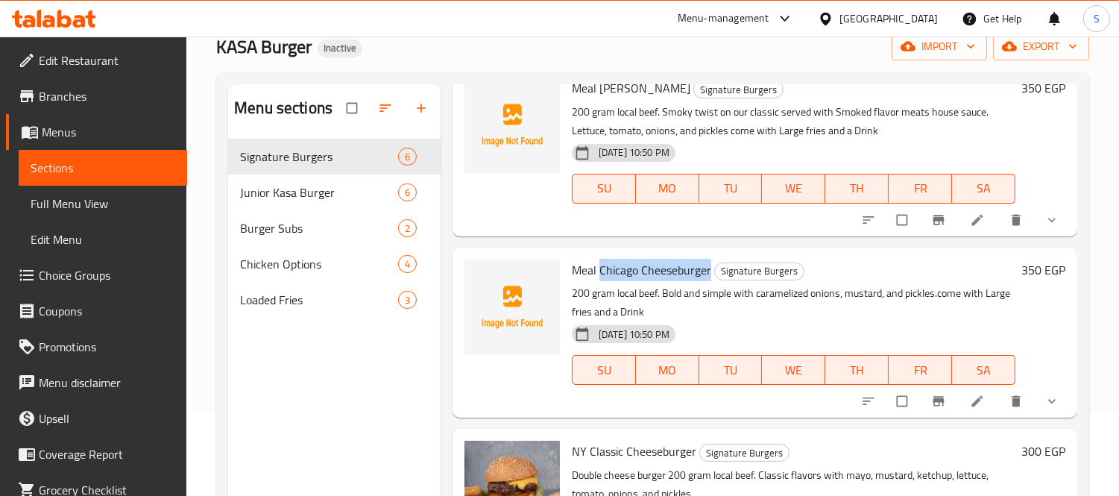
drag, startPoint x: 599, startPoint y: 267, endPoint x: 708, endPoint y: 274, distance: 109.0
click at [708, 274] on span "Meal Chicago Cheeseburger" at bounding box center [641, 270] width 139 height 22
copy span "Chicago Cheeseburger"
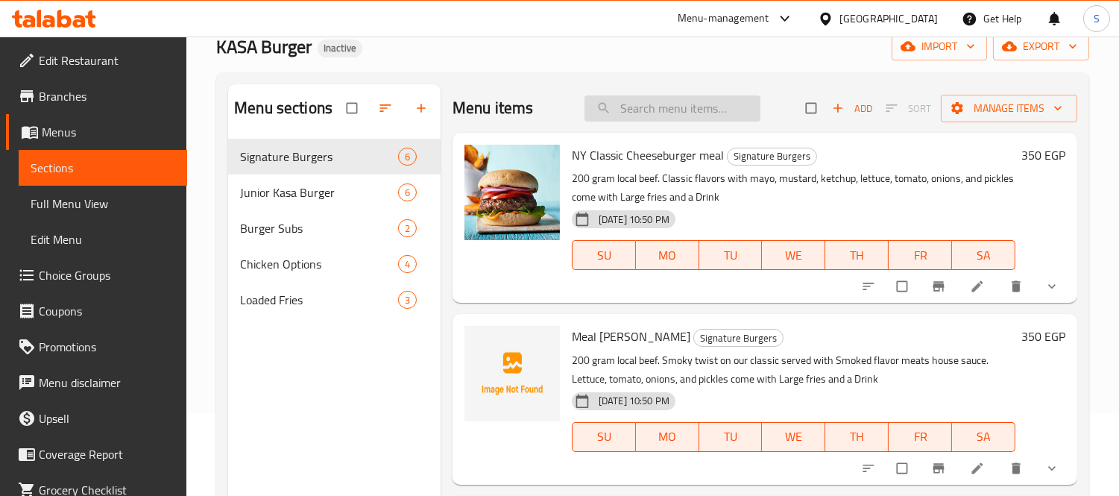
click at [698, 98] on input "search" at bounding box center [672, 108] width 176 height 26
paste input "Chicago Cheeseburger"
type input "Chicago Cheeseburger"
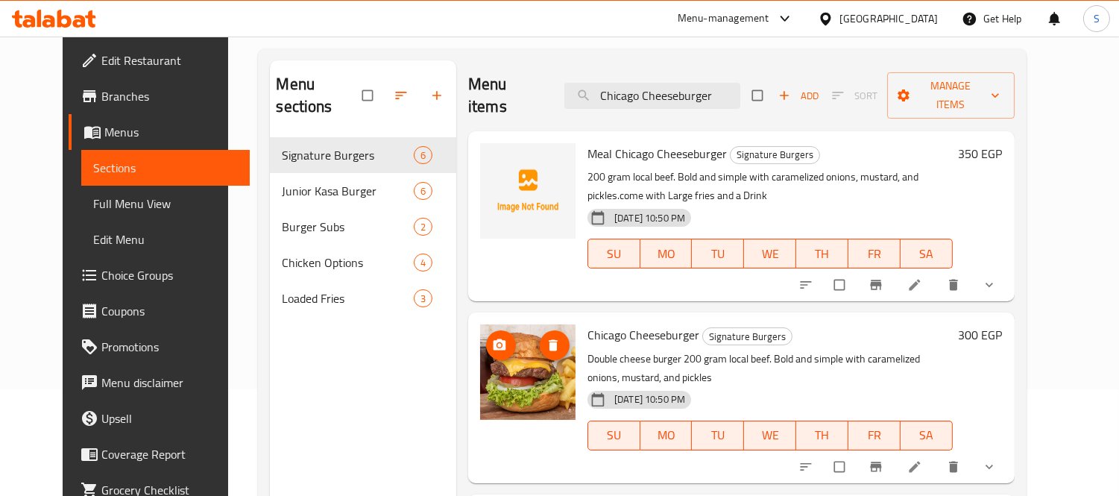
scroll to position [83, 0]
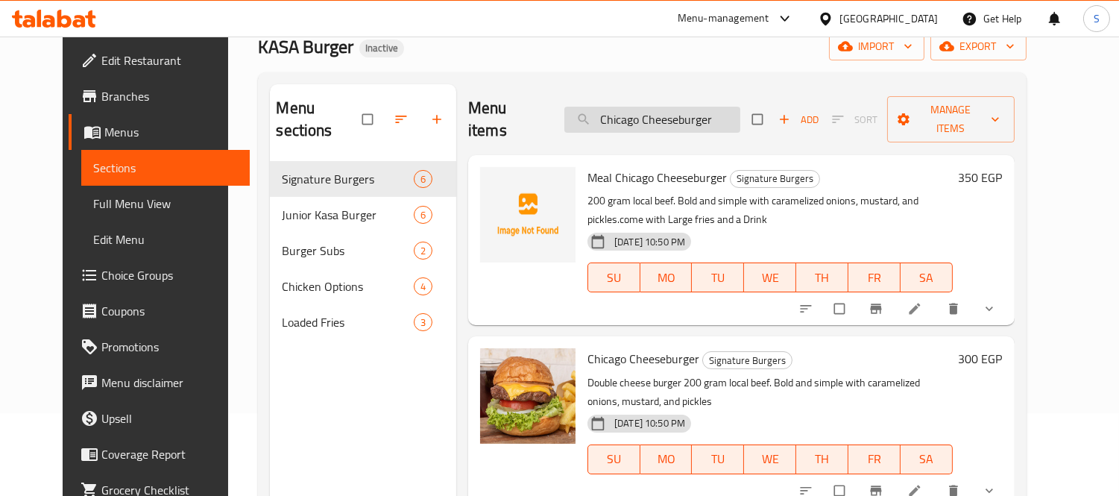
click at [702, 109] on input "Chicago Cheeseburger" at bounding box center [652, 120] width 176 height 26
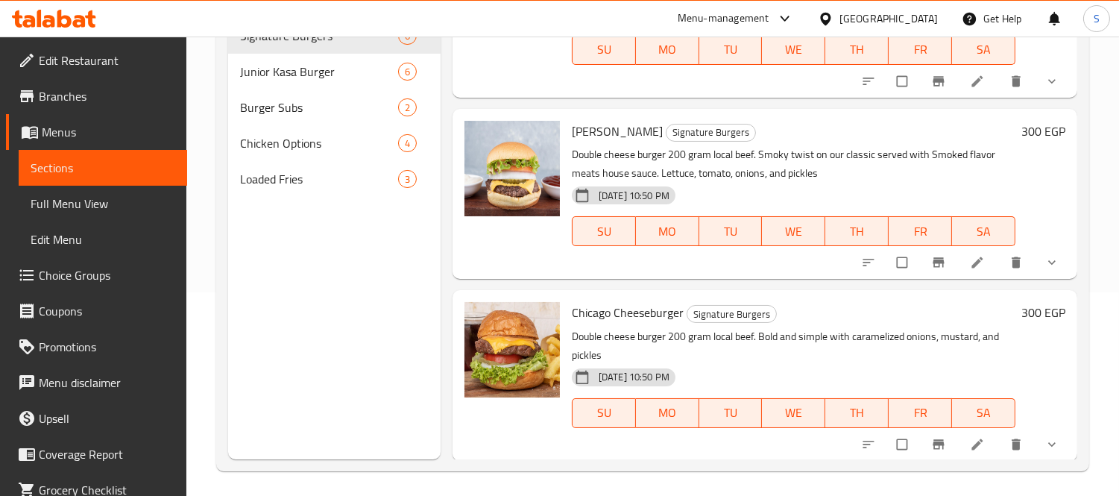
scroll to position [209, 0]
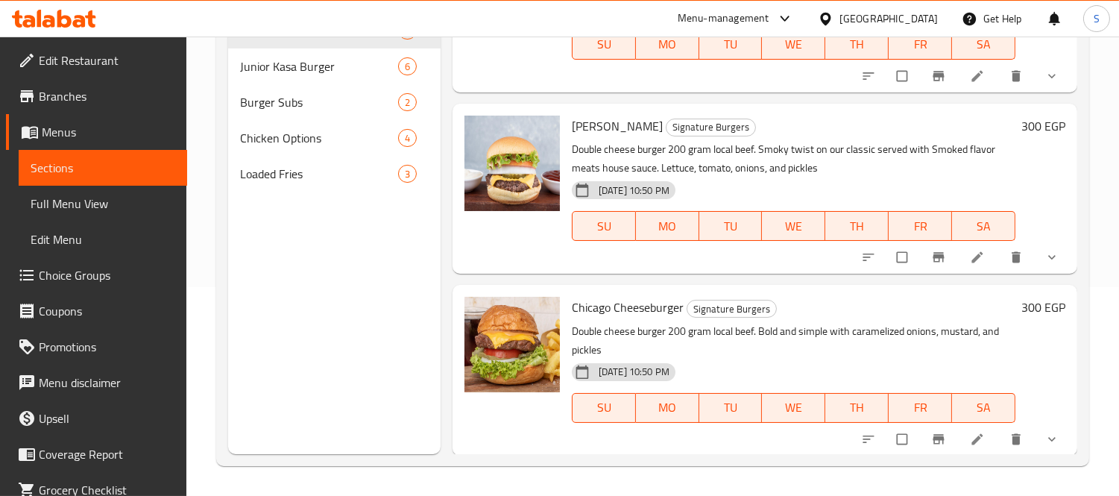
drag, startPoint x: 516, startPoint y: 277, endPoint x: 529, endPoint y: 277, distance: 13.4
click at [516, 277] on div "Menu items Add Sort Manage items NY Classic Cheeseburger meal Signature Burgers…" at bounding box center [758, 206] width 637 height 496
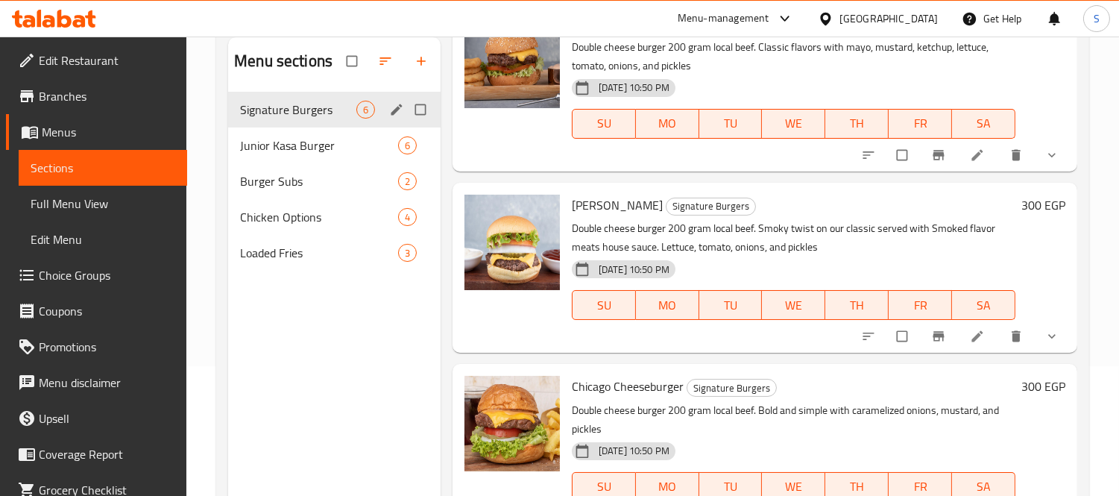
scroll to position [0, 0]
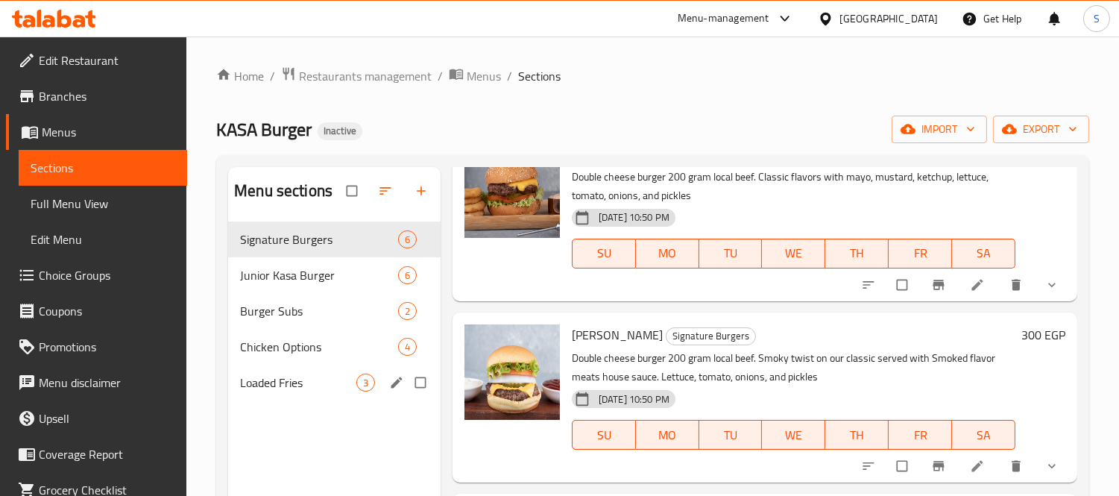
click at [280, 371] on div "Loaded Fries 3" at bounding box center [334, 382] width 212 height 36
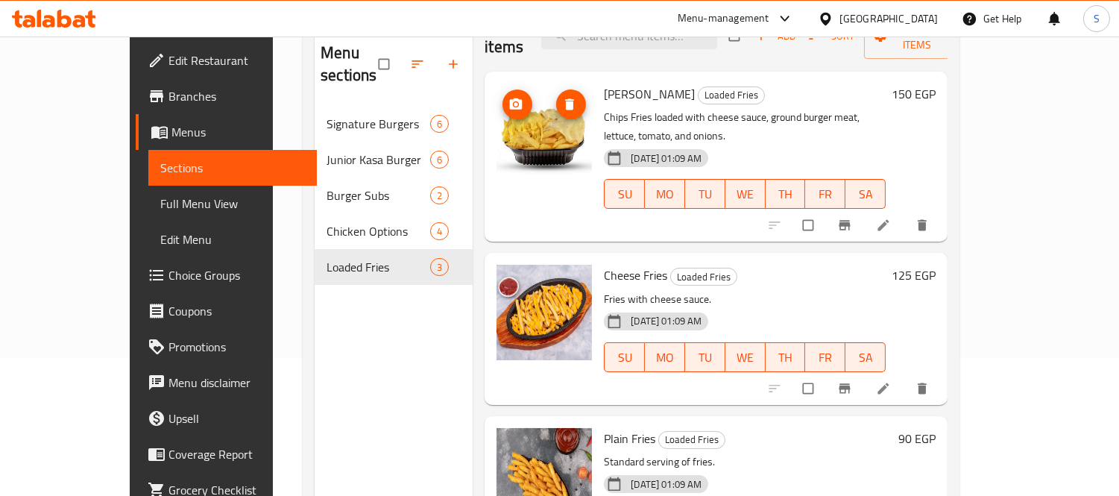
scroll to position [165, 0]
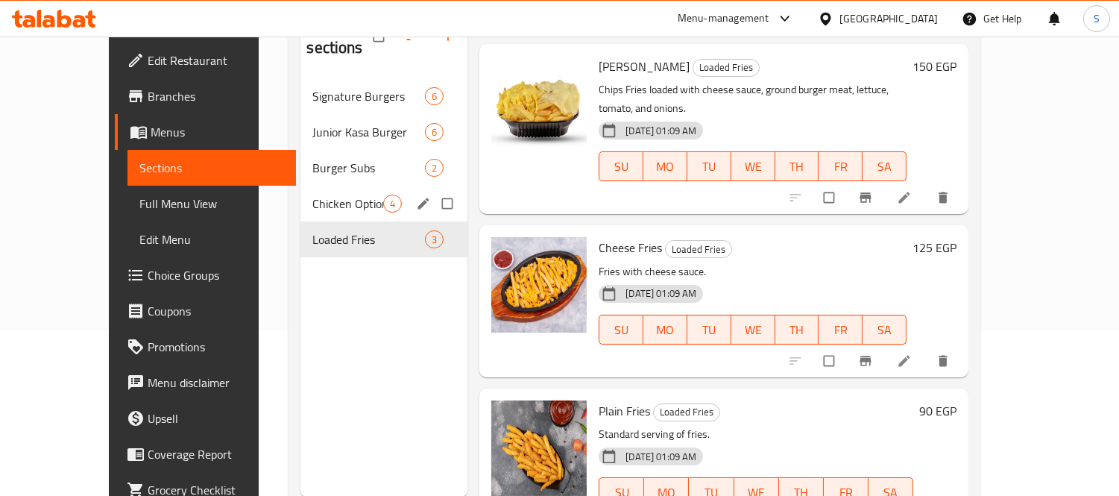
drag, startPoint x: 293, startPoint y: 164, endPoint x: 295, endPoint y: 176, distance: 12.1
click at [300, 186] on div "Chicken Options 4" at bounding box center [383, 204] width 167 height 36
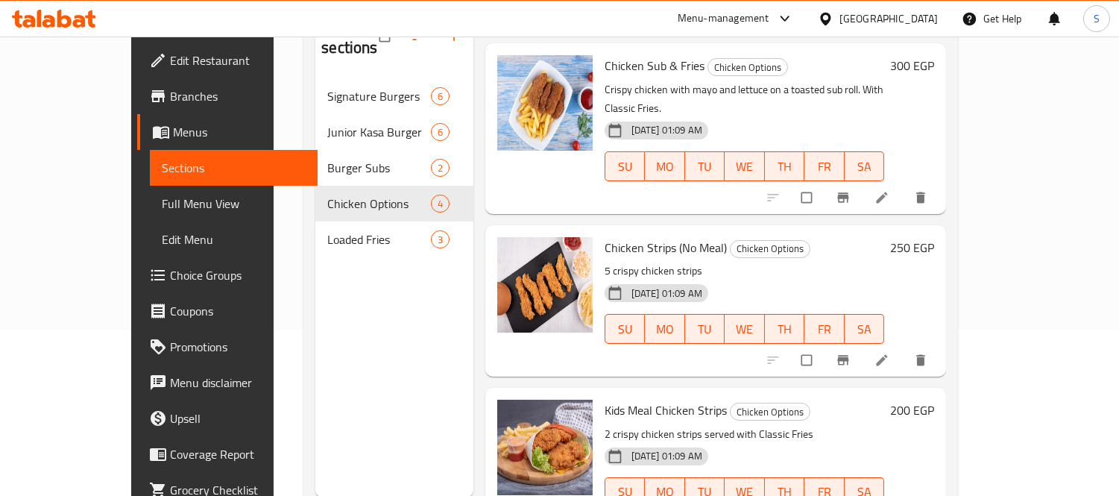
scroll to position [209, 0]
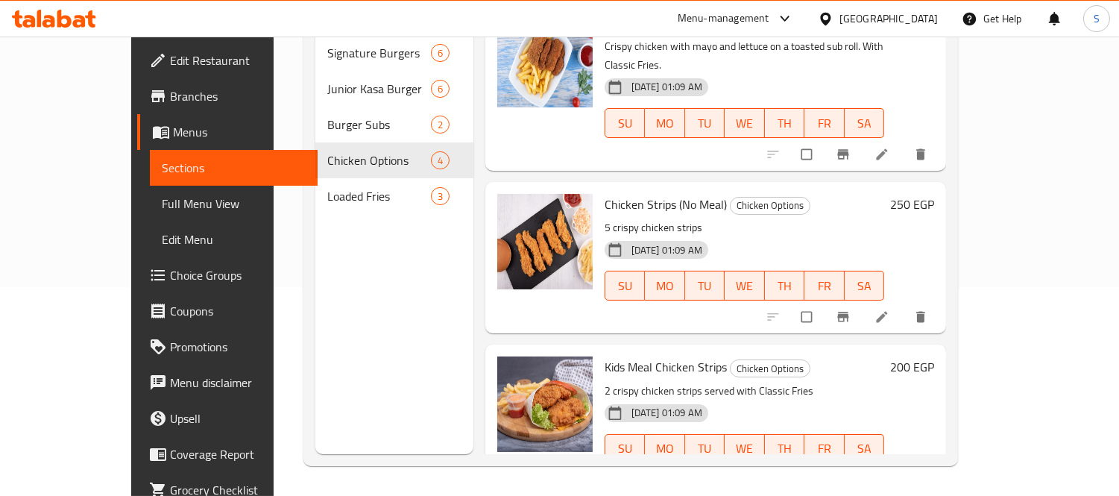
click at [825, 188] on div "Chicken Strips (No Meal) Chicken Options 5 crispy chicken strips 17-09-2025 01:…" at bounding box center [744, 257] width 292 height 139
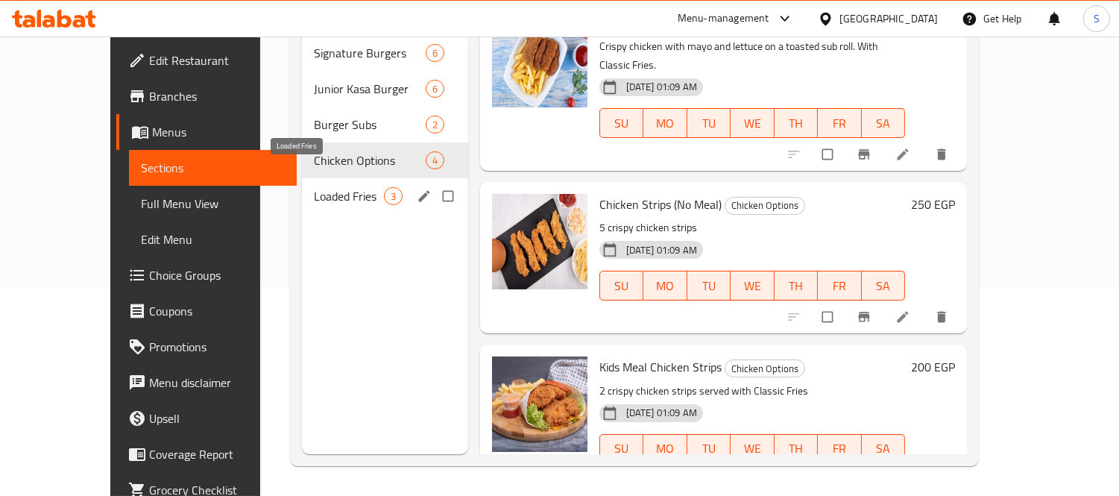
click at [314, 187] on span "Loaded Fries" at bounding box center [349, 196] width 70 height 18
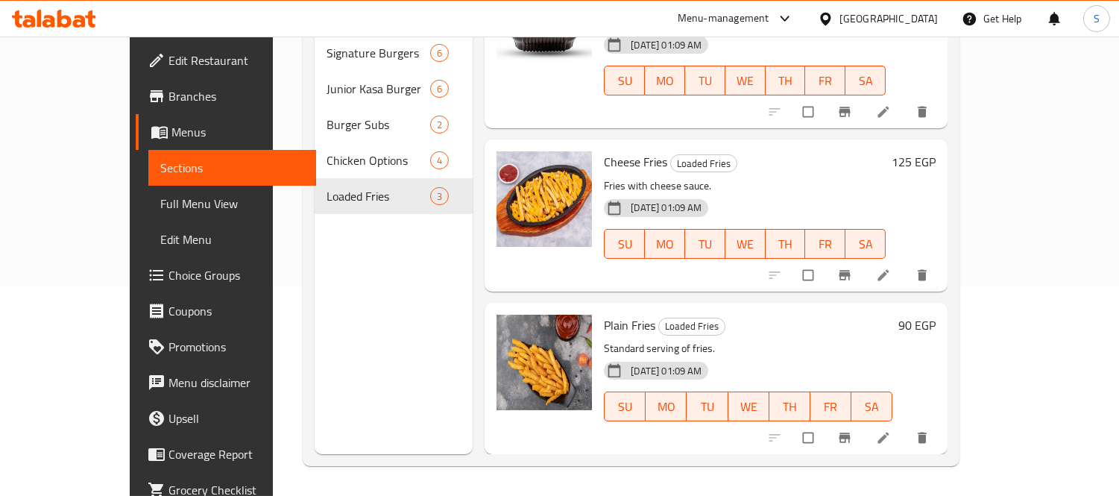
scroll to position [28, 0]
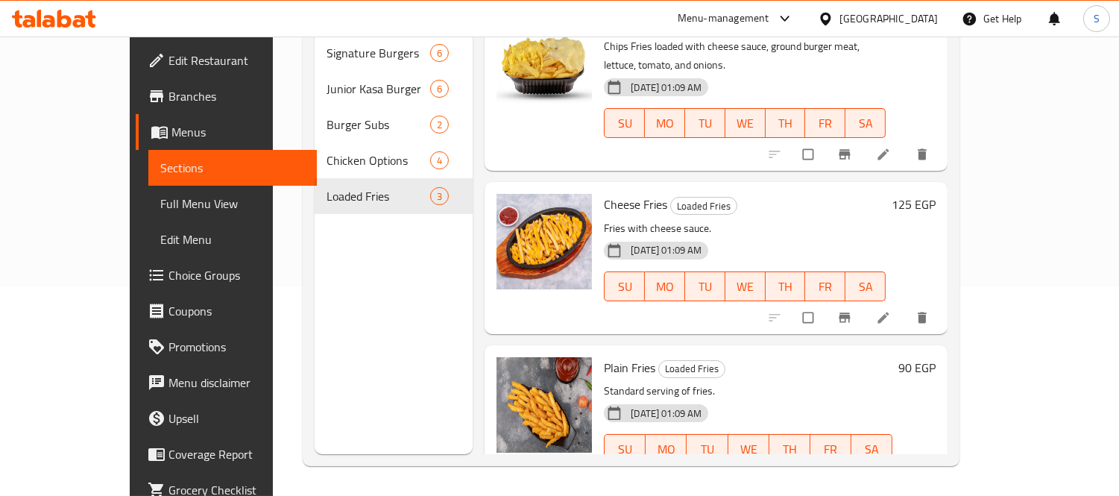
drag, startPoint x: 345, startPoint y: 285, endPoint x: 374, endPoint y: 283, distance: 29.1
click at [345, 285] on div "Menu sections Signature Burgers 6 Junior Kasa Burger 6 Burger Subs 2 Chicken Op…" at bounding box center [394, 206] width 158 height 496
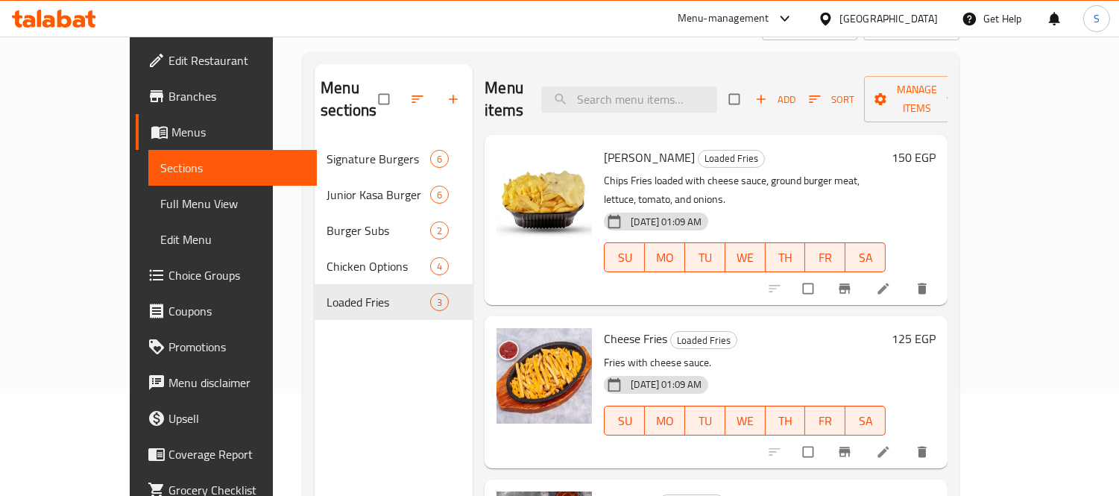
scroll to position [0, 0]
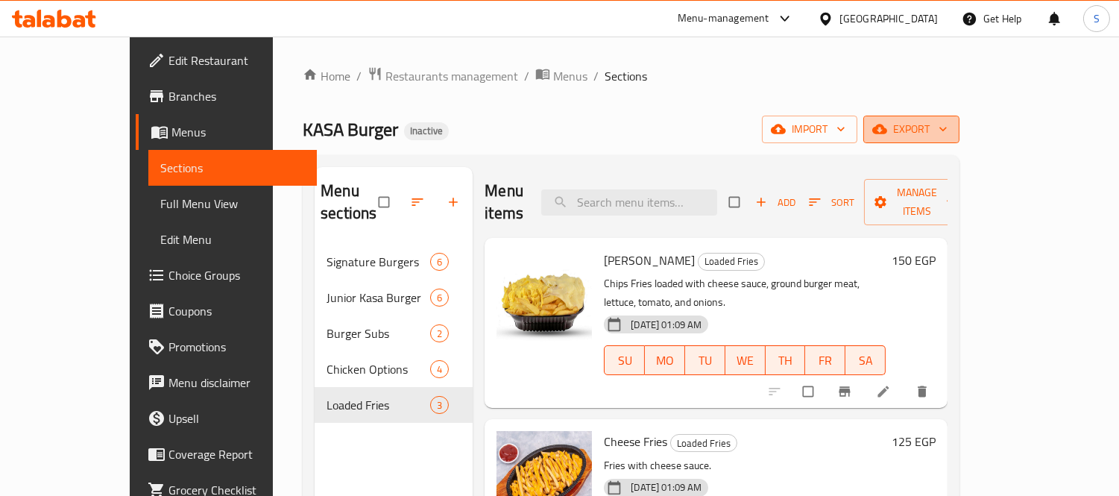
click at [950, 127] on icon "button" at bounding box center [942, 128] width 15 height 15
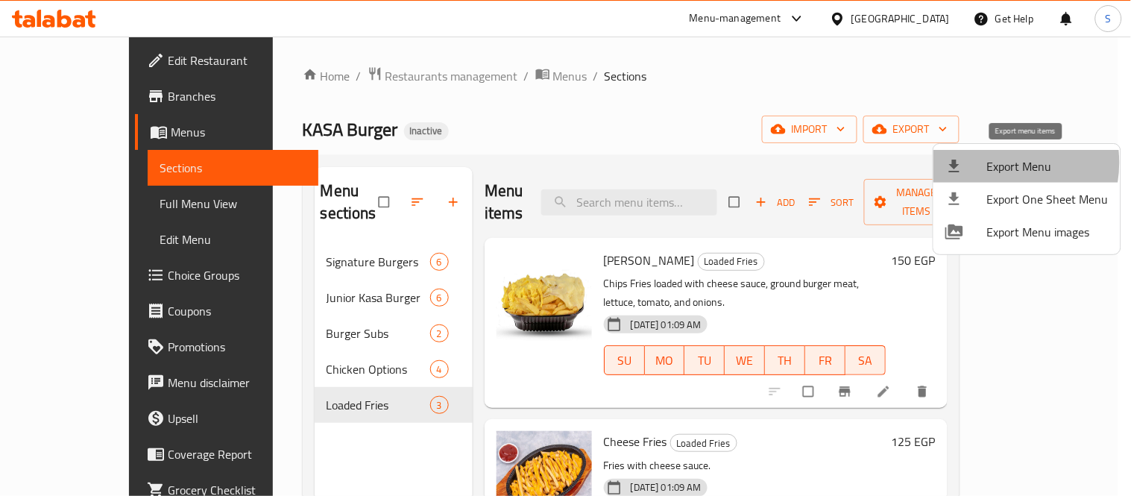
click at [996, 162] on span "Export Menu" at bounding box center [1047, 166] width 121 height 18
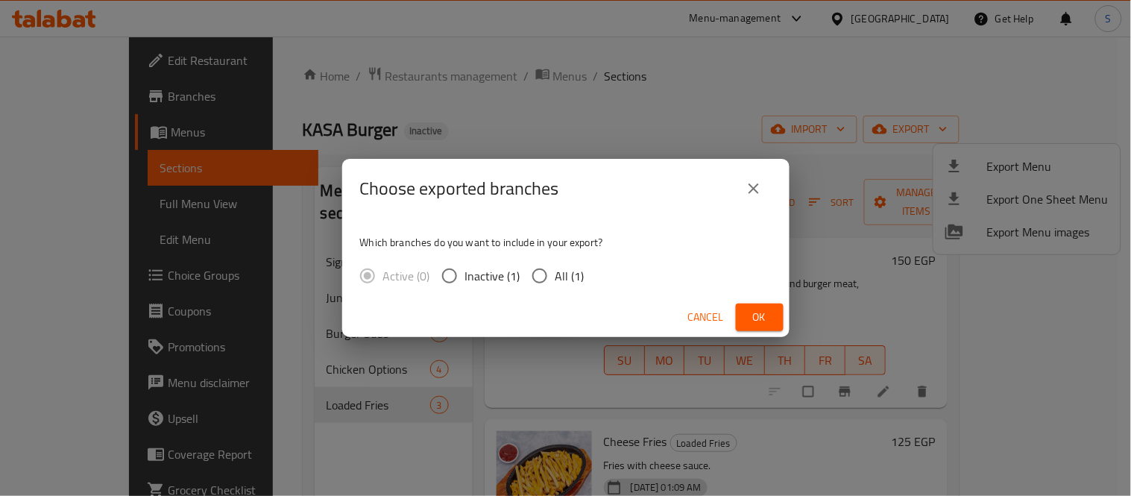
click at [553, 271] on input "All (1)" at bounding box center [539, 275] width 31 height 31
radio input "true"
click at [764, 315] on span "Ok" at bounding box center [760, 317] width 24 height 19
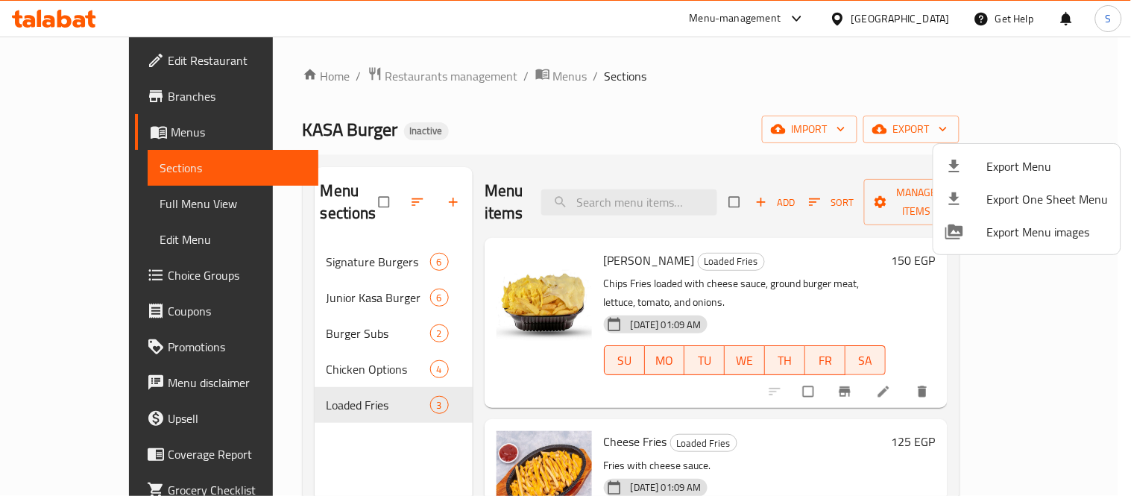
click at [728, 95] on div at bounding box center [565, 248] width 1131 height 496
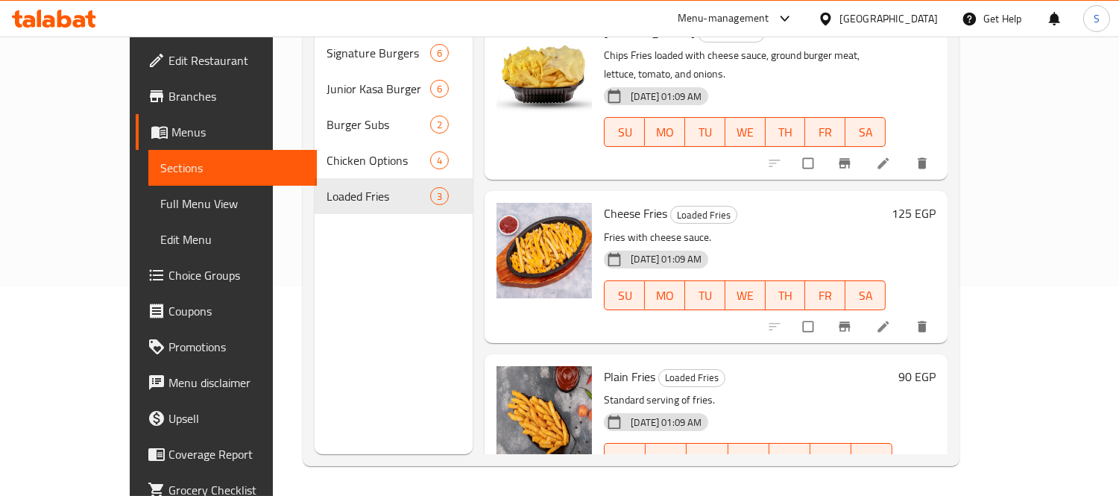
scroll to position [28, 0]
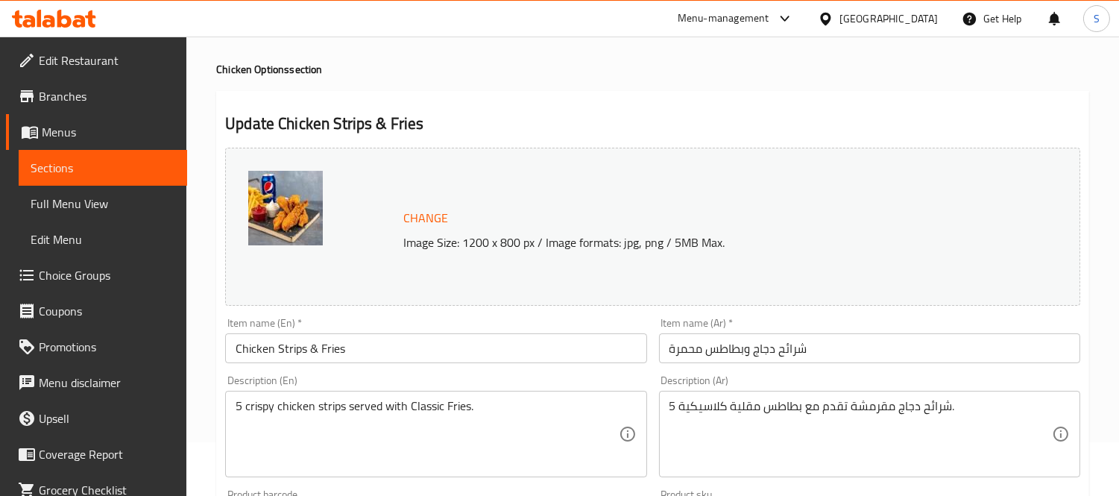
scroll to position [83, 0]
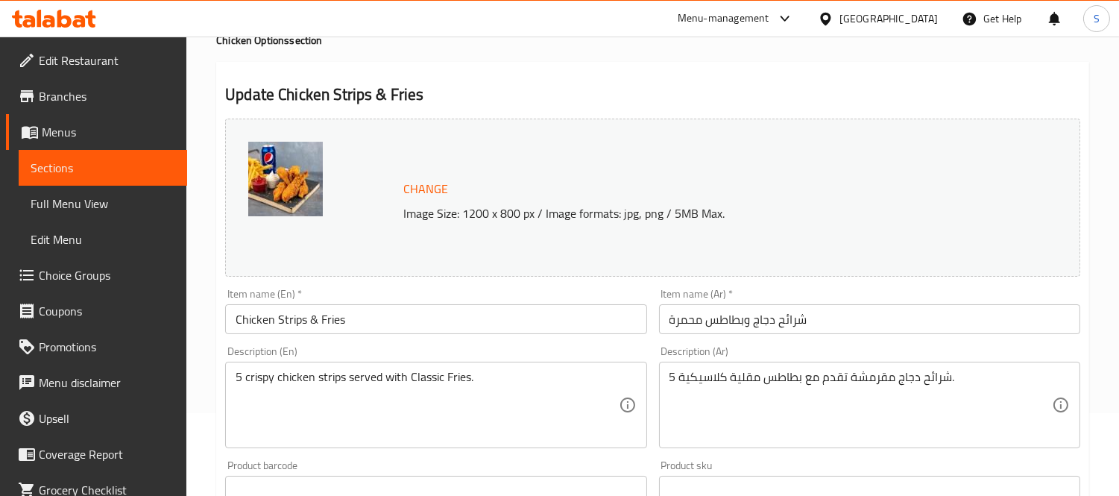
click at [693, 318] on input "شرائح دجاج وبطاطس محمرة" at bounding box center [869, 319] width 421 height 30
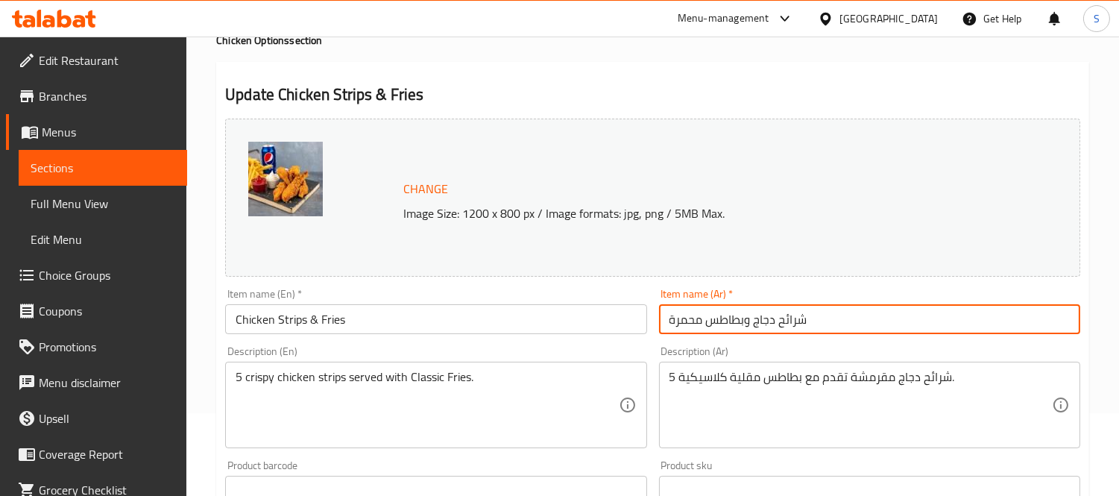
click at [693, 318] on input "شرائح دجاج وبطاطس محمرة" at bounding box center [869, 319] width 421 height 30
click at [746, 376] on textarea "5 شرائح دجاج مقرمشة تقدم مع بطاطس مقلية كلاسيكية." at bounding box center [860, 405] width 382 height 71
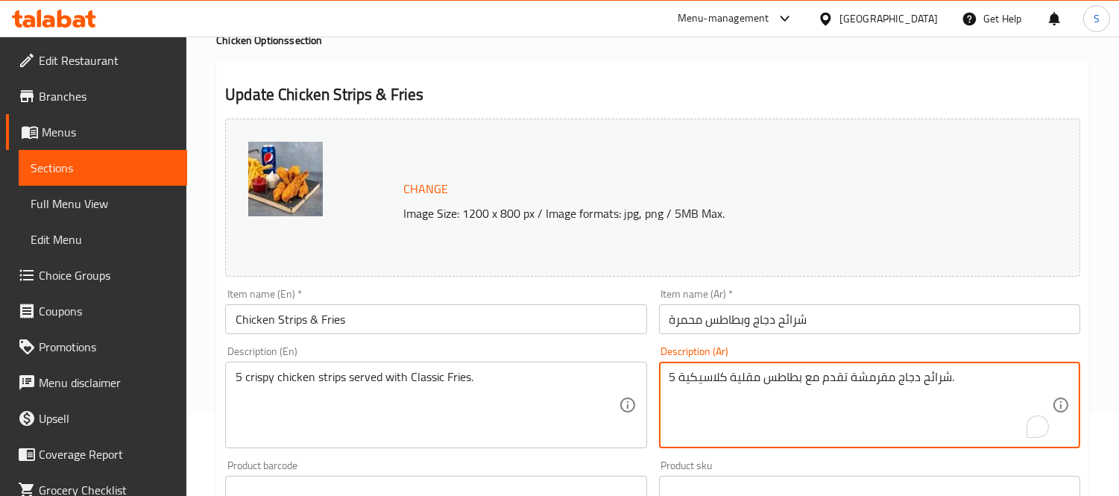
click at [675, 313] on input "شرائح دجاج وبطاطس محمرة" at bounding box center [869, 319] width 421 height 30
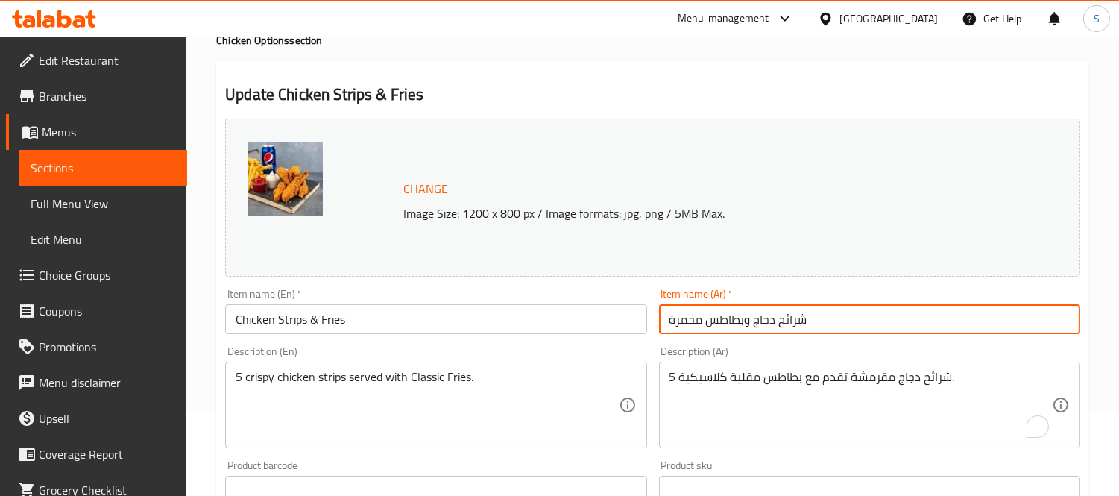
click at [675, 313] on input "شرائح دجاج وبطاطس محمرة" at bounding box center [869, 319] width 421 height 30
paste input "قلية"
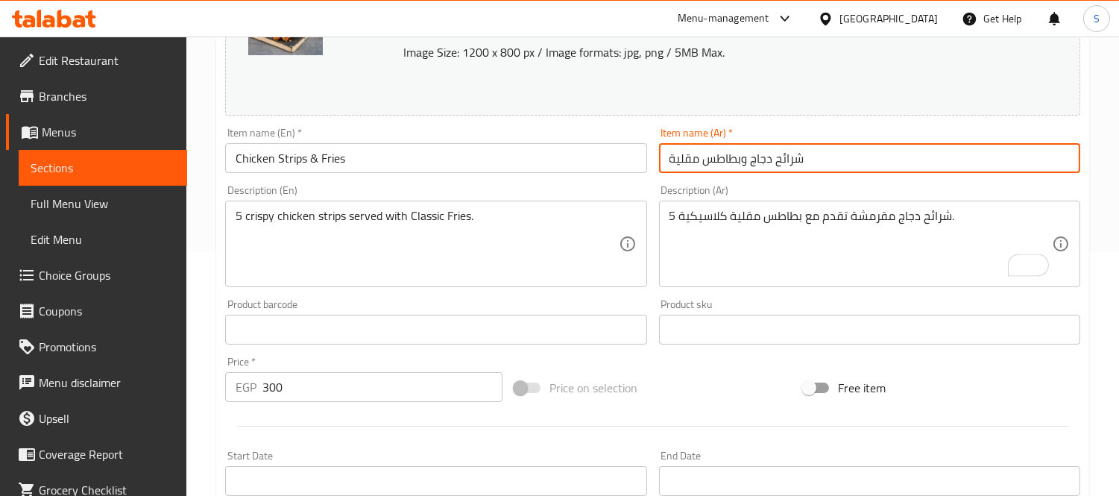
scroll to position [248, 0]
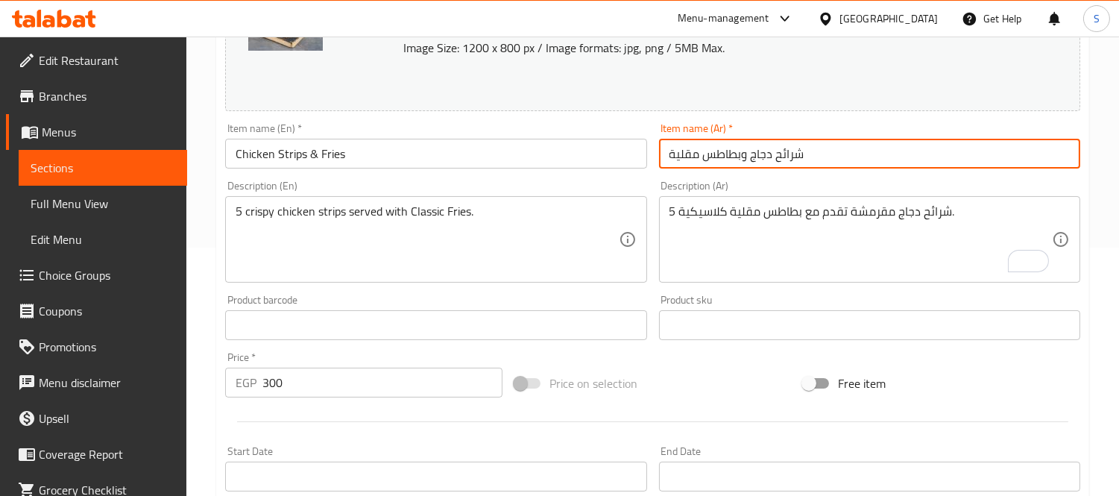
type input "شرائح دجاج وبطاطس مقلية"
click at [568, 152] on input "Chicken Strips & Fries" at bounding box center [435, 154] width 421 height 30
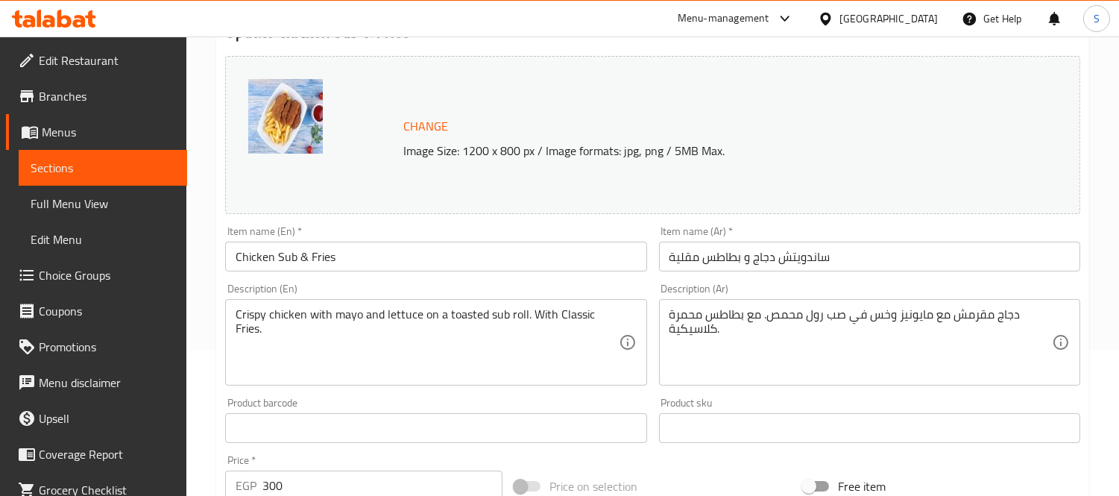
scroll to position [165, 0]
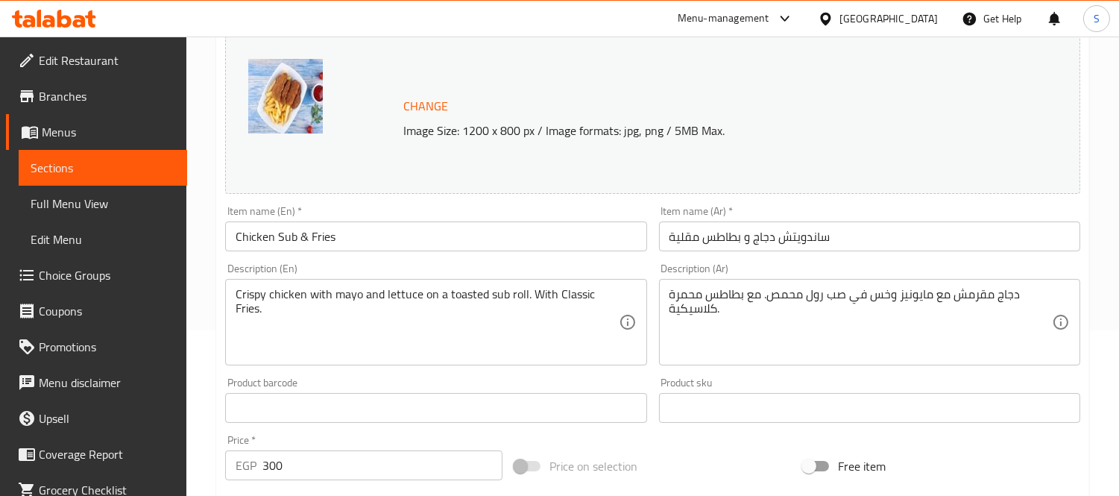
click at [815, 241] on input "ساندويتش دجاج و بطاطس مقلية" at bounding box center [869, 236] width 421 height 30
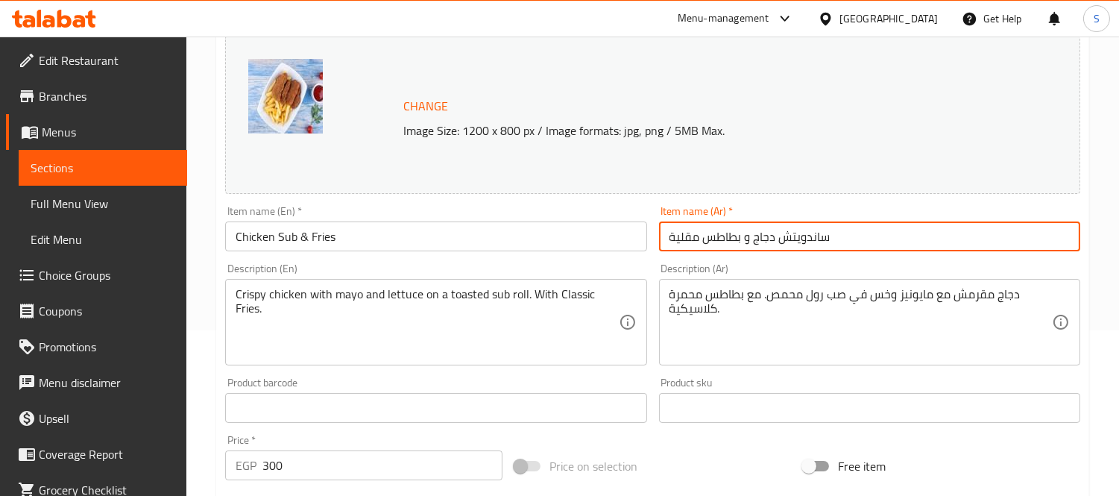
click at [815, 241] on input "ساندويتش دجاج و بطاطس مقلية" at bounding box center [869, 236] width 421 height 30
click at [746, 236] on input "دجاج و بطاطس مقلية" at bounding box center [869, 236] width 421 height 30
click at [751, 227] on input "دجاج و بطاطس مقلية" at bounding box center [869, 236] width 421 height 30
type input "دجاج صب و بطاطس مقلية"
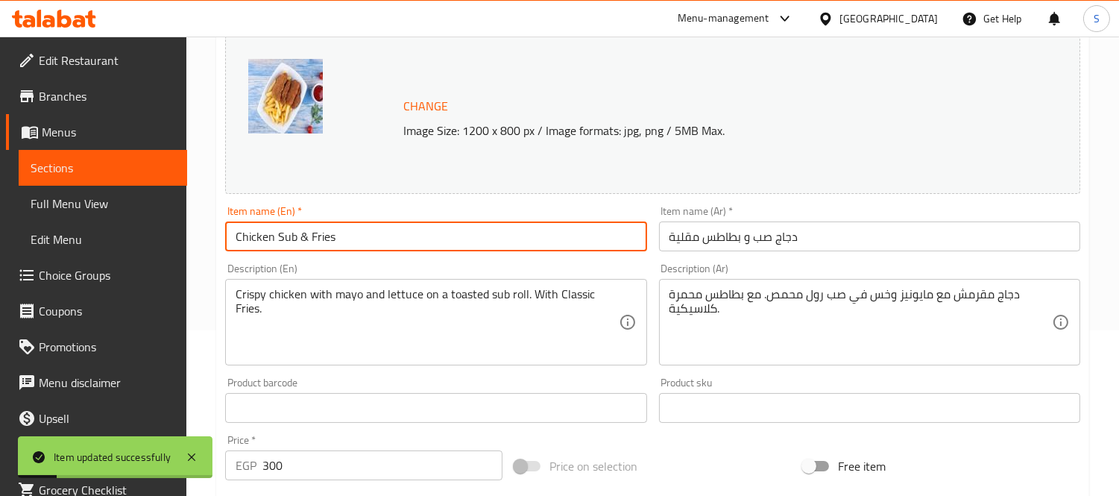
click at [291, 233] on input "Chicken Sub & Fries" at bounding box center [435, 236] width 421 height 30
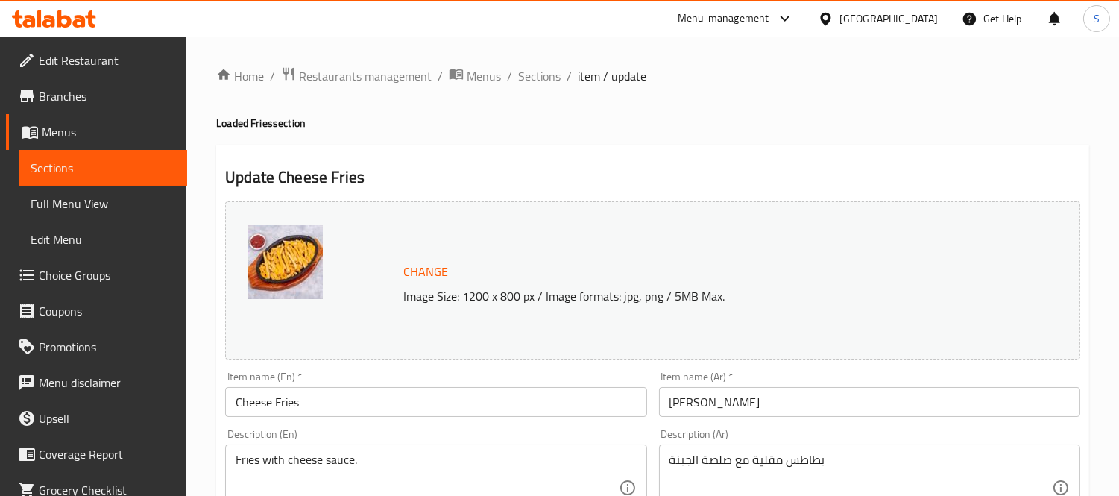
click at [240, 124] on h4 "Loaded Fries section" at bounding box center [652, 123] width 873 height 15
copy h4 "Loaded"
click at [352, 405] on input "Cheese Fries" at bounding box center [435, 402] width 421 height 30
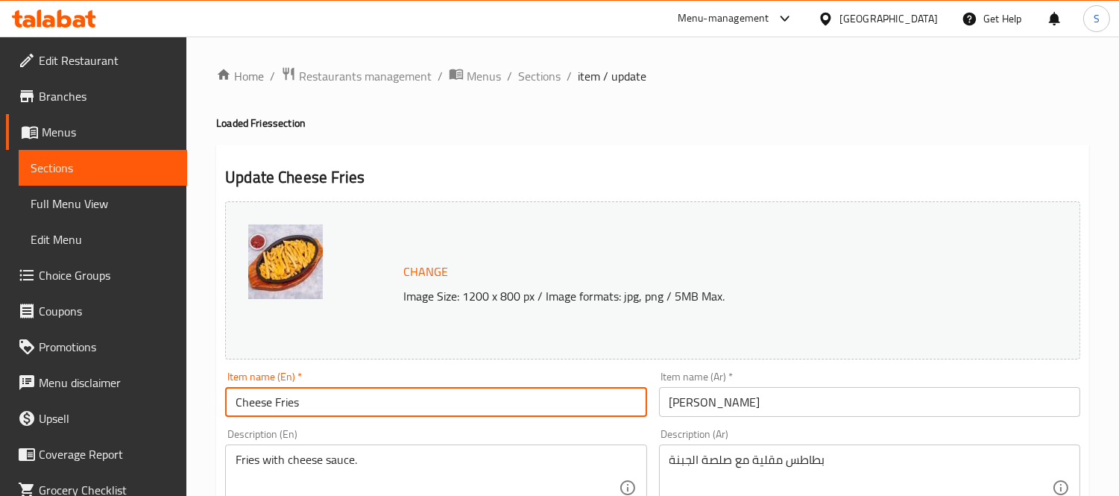
paste input "Loaded"
type input "Cheese Fries Loaded"
click at [748, 396] on input "[PERSON_NAME]" at bounding box center [869, 402] width 421 height 30
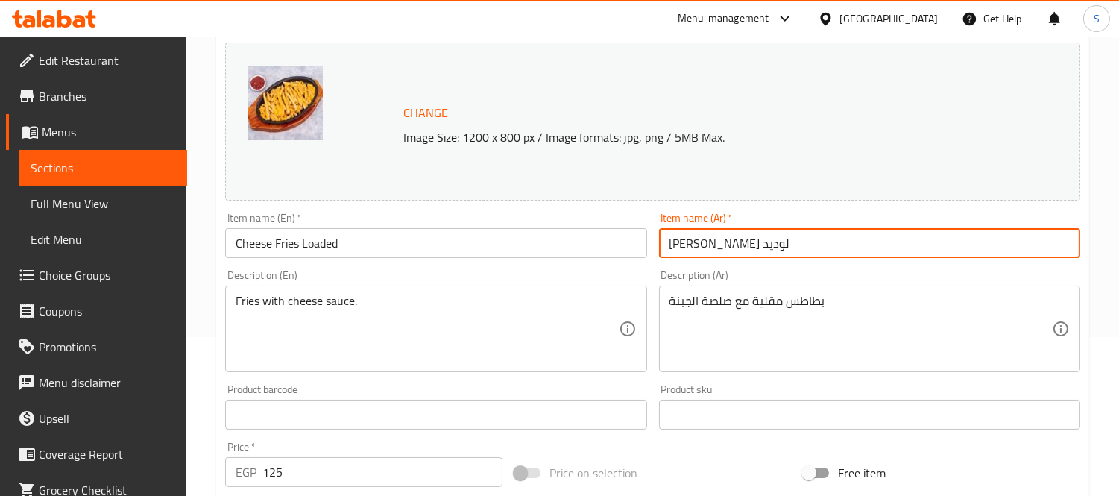
scroll to position [165, 0]
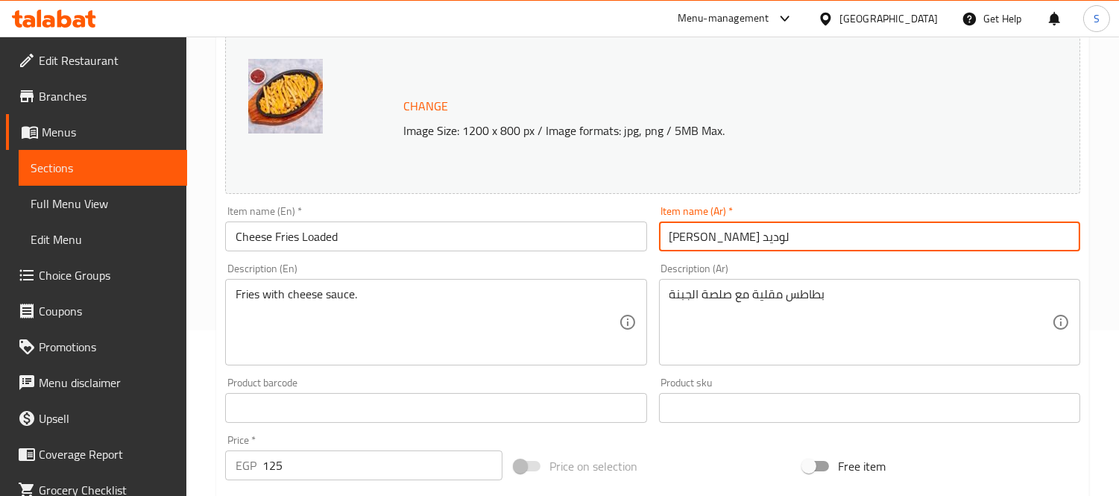
type input "[PERSON_NAME] لوديد"
click at [771, 288] on textarea "بطاطس مقلية مع صلصة الجبنة" at bounding box center [860, 322] width 382 height 71
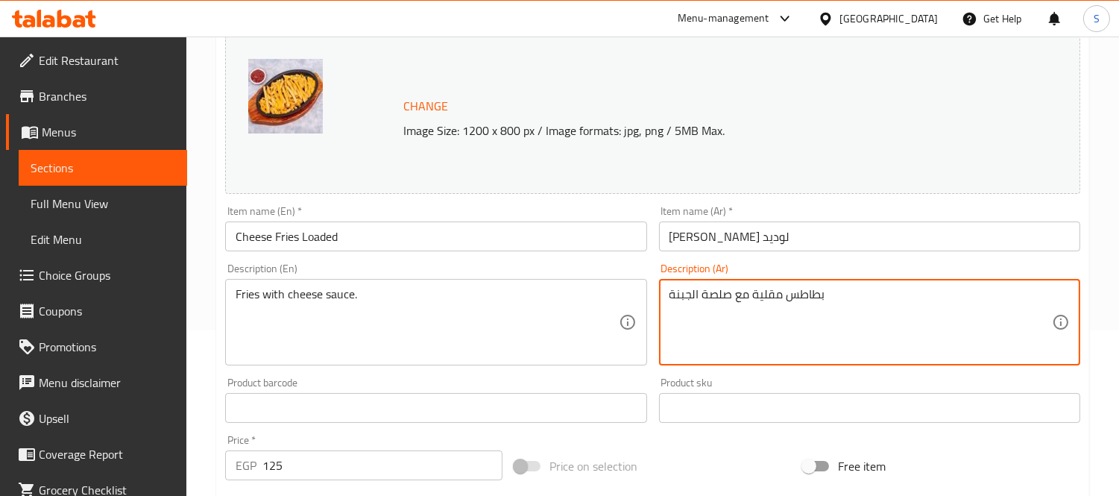
click at [771, 288] on textarea "بطاطس مقلية مع صلصة الجبنة" at bounding box center [860, 322] width 382 height 71
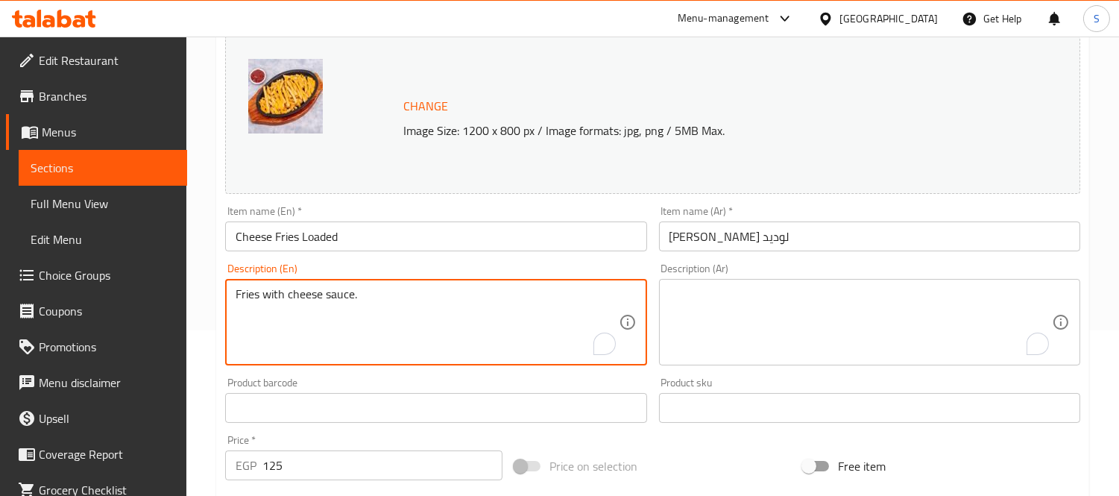
click at [480, 304] on textarea "Fries with cheese sauce." at bounding box center [427, 322] width 382 height 71
click at [519, 232] on input "Cheese Fries Loaded" at bounding box center [435, 236] width 421 height 30
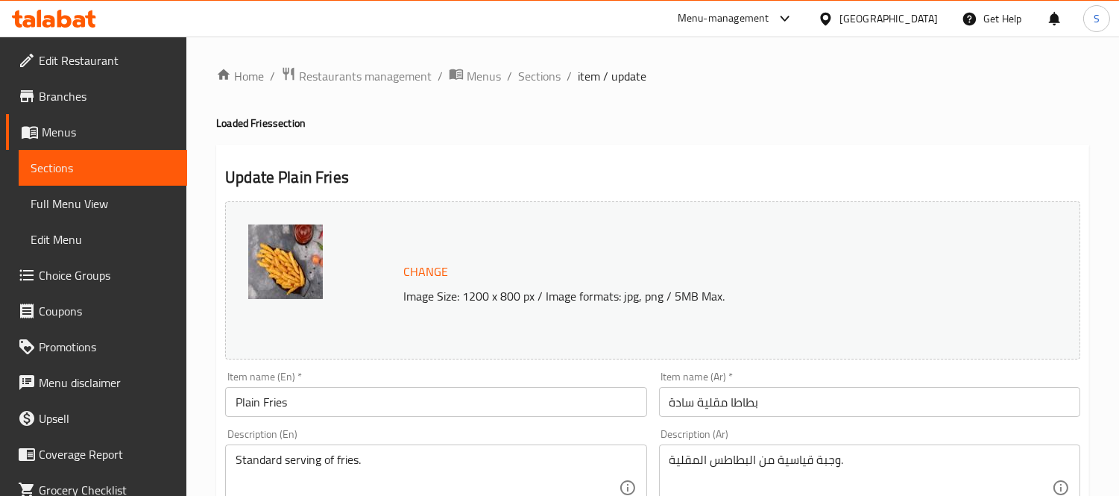
click at [349, 399] on input "Plain Fries" at bounding box center [435, 402] width 421 height 30
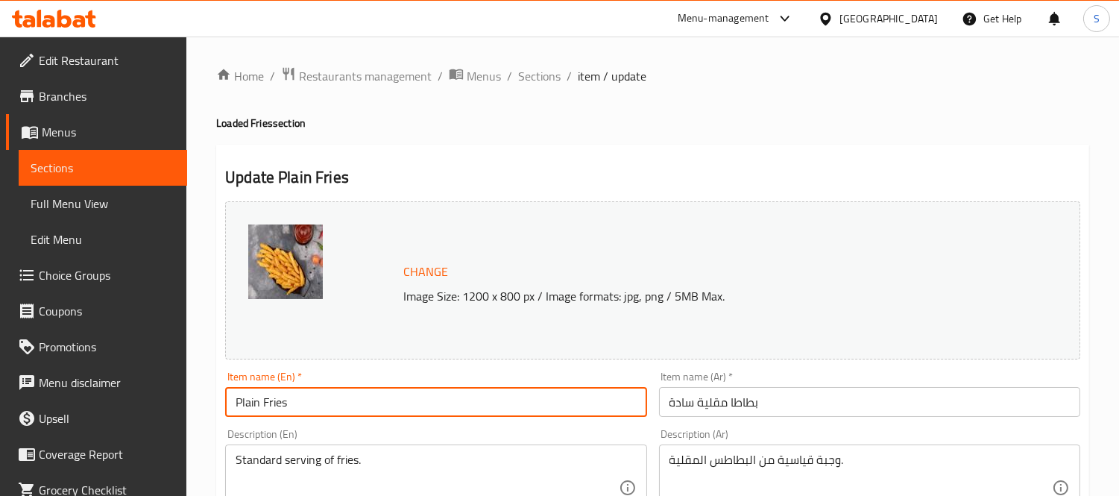
paste input "Loaded"
type input "Plain Fries Loaded"
click at [312, 464] on textarea "Standard serving of fries." at bounding box center [427, 487] width 382 height 71
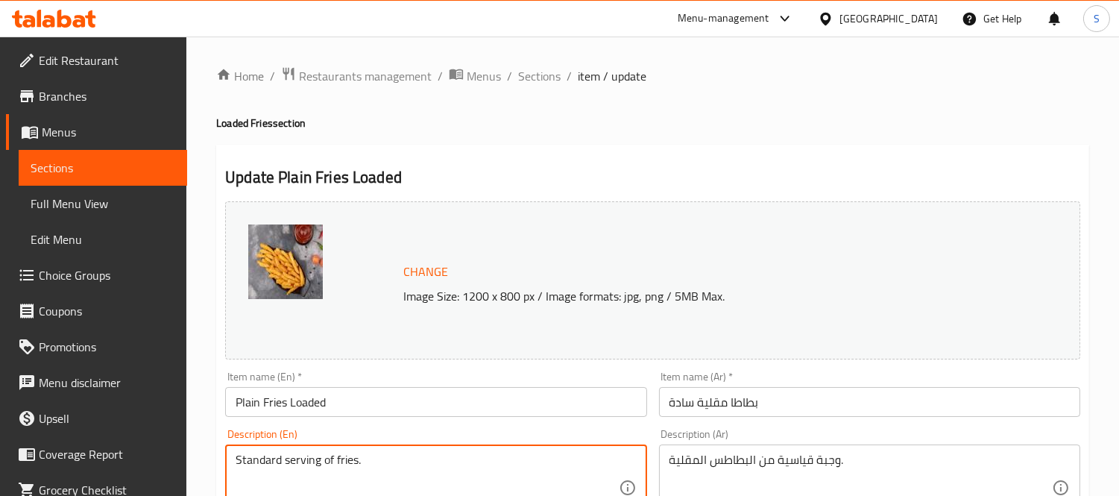
click at [312, 464] on textarea "Standard serving of fries." at bounding box center [427, 487] width 382 height 71
click at [836, 405] on input "بطاطا مقلية سادة" at bounding box center [869, 402] width 421 height 30
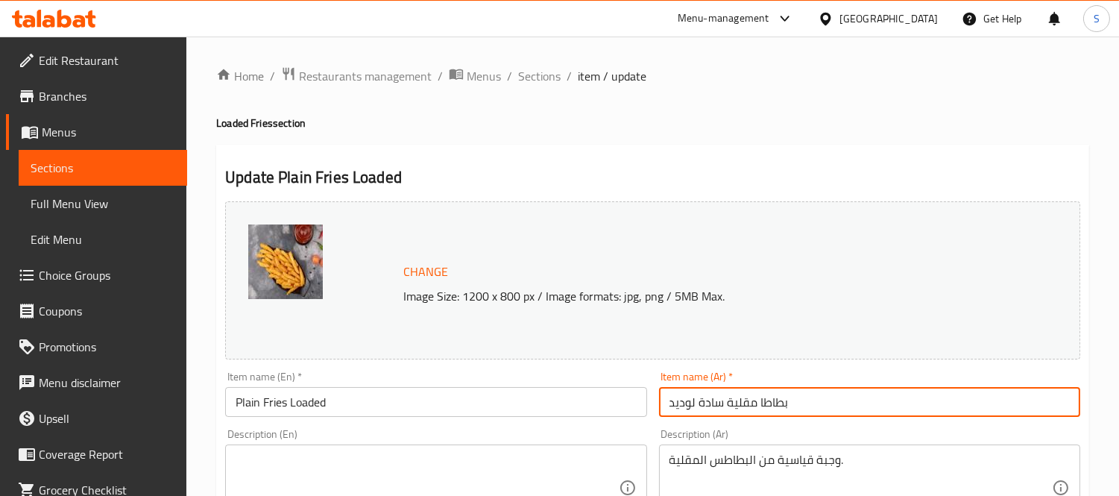
type input "بطاطا مقلية سادة لوديد"
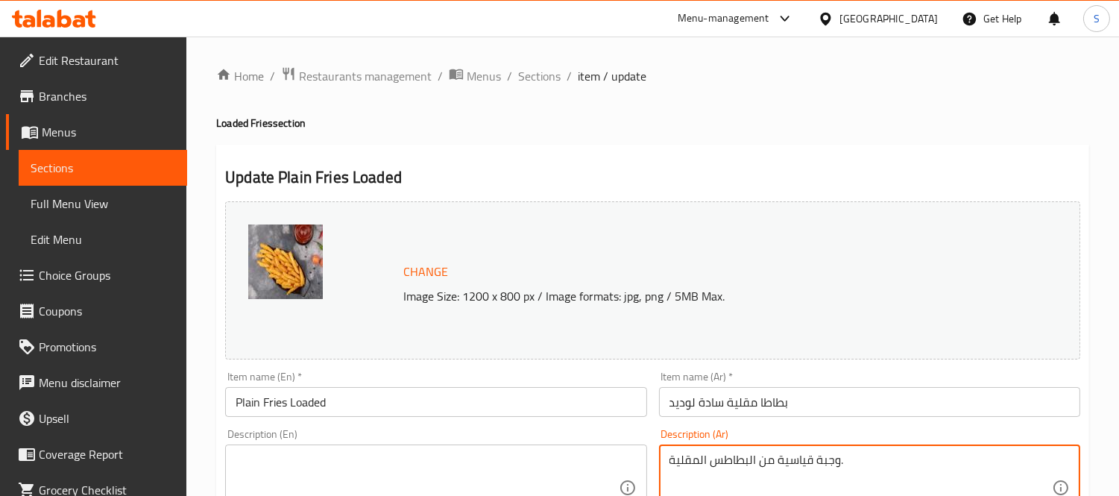
click at [842, 455] on textarea "وجبة قياسية من البطاطس المقلية." at bounding box center [860, 487] width 382 height 71
click at [837, 390] on input "بطاطا مقلية سادة لوديد" at bounding box center [869, 402] width 421 height 30
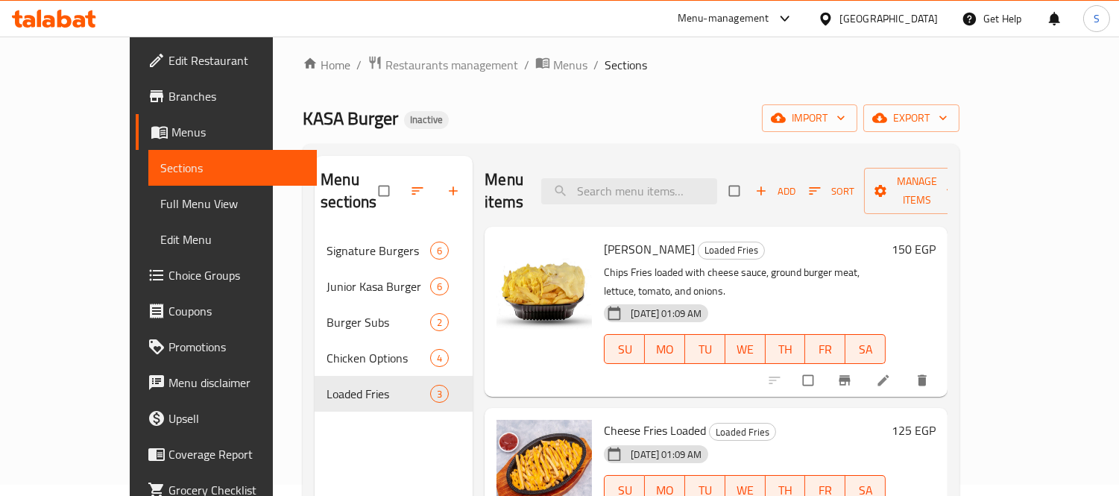
scroll to position [209, 0]
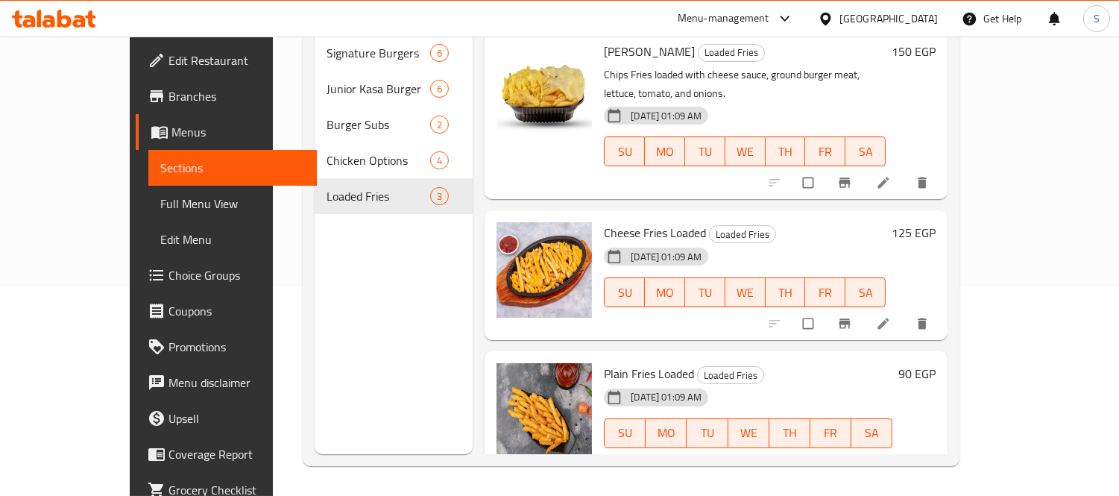
click at [625, 362] on span "Plain Fries Loaded" at bounding box center [649, 373] width 90 height 22
copy h6 "Plain Fries Loaded"
click at [651, 216] on div "Cheese Fries Loaded Loaded Fries [DATE] 01:09 AM SU MO TU WE TH FR SA" at bounding box center [745, 275] width 294 height 118
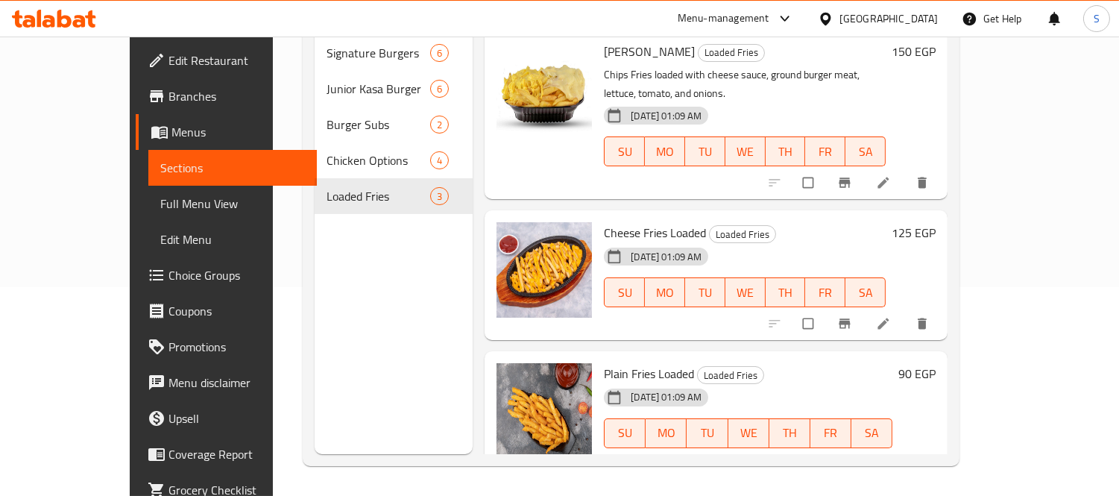
click at [651, 216] on div "Cheese Fries Loaded Loaded Fries [DATE] 01:09 AM SU MO TU WE TH FR SA" at bounding box center [745, 275] width 294 height 118
copy h6 "Cheese Fries Loaded"
click at [759, 216] on div "Cheese Fries Loaded Loaded Fries [DATE] 01:09 AM SU MO TU WE TH FR SA" at bounding box center [745, 275] width 294 height 118
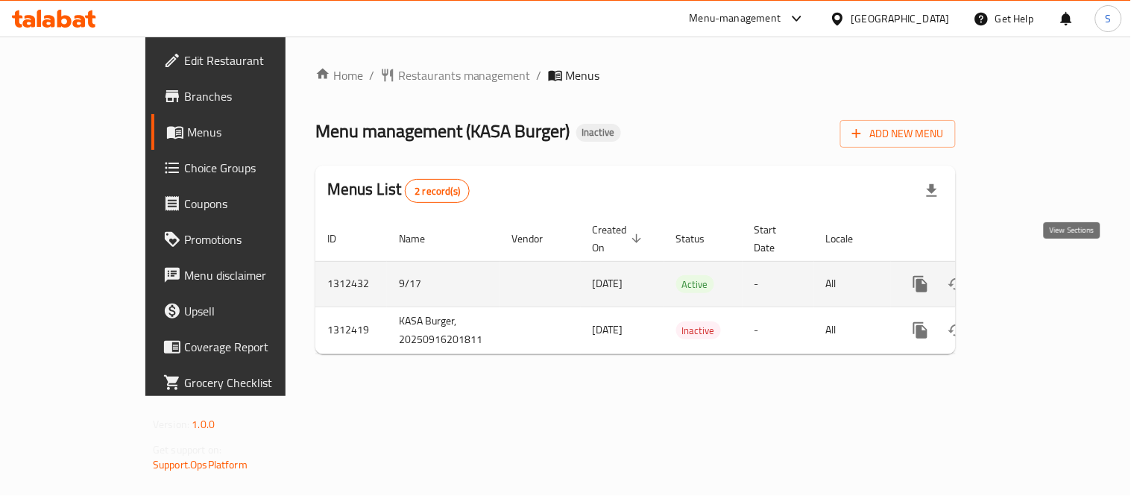
click at [1037, 275] on icon "enhanced table" at bounding box center [1028, 284] width 18 height 18
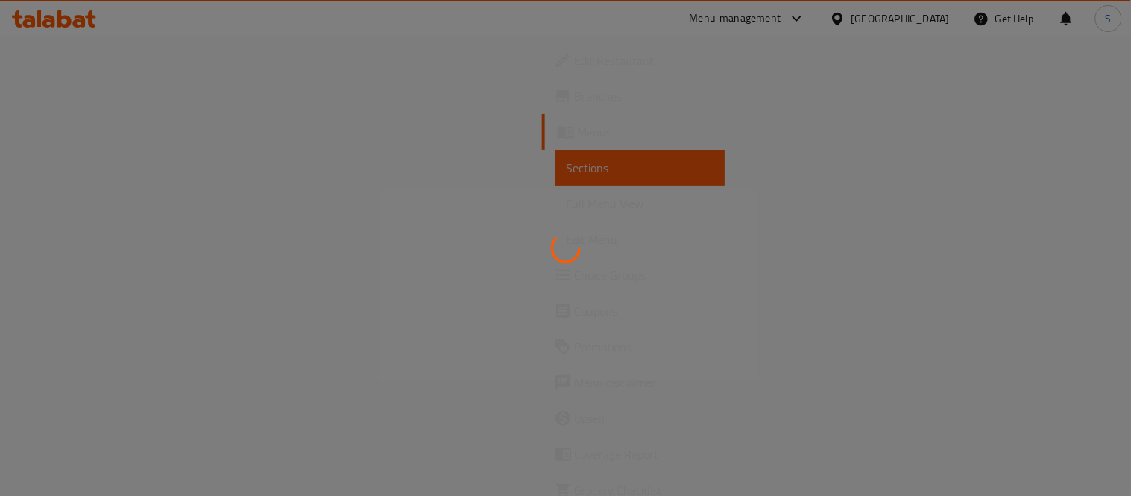
click at [97, 212] on div at bounding box center [565, 248] width 1131 height 496
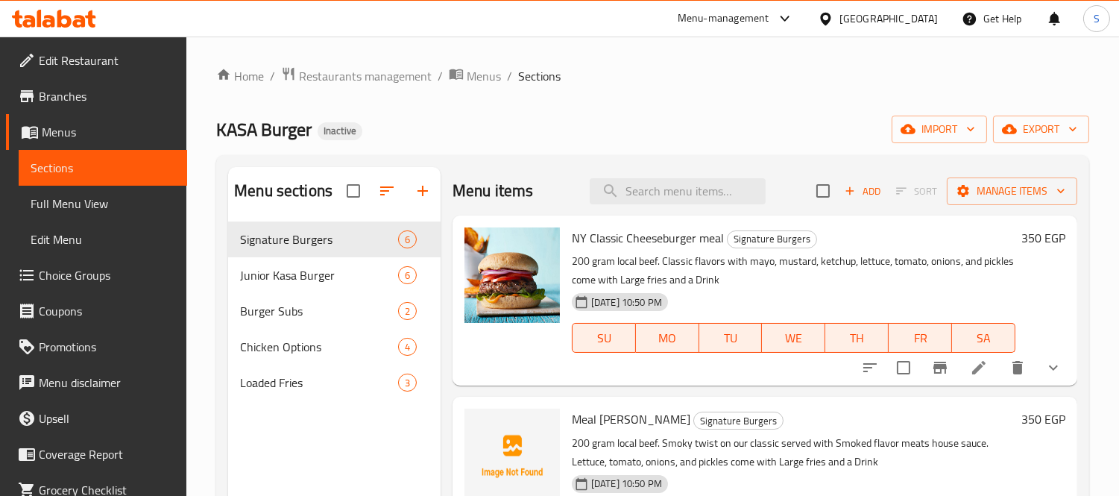
click at [94, 206] on span "Full Menu View" at bounding box center [103, 204] width 145 height 18
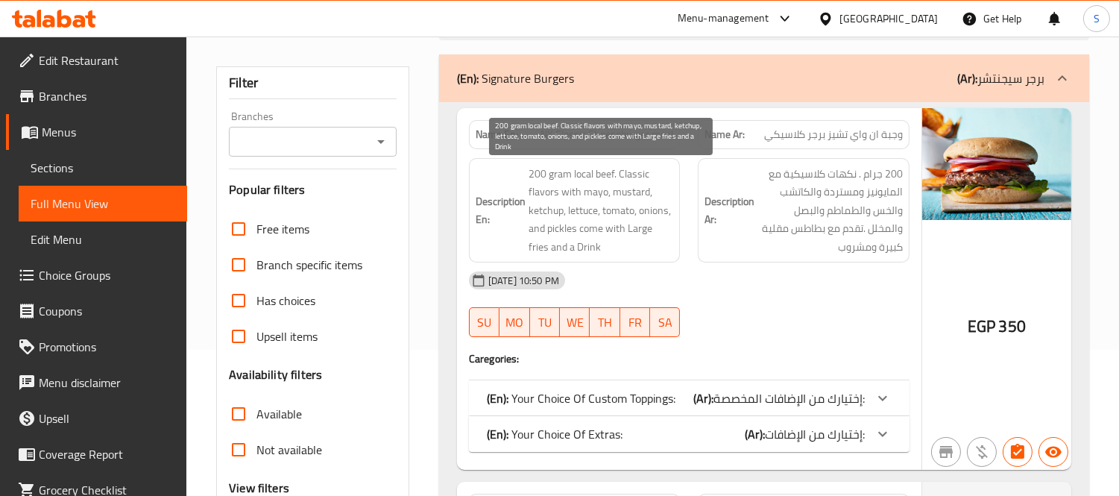
scroll to position [165, 0]
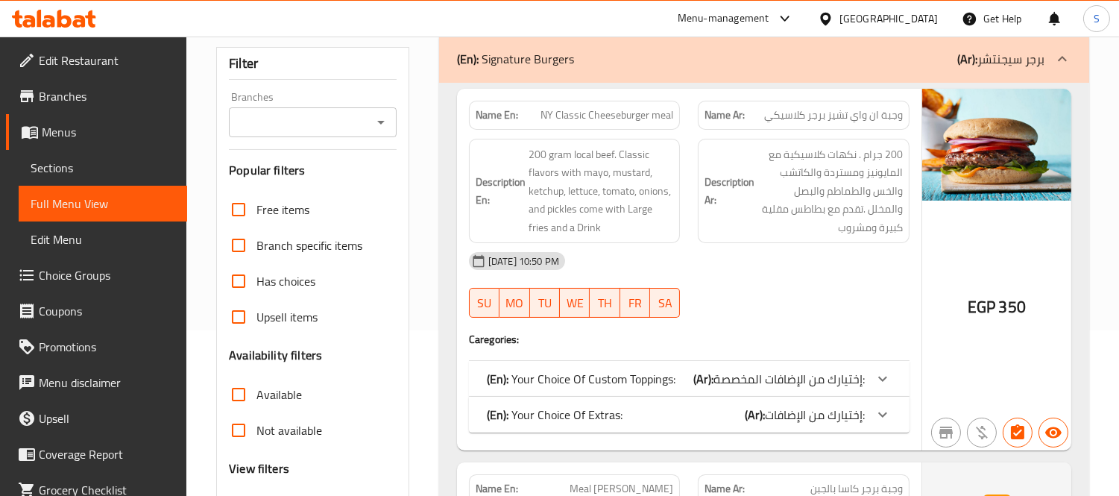
click at [610, 241] on div "Description En: 200 gram local beef. Classic flavors with mayo, mustard, ketchu…" at bounding box center [575, 191] width 212 height 105
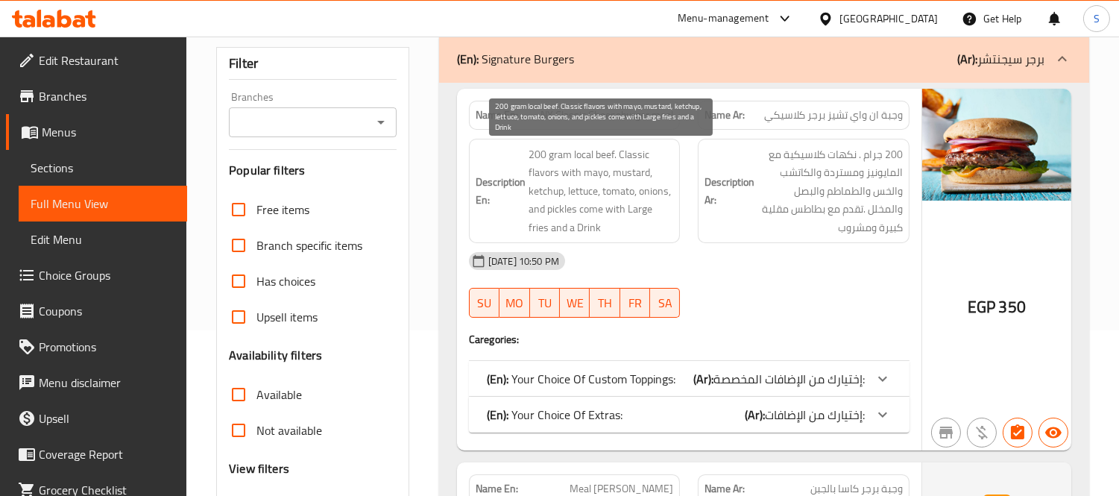
drag, startPoint x: 579, startPoint y: 209, endPoint x: 596, endPoint y: 224, distance: 22.2
click at [596, 224] on span "200 gram local beef. Classic flavors with mayo, mustard, ketchup, lettuce, toma…" at bounding box center [600, 191] width 145 height 92
copy span "come with Large fries and a Drink"
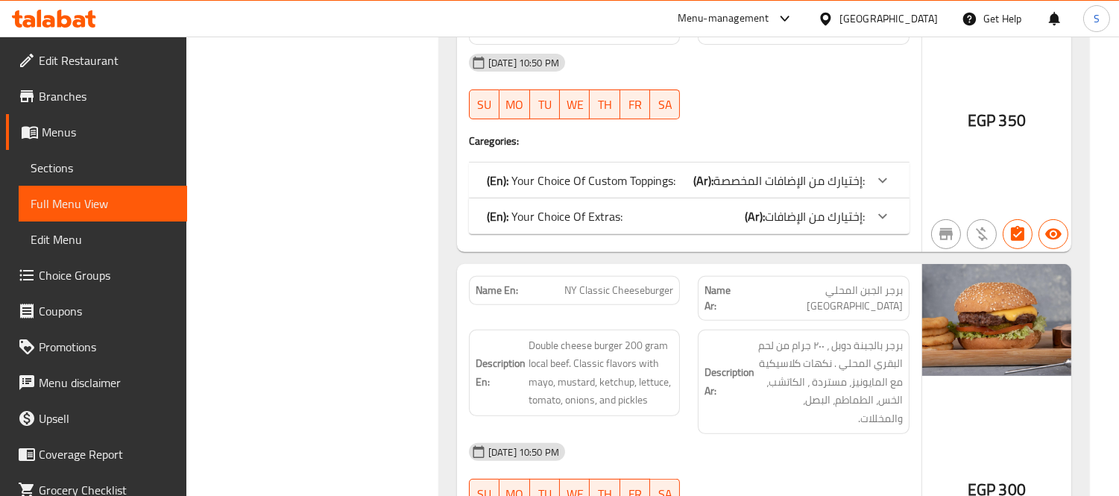
scroll to position [1459, 0]
